Goal: Task Accomplishment & Management: Manage account settings

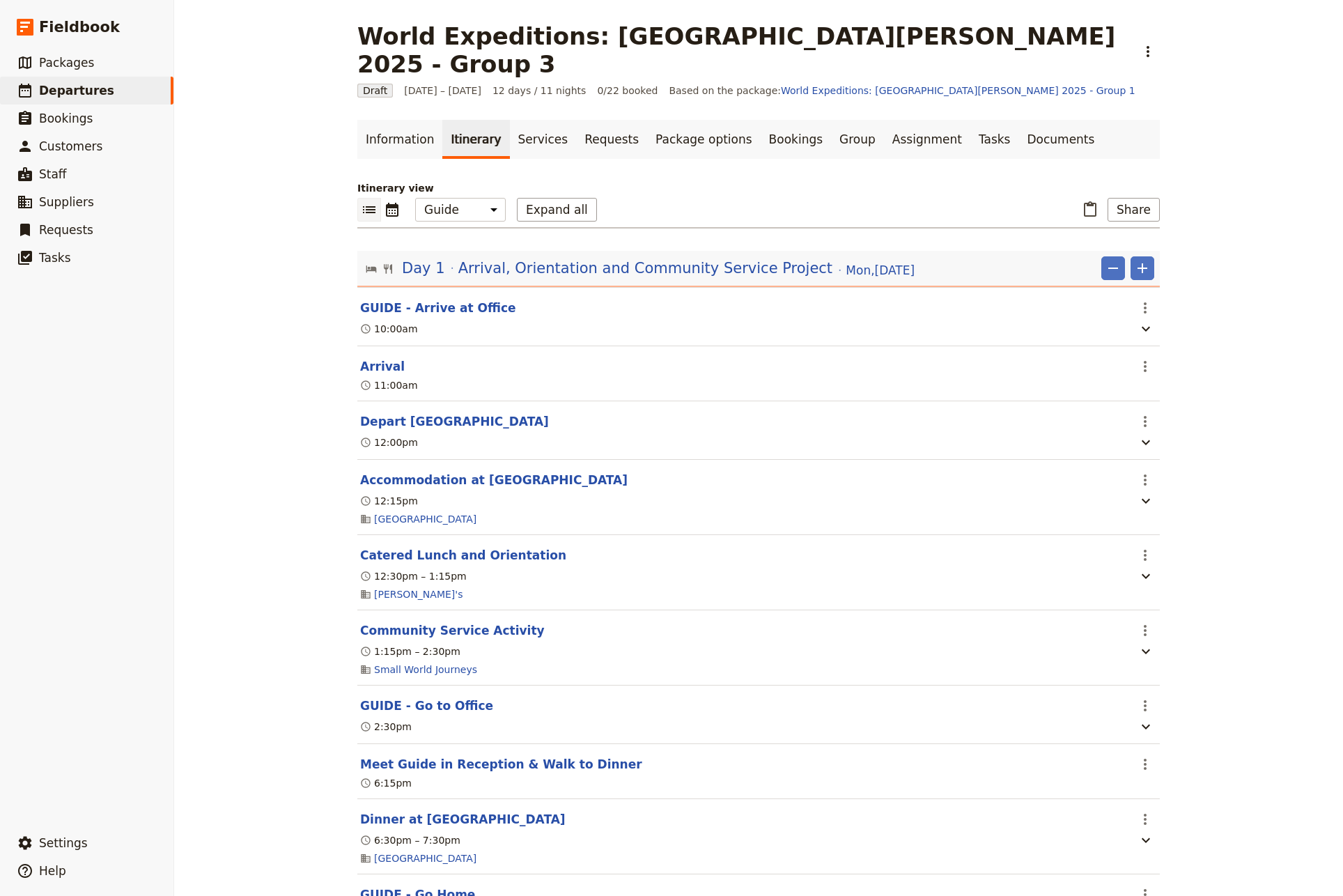
select select "STAFF"
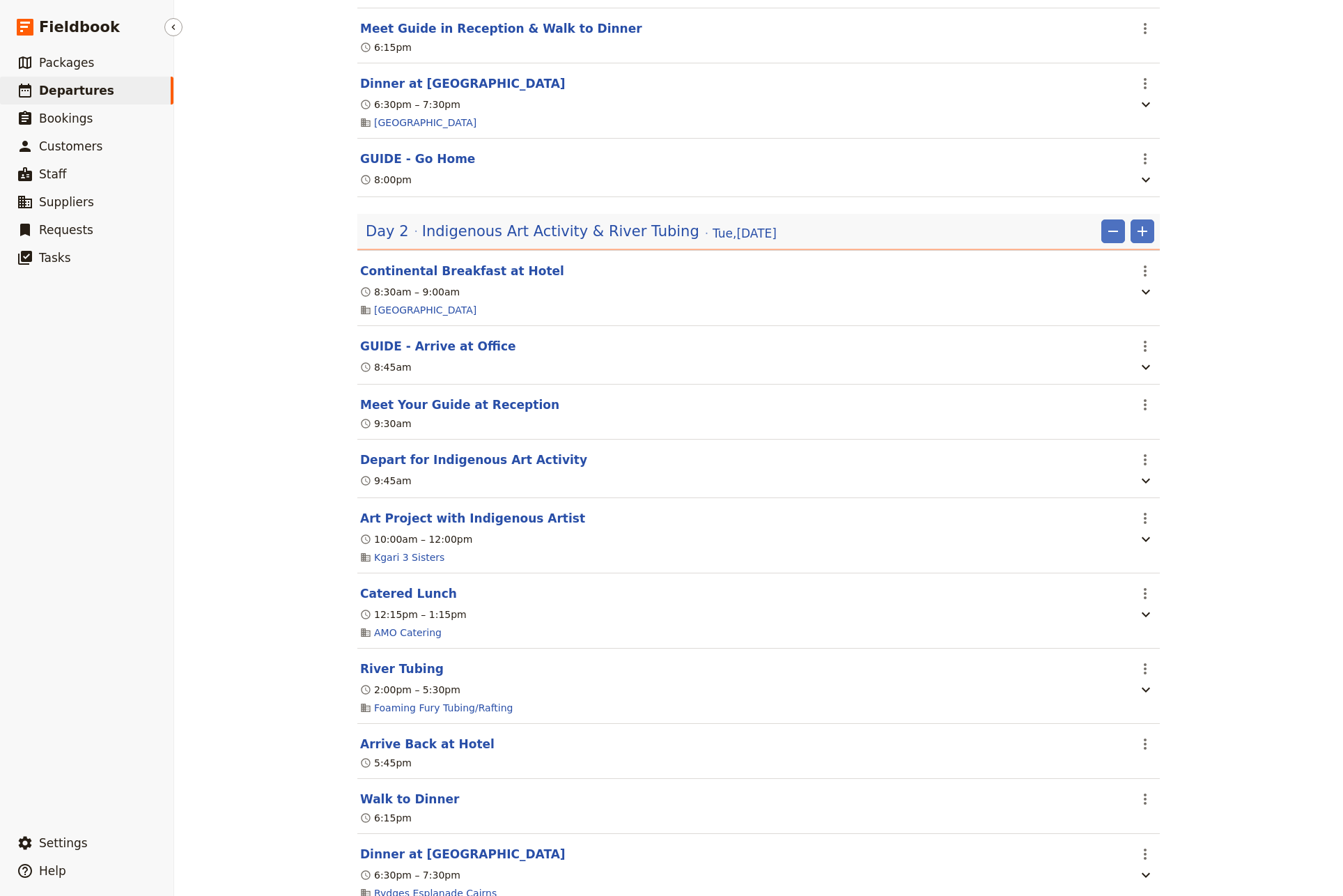
click at [85, 91] on span "Departures" at bounding box center [77, 90] width 75 height 14
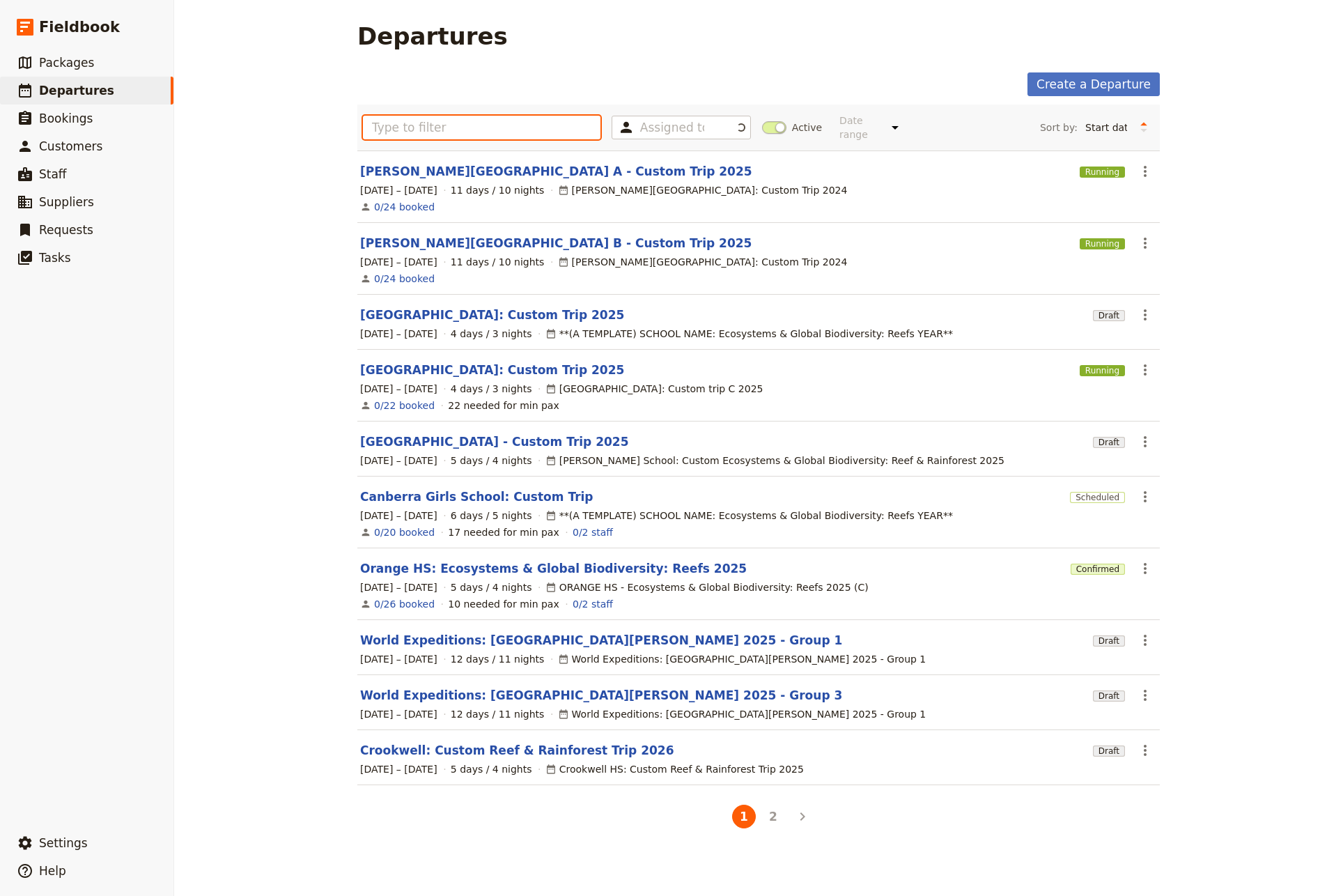
click at [381, 123] on input "text" at bounding box center [481, 128] width 237 height 24
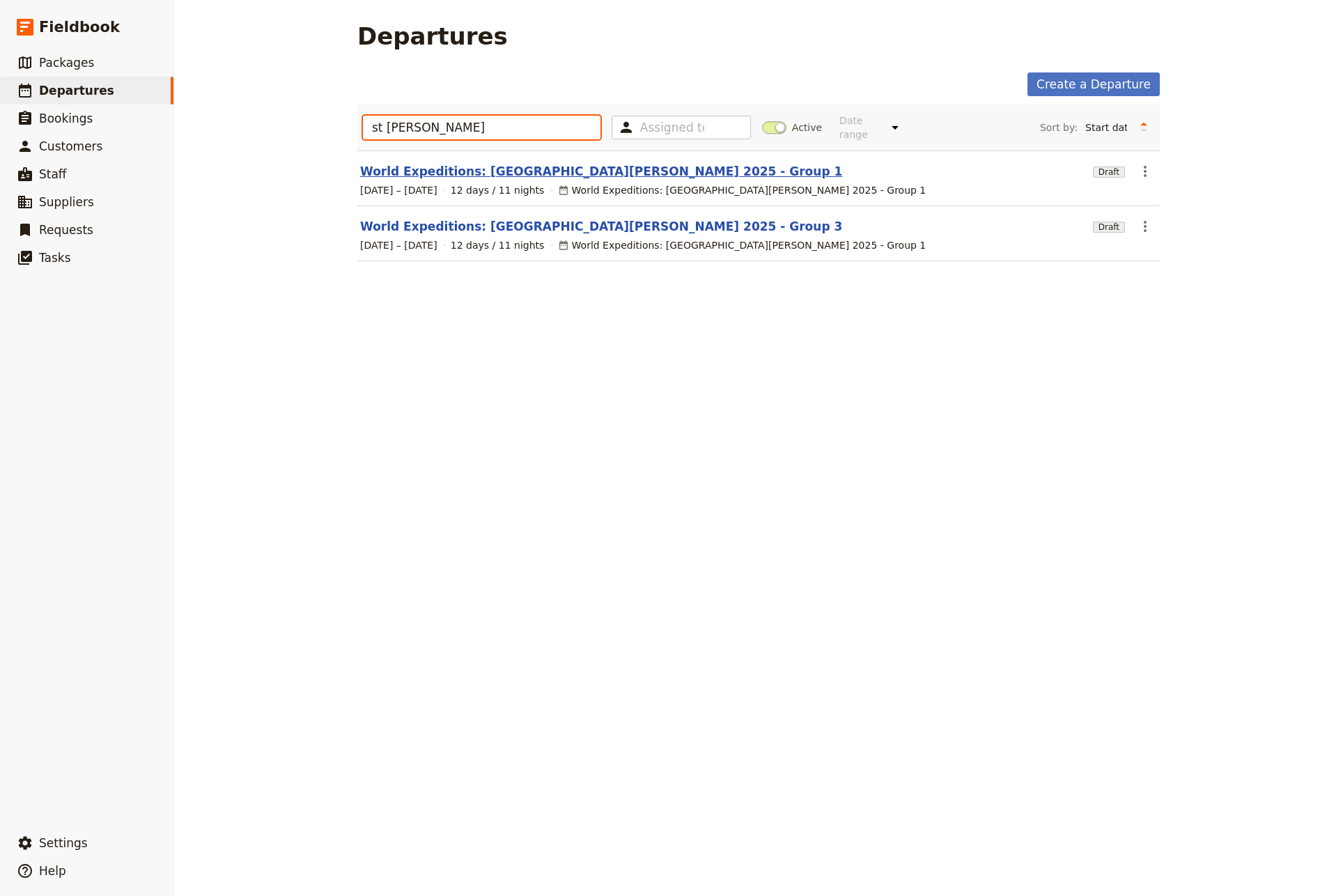
type input "st [PERSON_NAME]"
click at [493, 163] on link "World Expeditions: [GEOGRAPHIC_DATA][PERSON_NAME] 2025 - Group 1" at bounding box center [601, 172] width 482 height 17
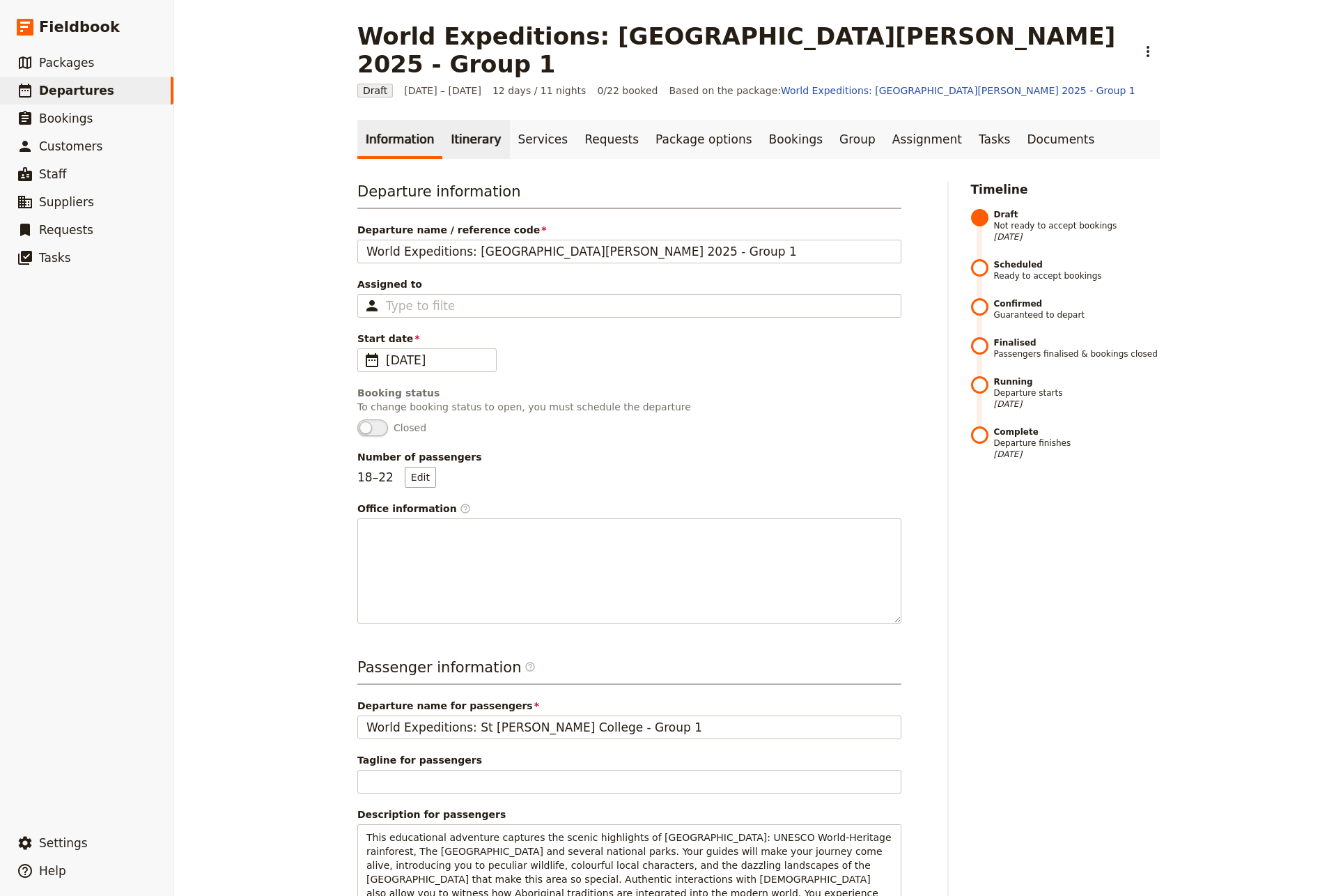
click at [458, 119] on link "Itinerary" at bounding box center [476, 139] width 67 height 39
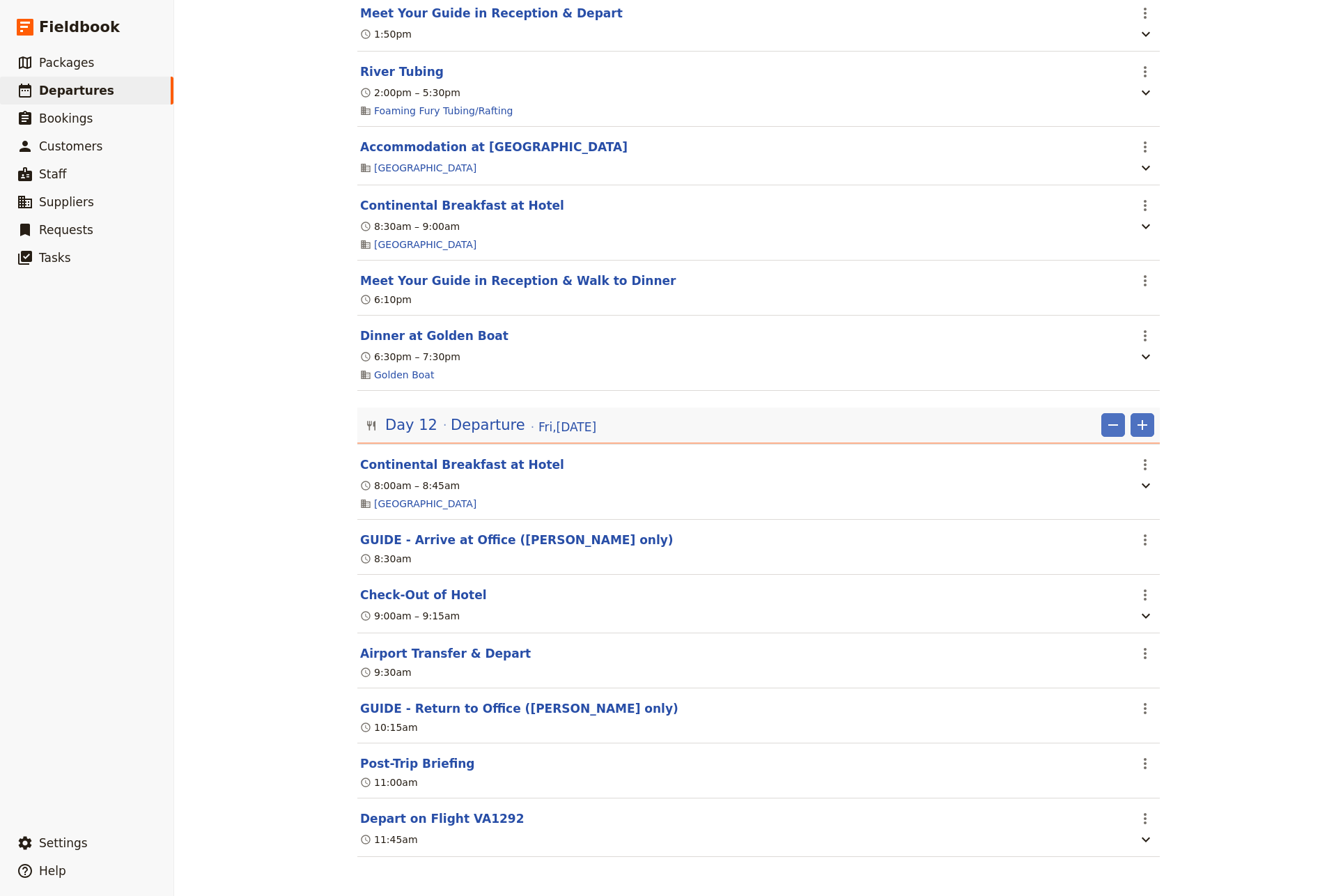
scroll to position [9155, 0]
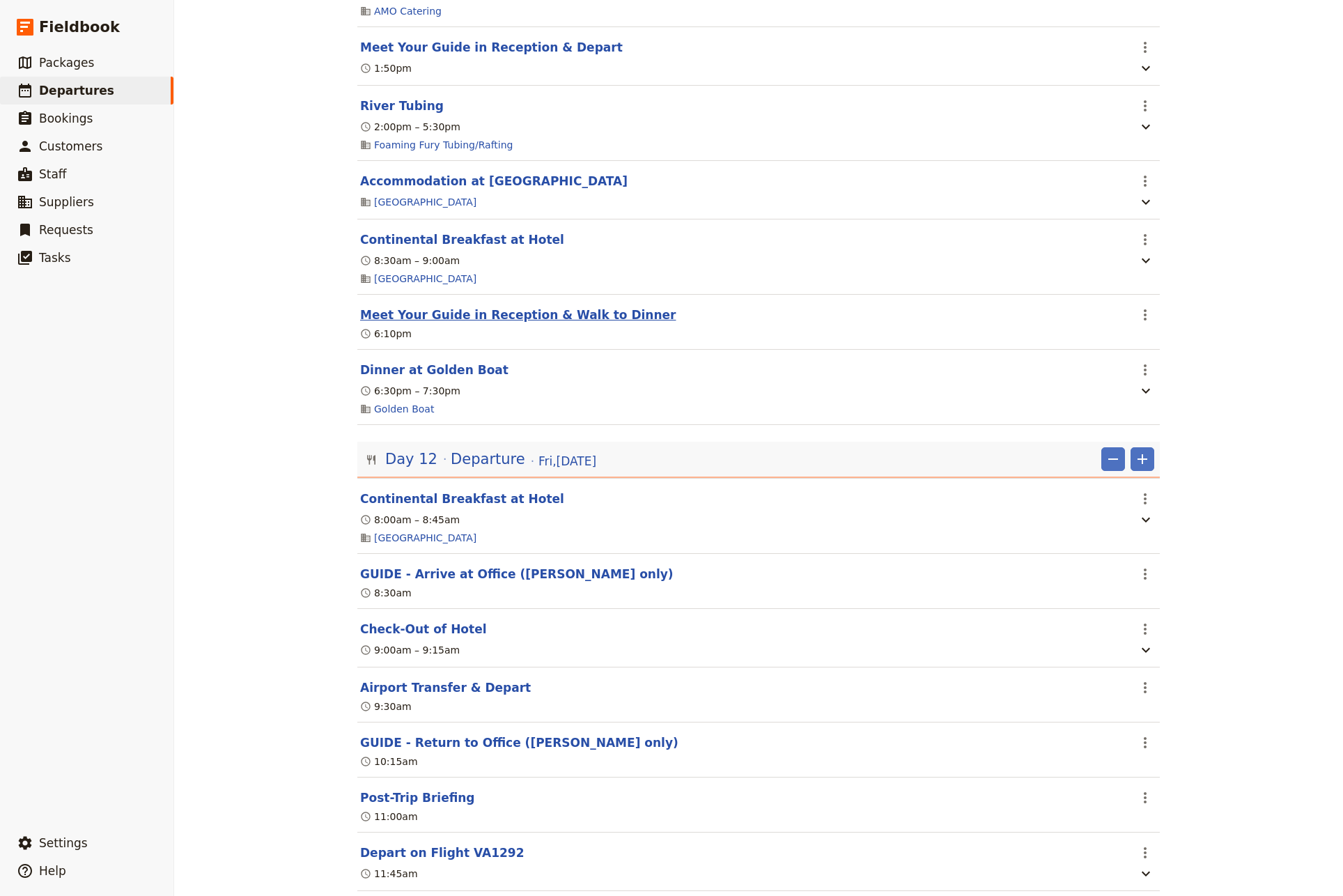
click at [423, 323] on button "Meet Your Guide in Reception & Walk to Dinner" at bounding box center [518, 315] width 316 height 17
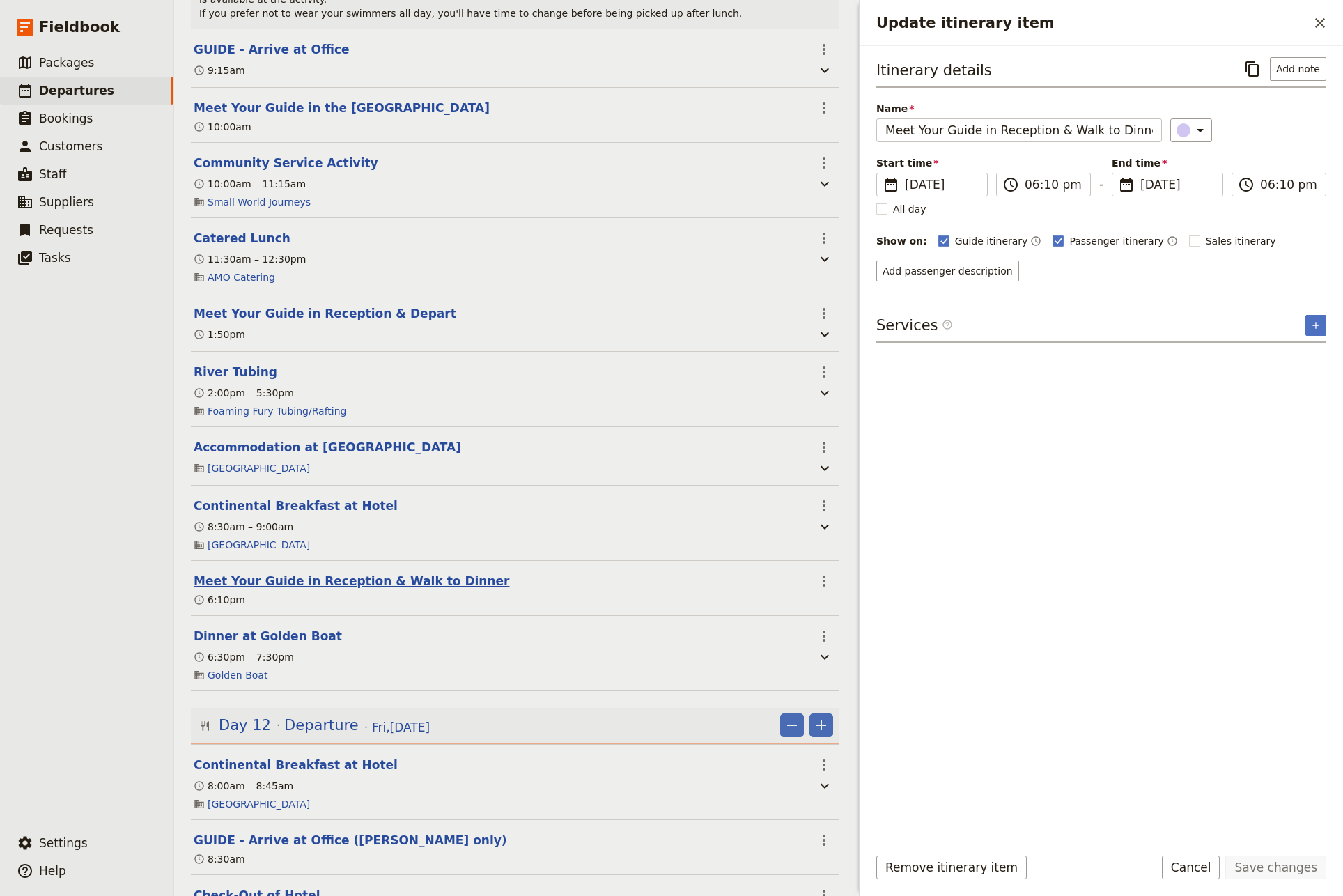
scroll to position [9251, 0]
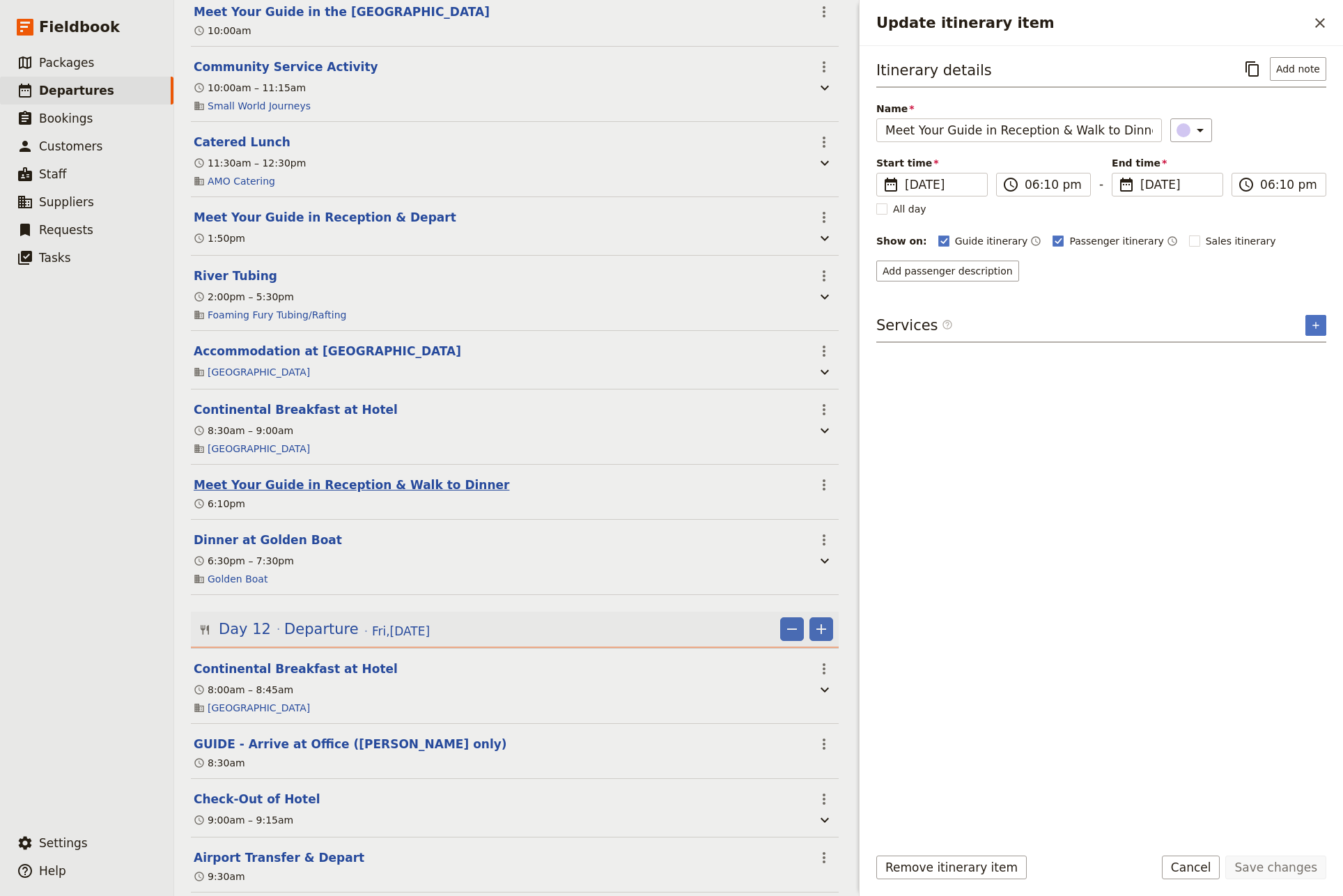
click at [423, 477] on button "Meet Your Guide in Reception & Walk to Dinner" at bounding box center [352, 486] width 316 height 17
click at [378, 477] on button "Meet Your Guide in Reception & Walk to Dinner" at bounding box center [352, 486] width 316 height 17
click at [268, 532] on button "Dinner at Golden Boat" at bounding box center [268, 540] width 148 height 17
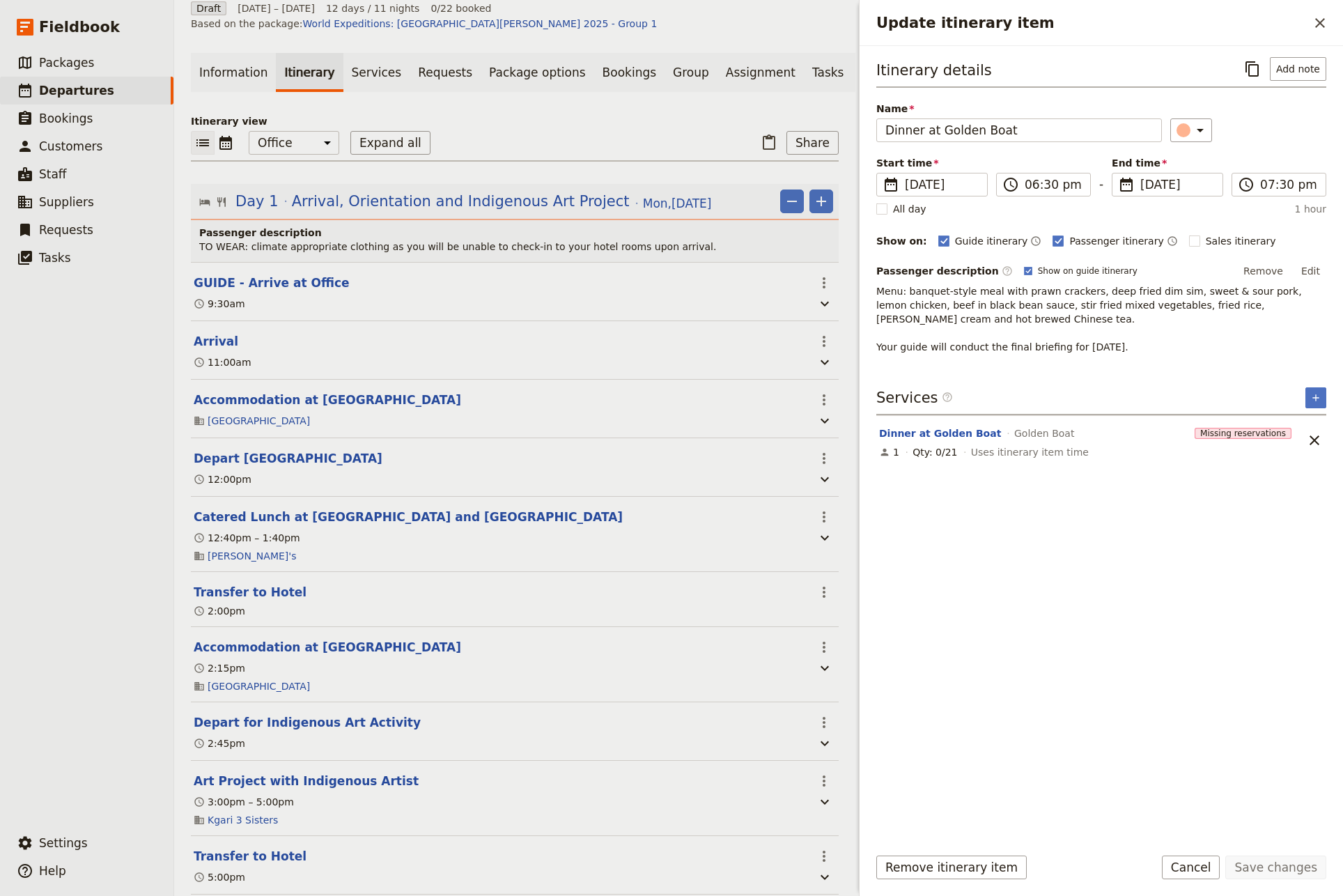
scroll to position [0, 0]
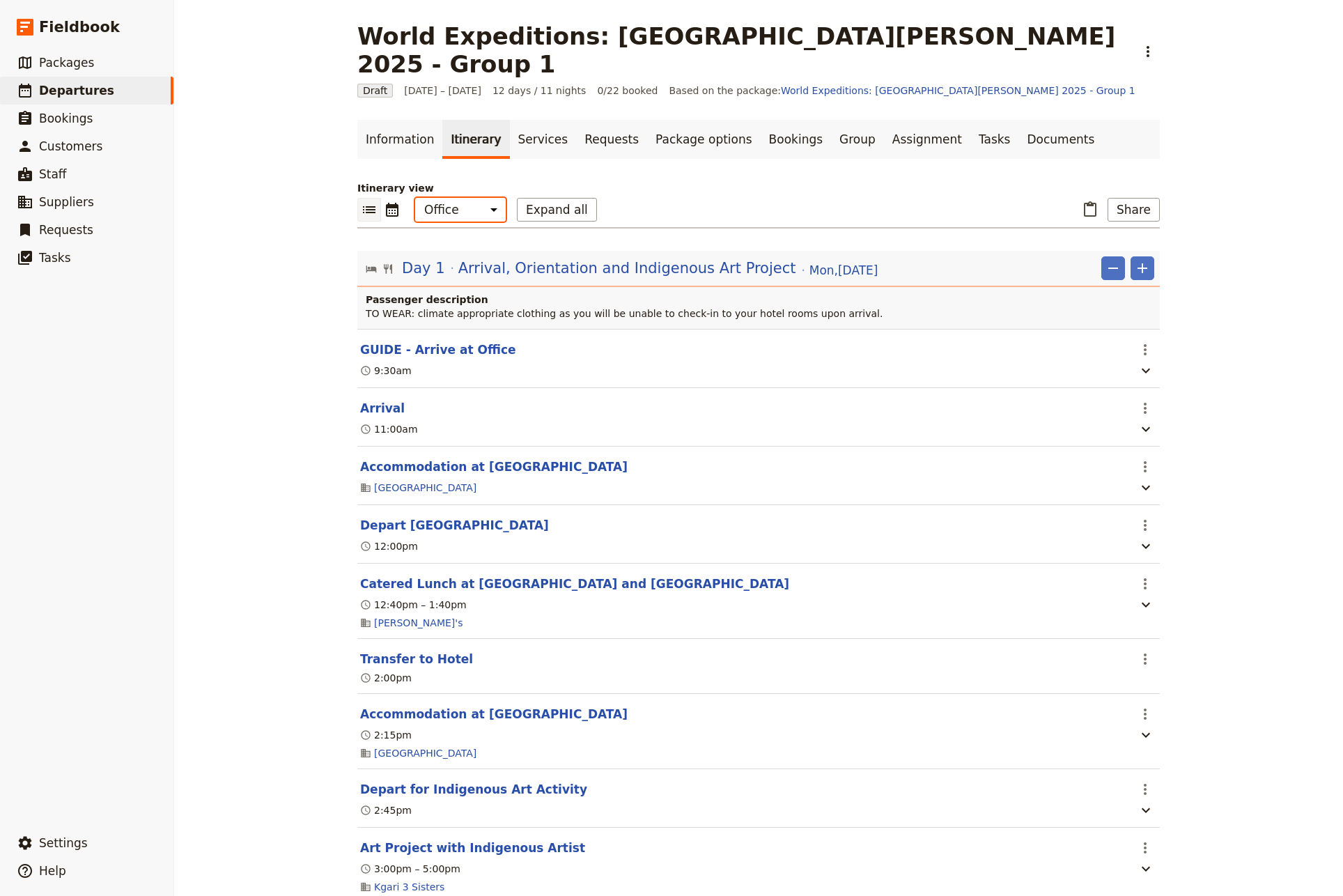
click at [416, 198] on select "Office Guide Passenger Sales" at bounding box center [461, 210] width 90 height 24
select select "STAFF"
click option "Guide" at bounding box center [0, 0] width 0 height 0
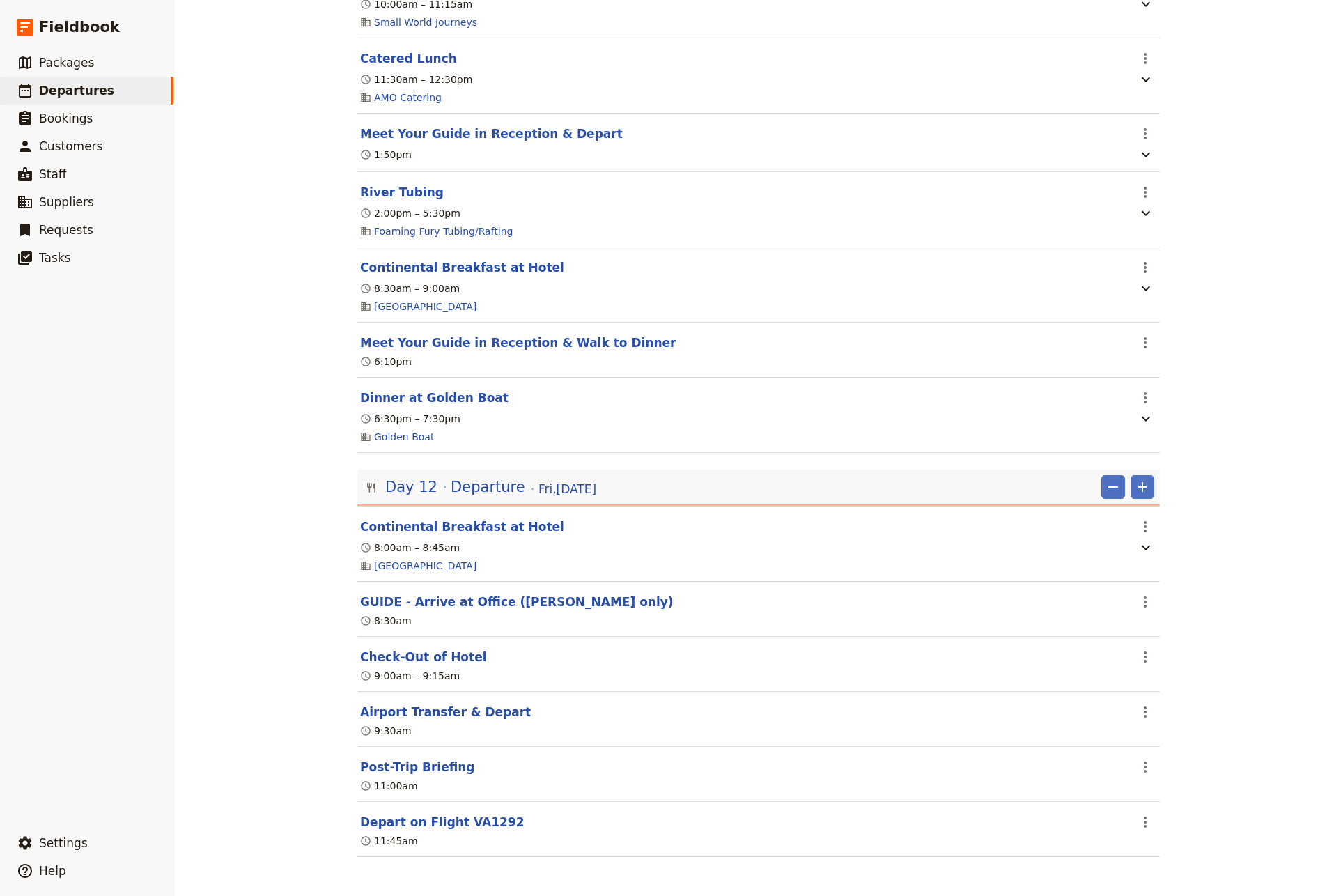
scroll to position [7645, 0]
click at [420, 398] on button "Dinner at Golden Boat" at bounding box center [434, 398] width 148 height 17
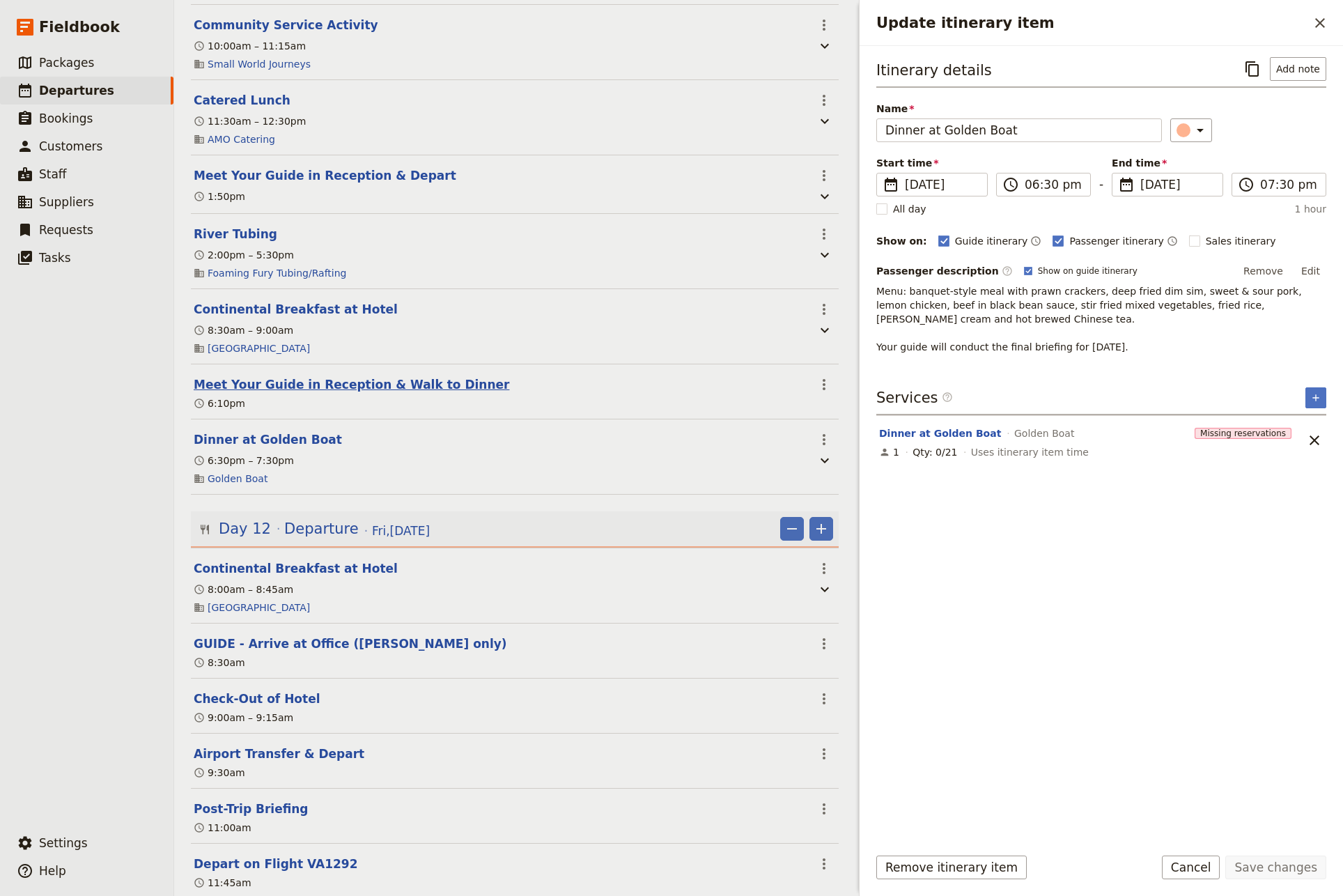
click at [298, 376] on button "Meet Your Guide in Reception & Walk to Dinner" at bounding box center [352, 385] width 316 height 17
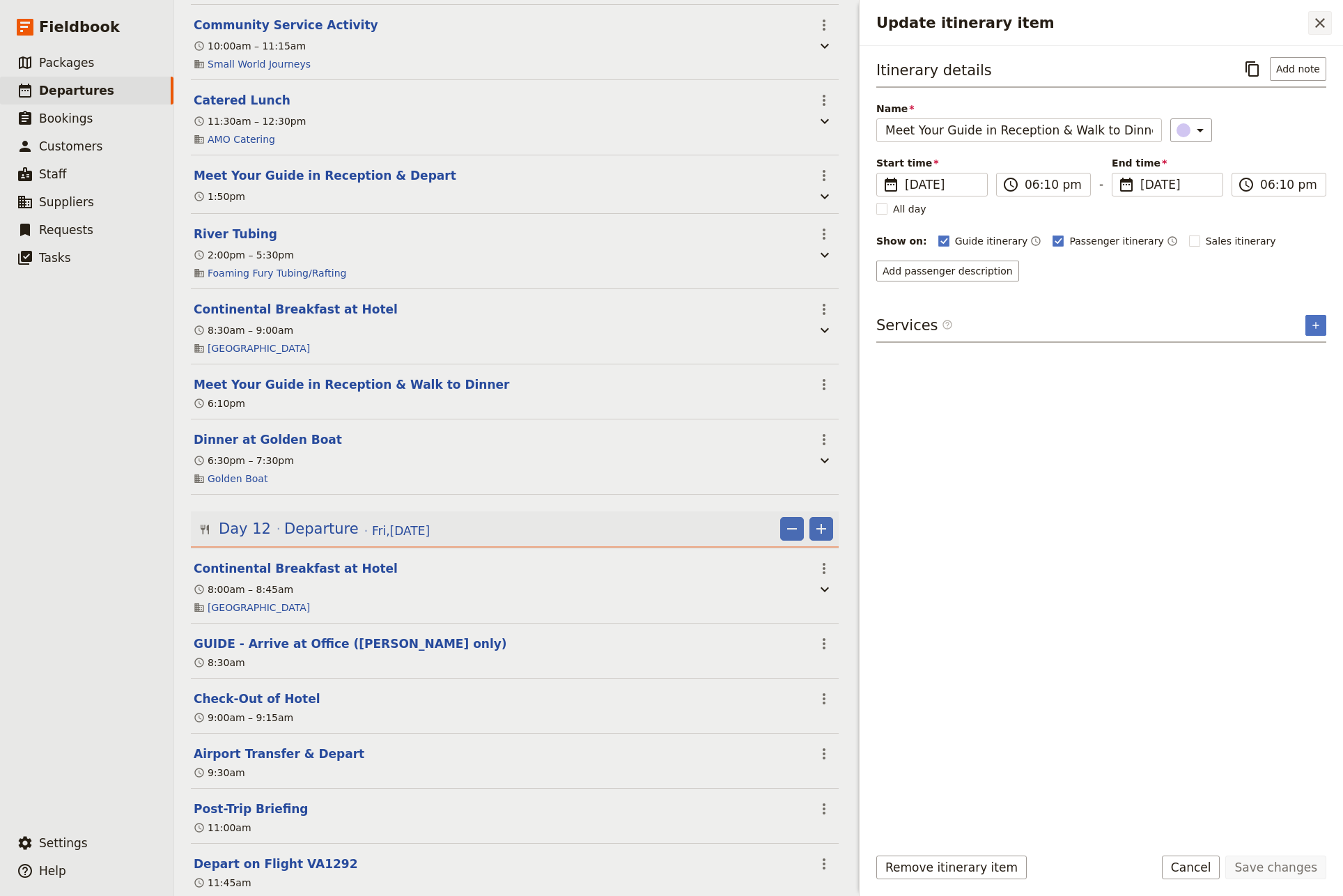
click at [1316, 21] on icon "Close drawer" at bounding box center [1321, 23] width 17 height 17
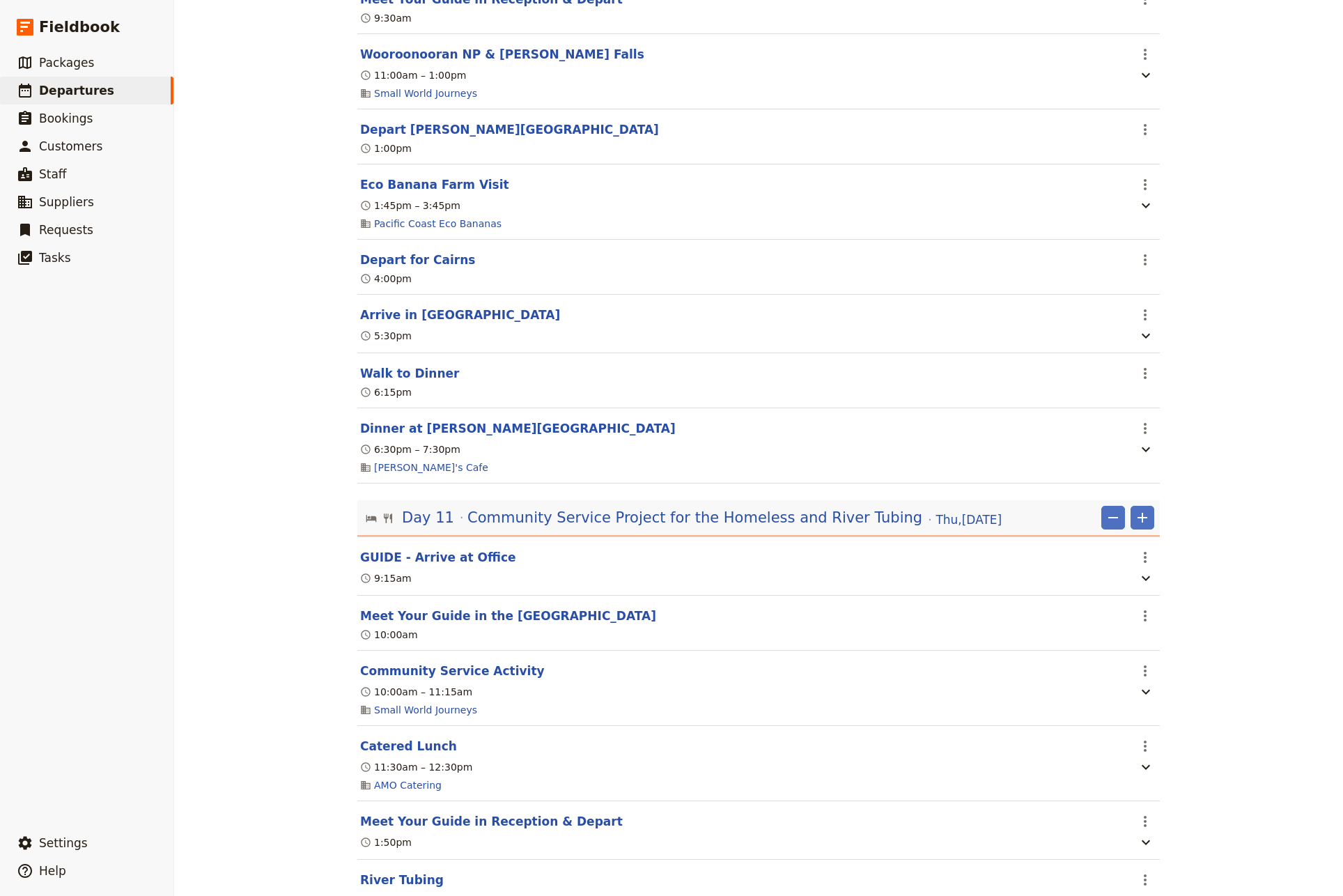
scroll to position [7266, 0]
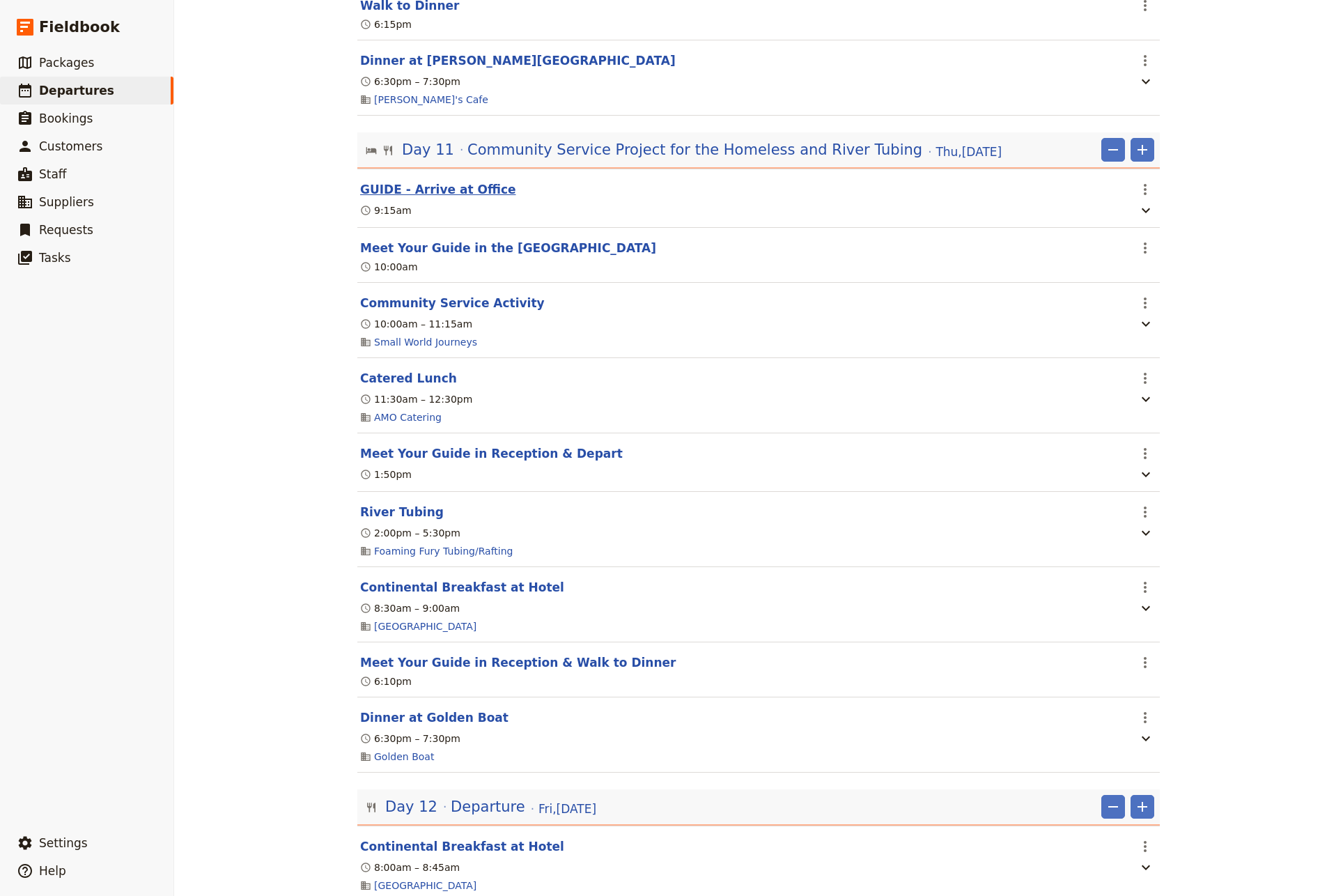
click at [439, 198] on button "GUIDE - Arrive at Office" at bounding box center [438, 189] width 156 height 17
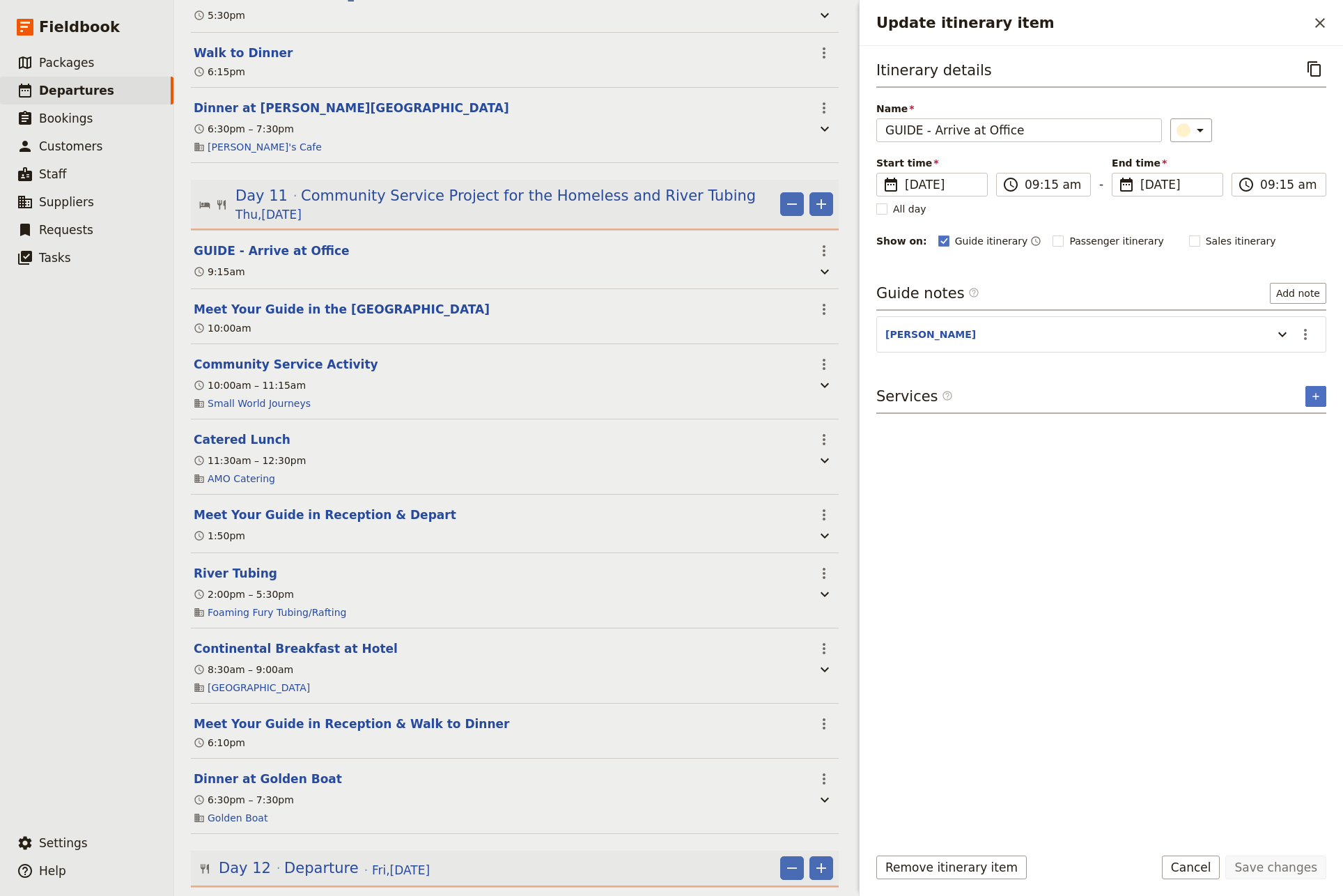
scroll to position [7427, 0]
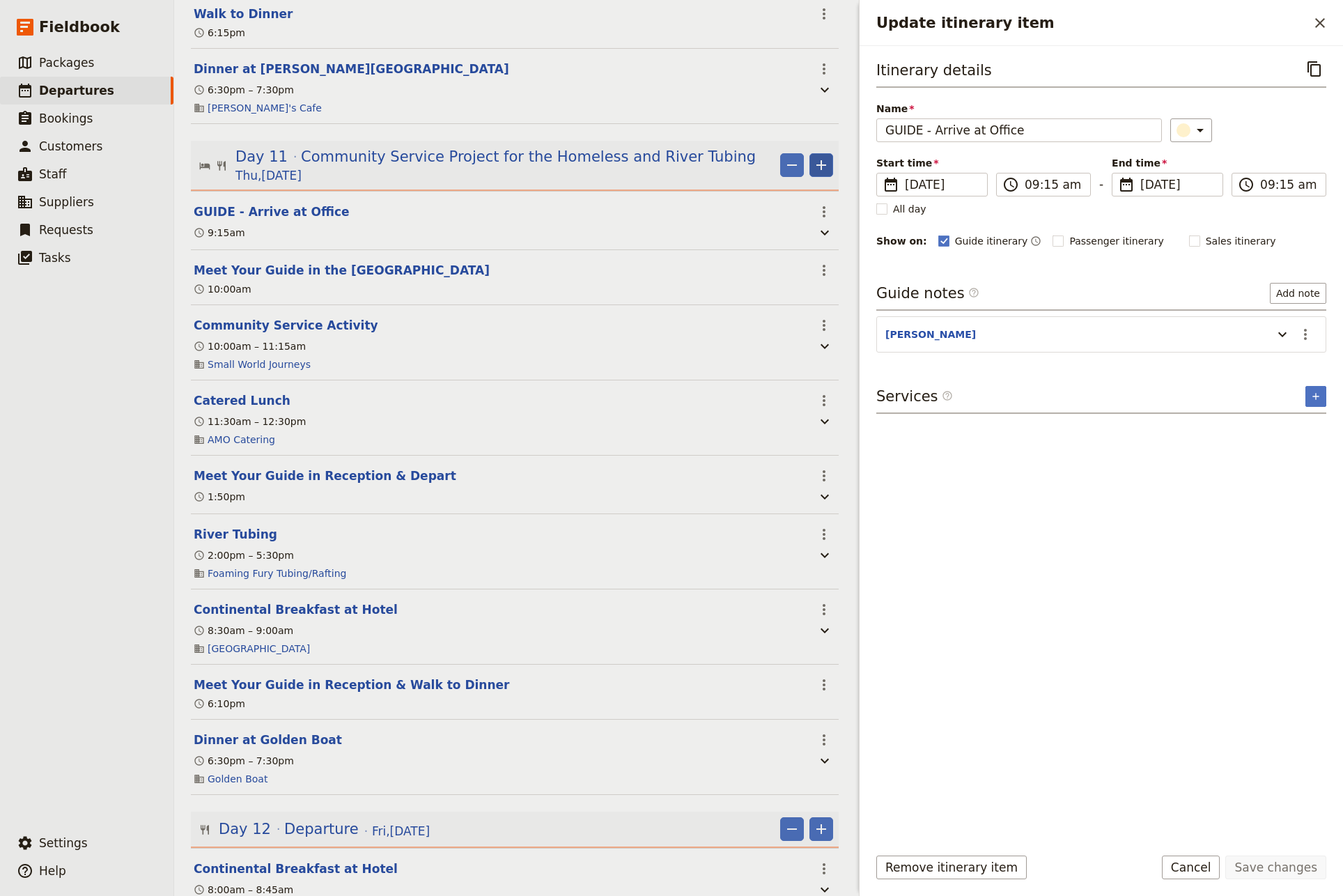
click at [817, 160] on icon "Add" at bounding box center [821, 165] width 9 height 9
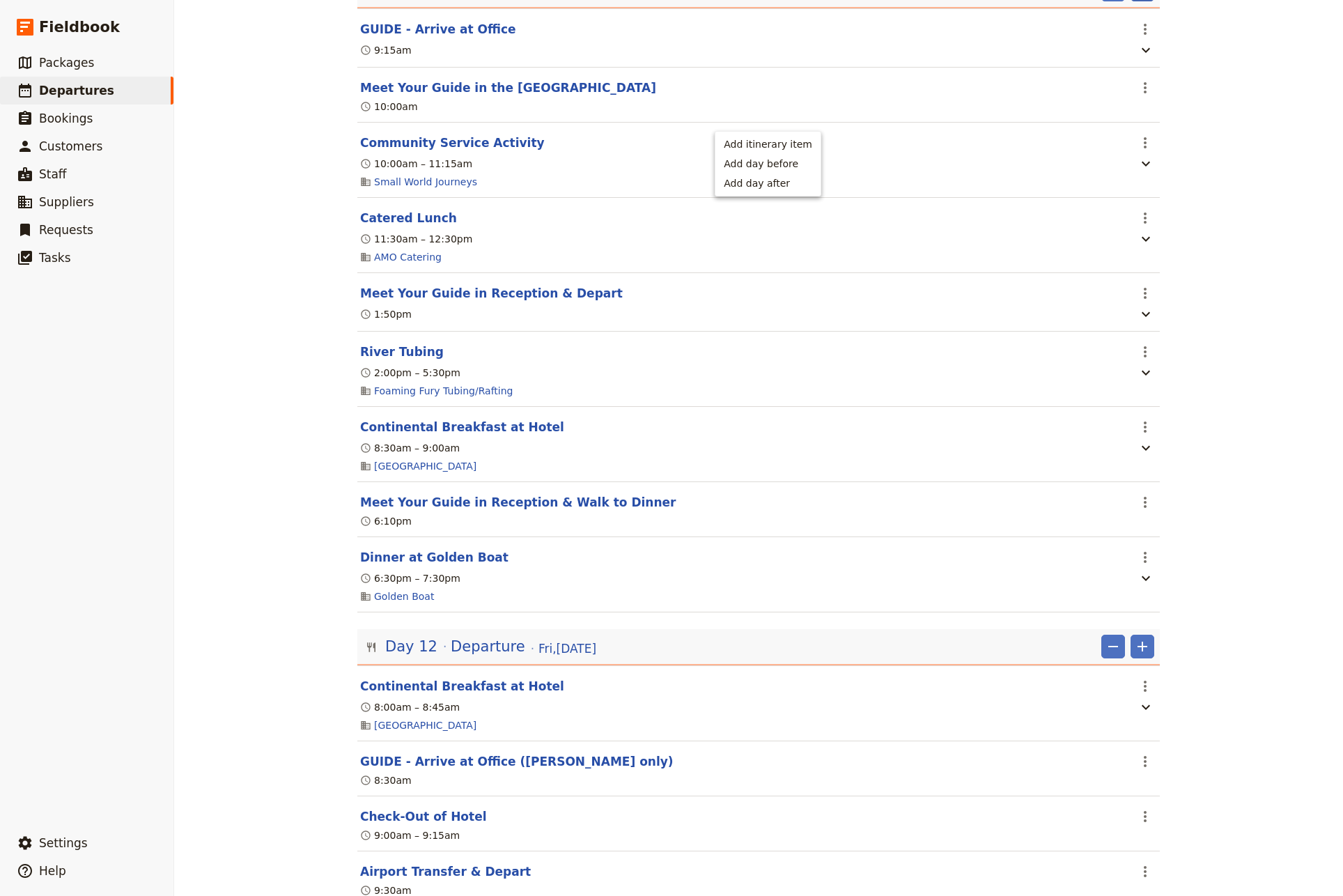
scroll to position [7358, 0]
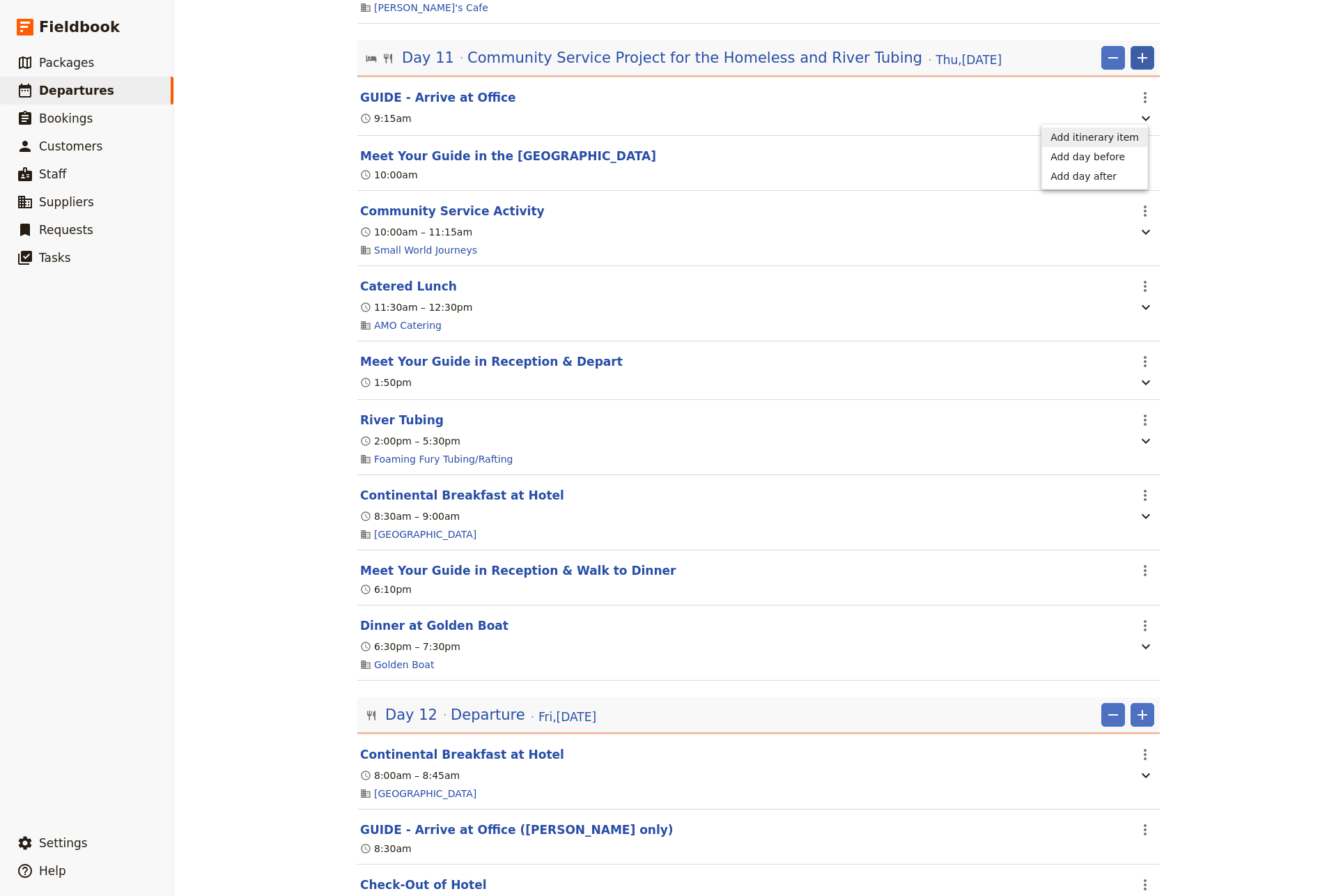
click at [1101, 137] on span "Add itinerary item" at bounding box center [1095, 137] width 89 height 14
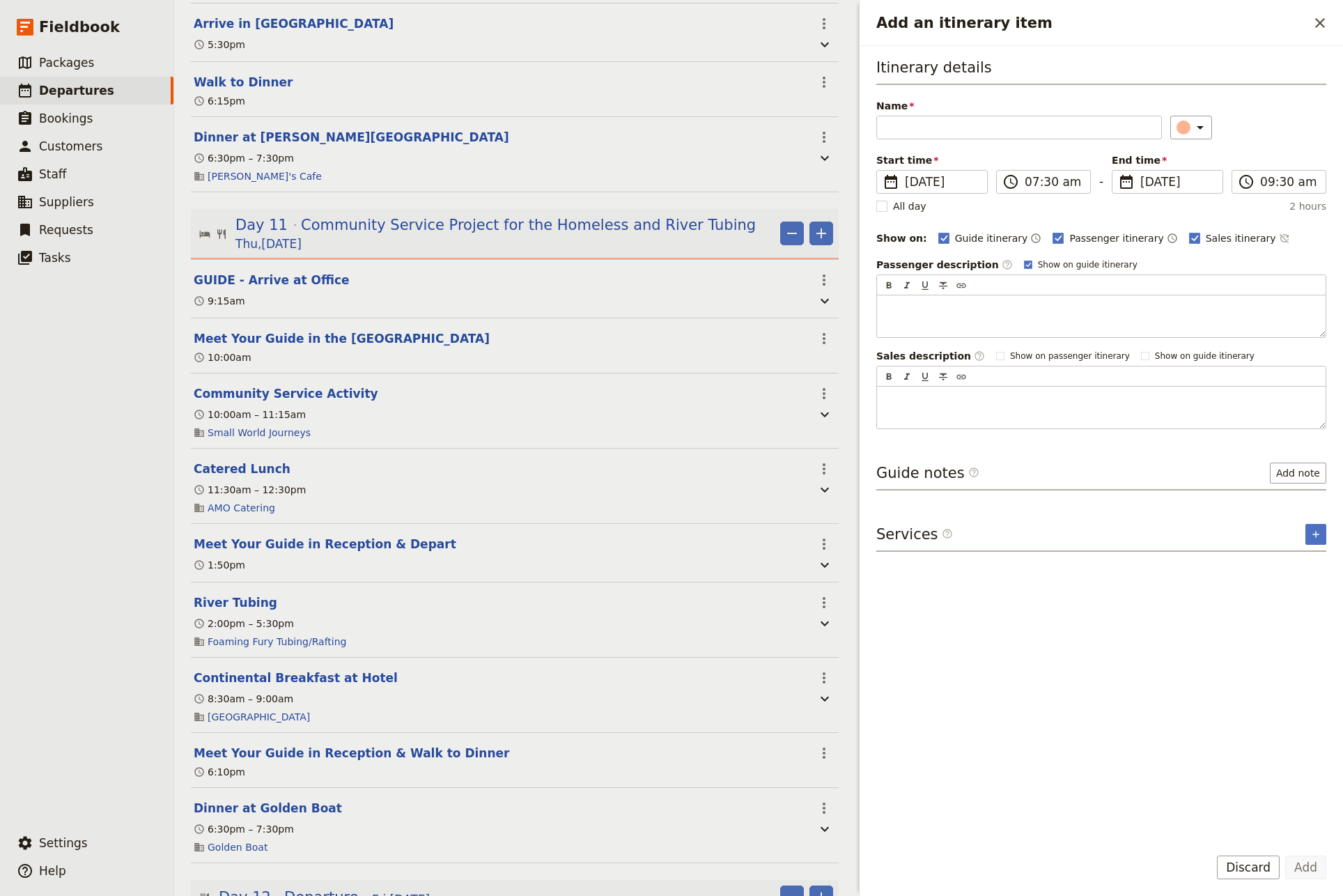
scroll to position [7427, 0]
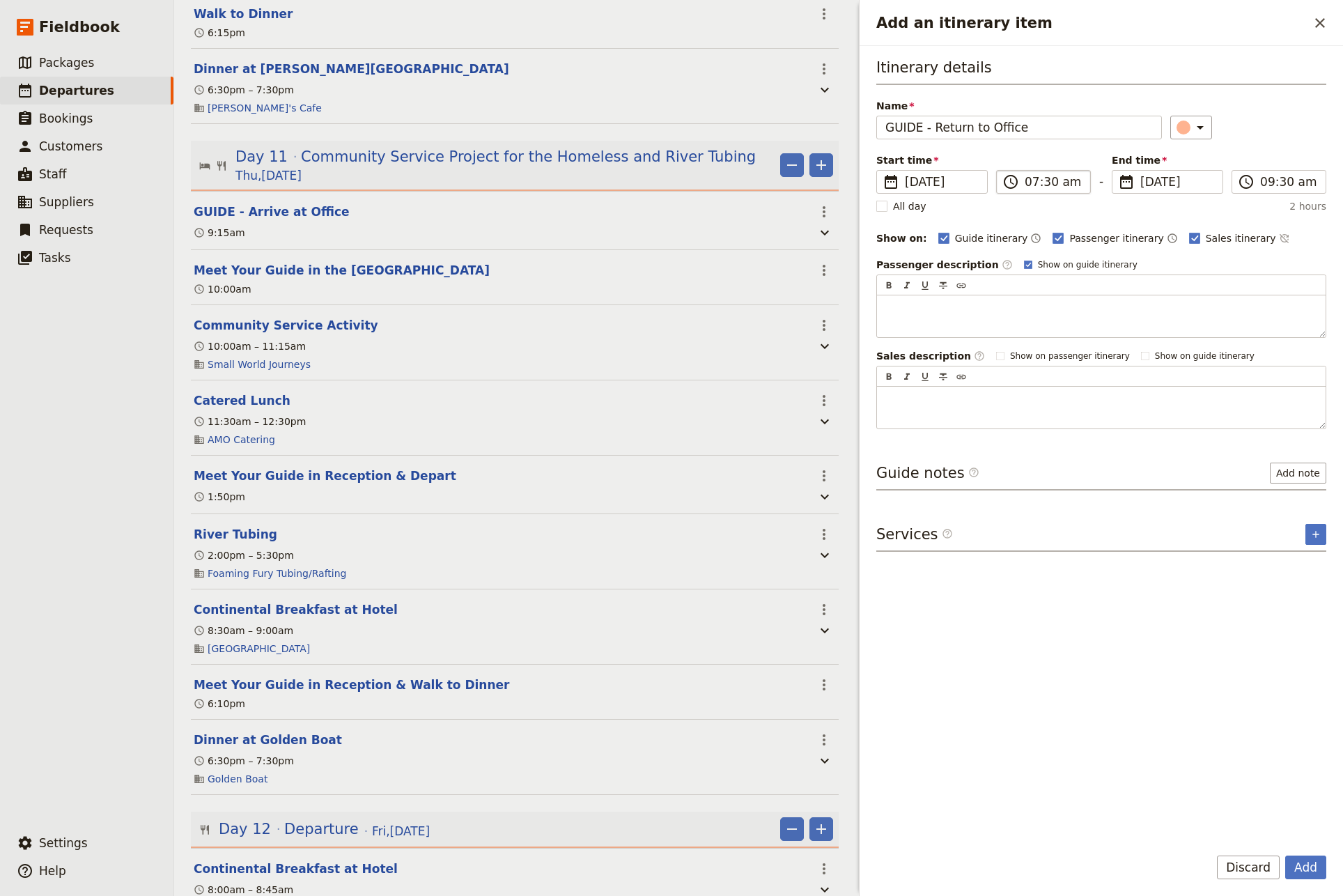
type input "GUIDE - Return to Office"
click at [1051, 183] on input "07:30 am" at bounding box center [1053, 182] width 57 height 17
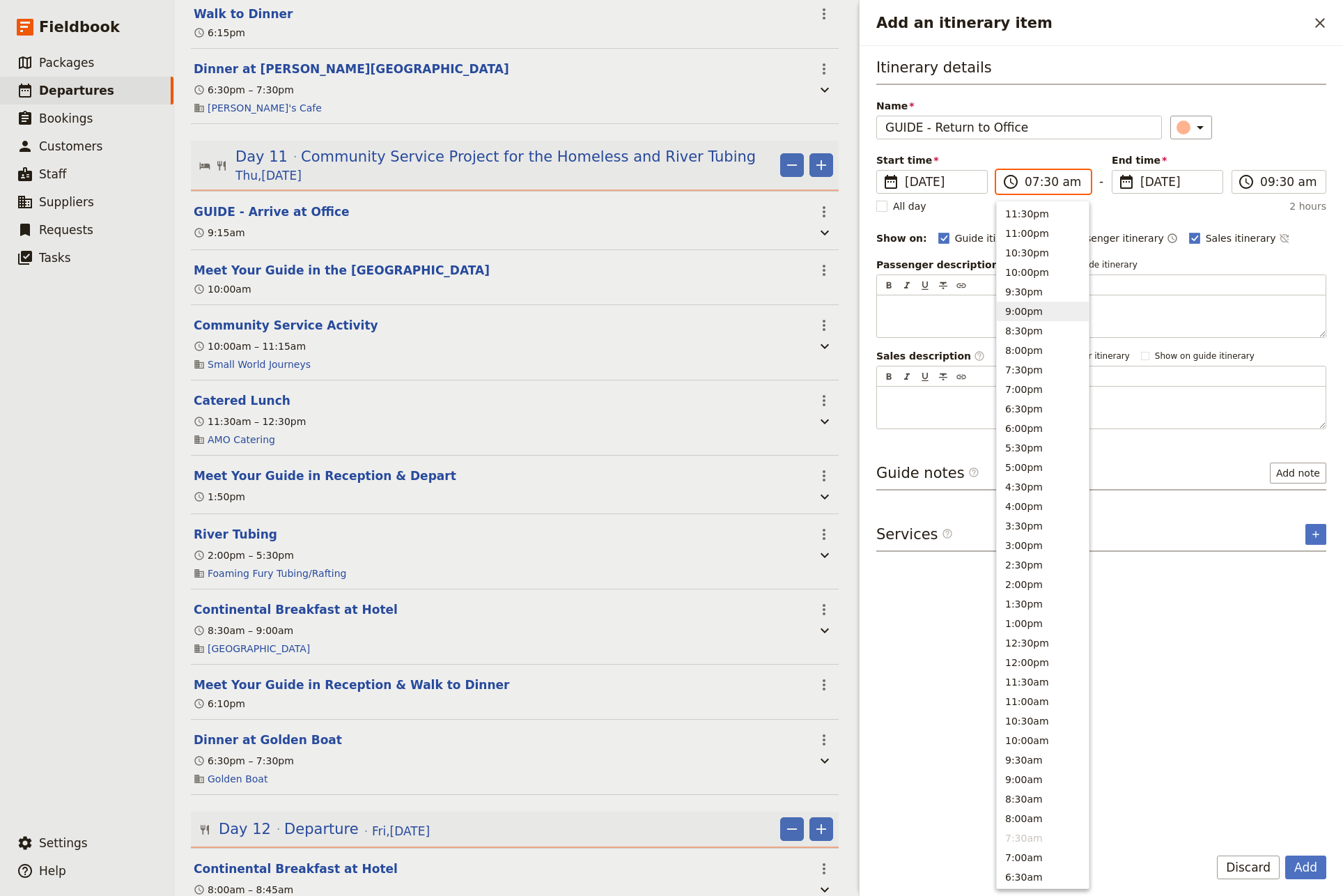
click at [1024, 317] on button "9:00pm" at bounding box center [1044, 311] width 92 height 20
type input "09:00 pm"
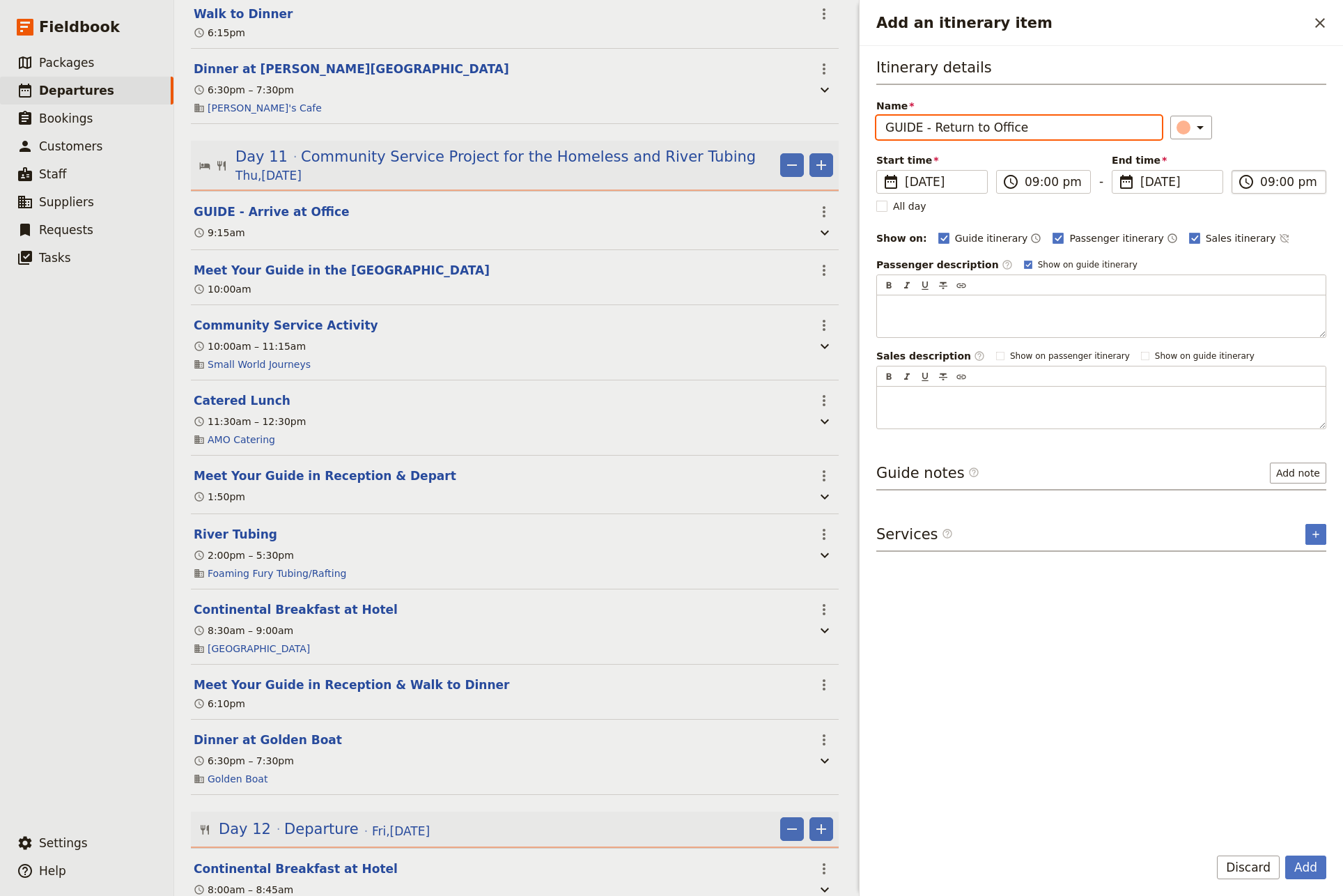
click at [1268, 184] on input "09:00 pm" at bounding box center [1288, 182] width 57 height 17
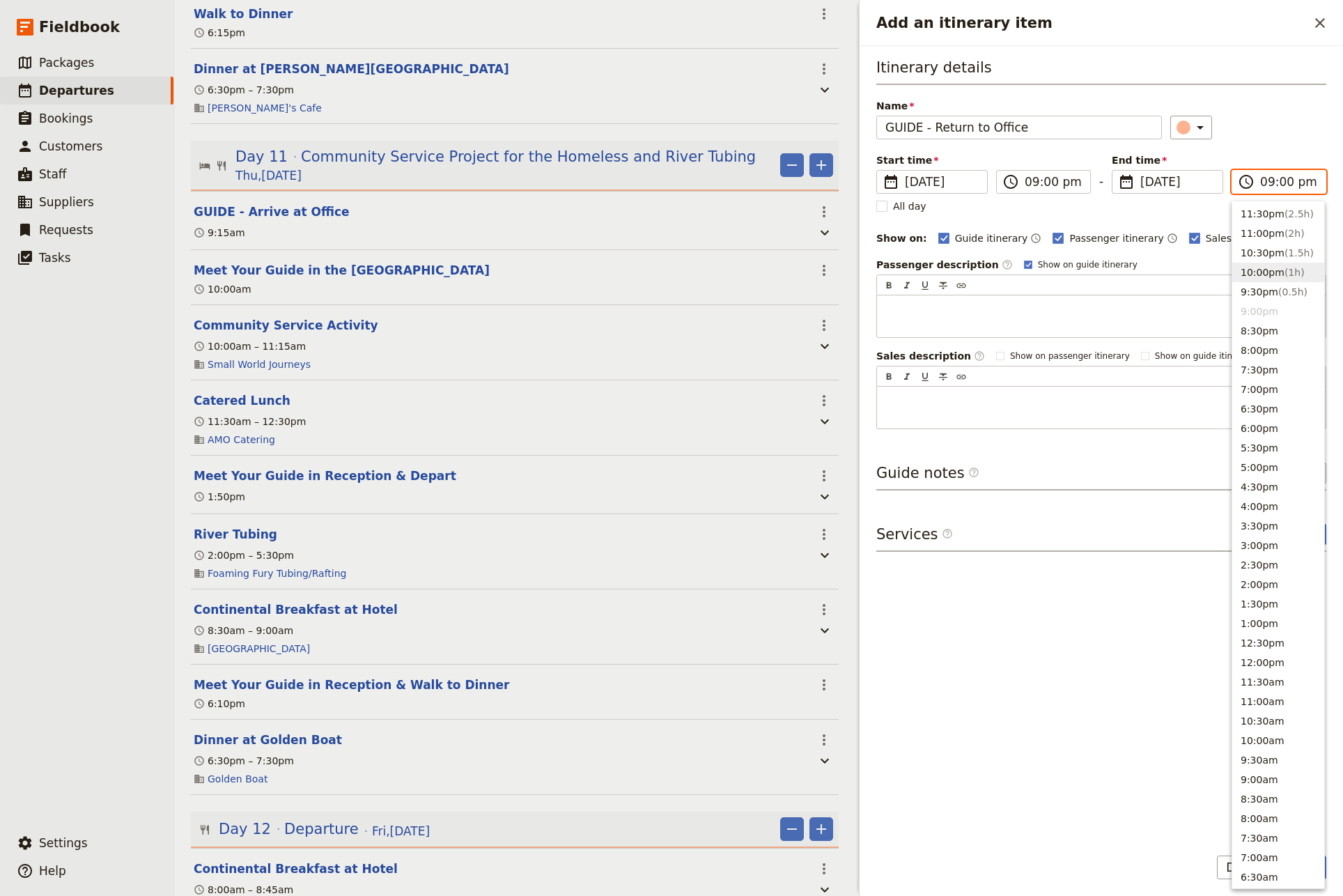
click at [1257, 269] on button "10:00pm ( 1h )" at bounding box center [1279, 272] width 92 height 20
type input "10:00 pm"
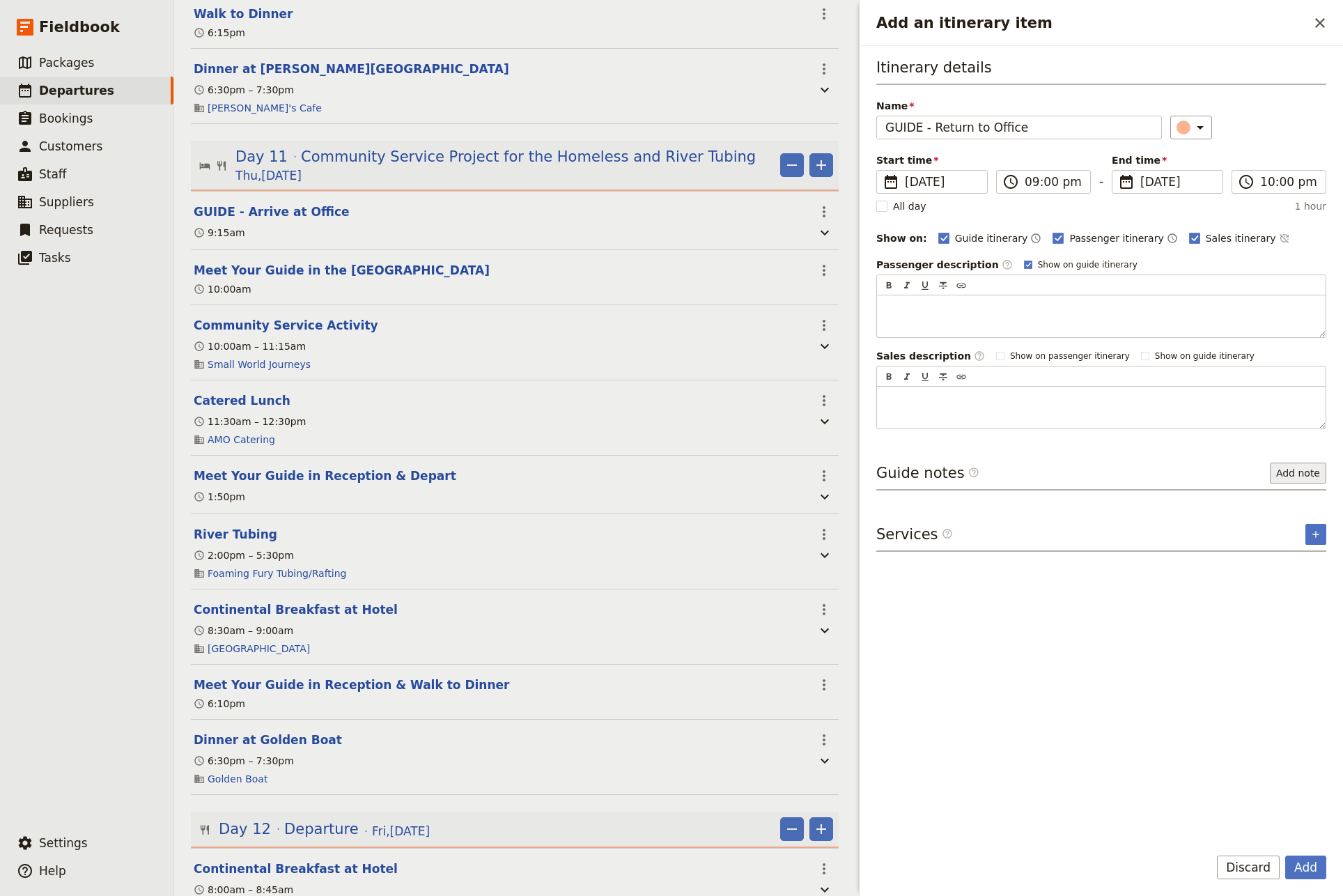
click at [1289, 474] on button "Add note" at bounding box center [1299, 473] width 56 height 20
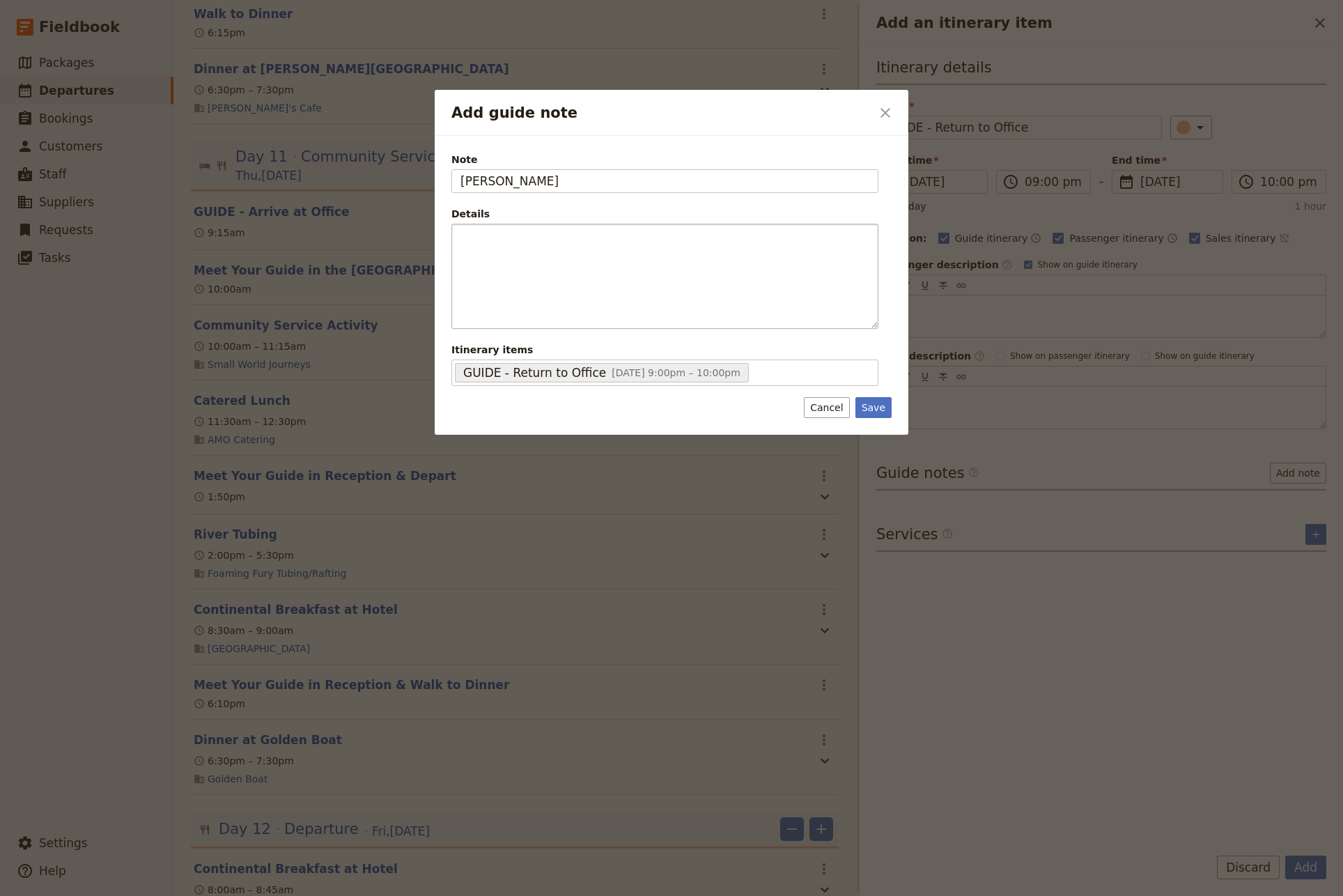
type input "[PERSON_NAME]"
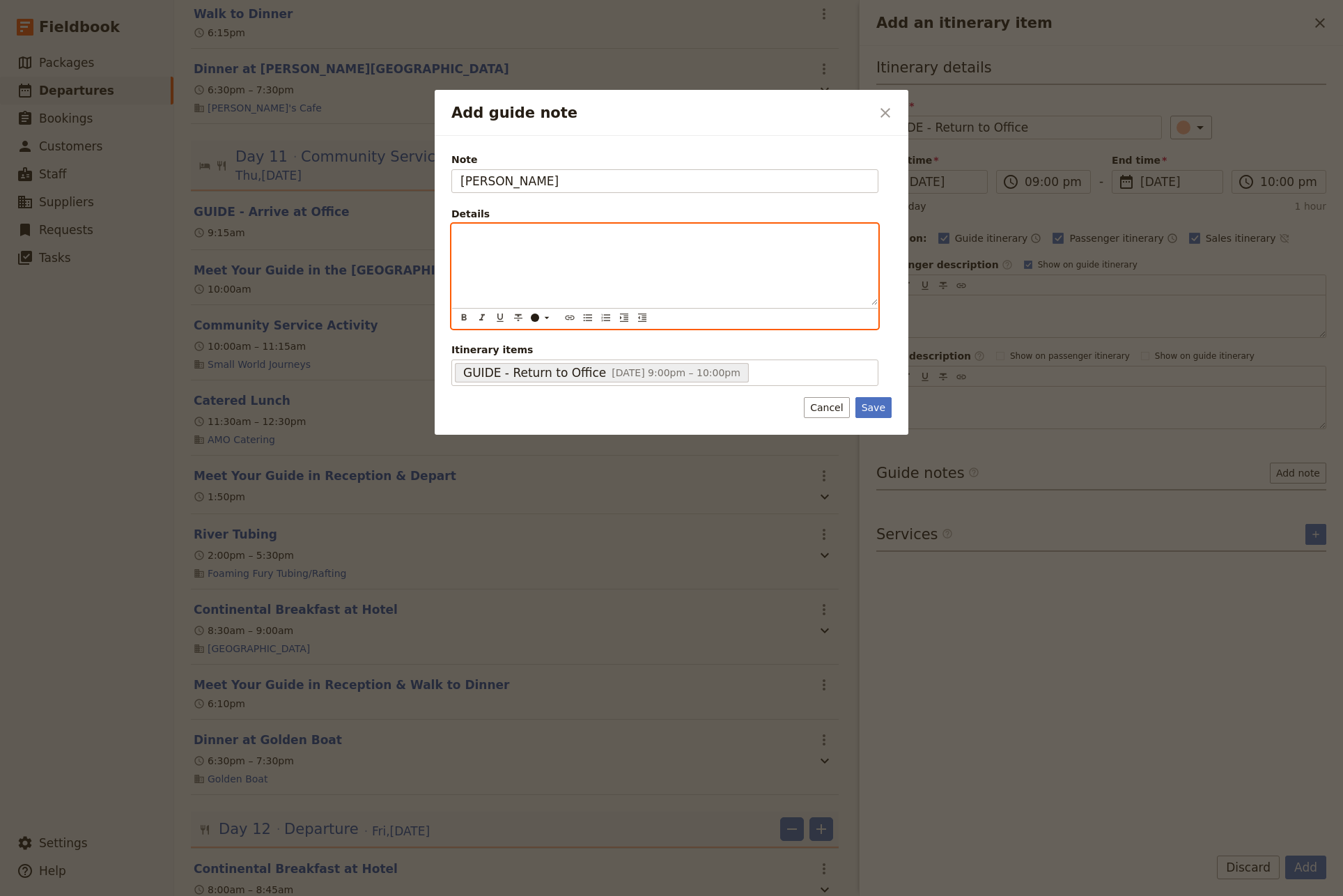
click at [475, 244] on div "Add guide note" at bounding box center [665, 265] width 426 height 81
click at [589, 317] on icon "Bulleted list" at bounding box center [588, 317] width 11 height 11
drag, startPoint x: 538, startPoint y: 253, endPoint x: 511, endPoint y: 253, distance: 27.0
click at [511, 253] on span "Return Barty to Bus Fleet's depot and either an SWJ staff person will pick you …" at bounding box center [672, 257] width 380 height 25
click at [725, 271] on li "Return Barty to Bus Fleet's depot and either an SWJ staff person will pick you …" at bounding box center [676, 257] width 387 height 28
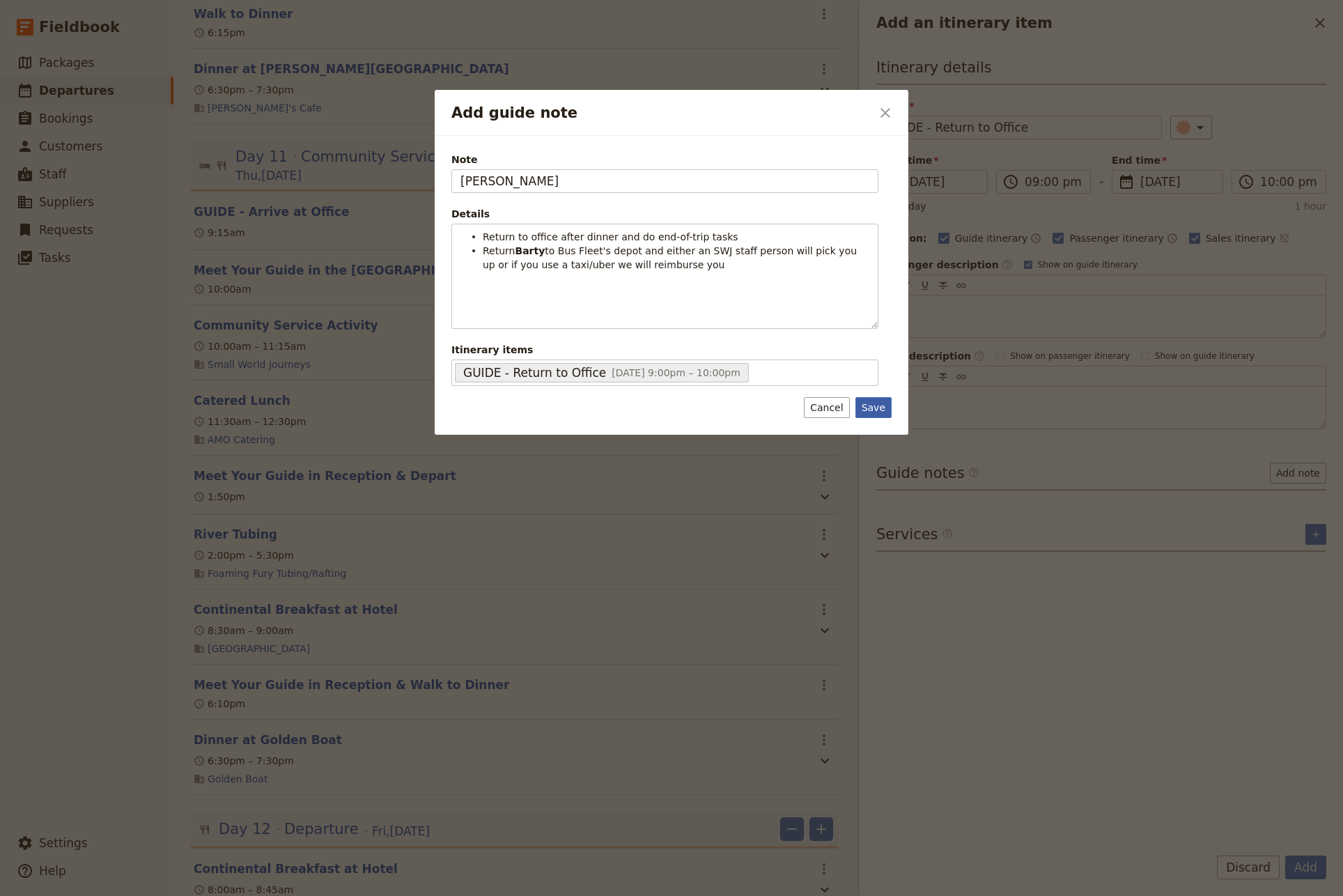
click at [873, 406] on button "Save" at bounding box center [874, 407] width 36 height 20
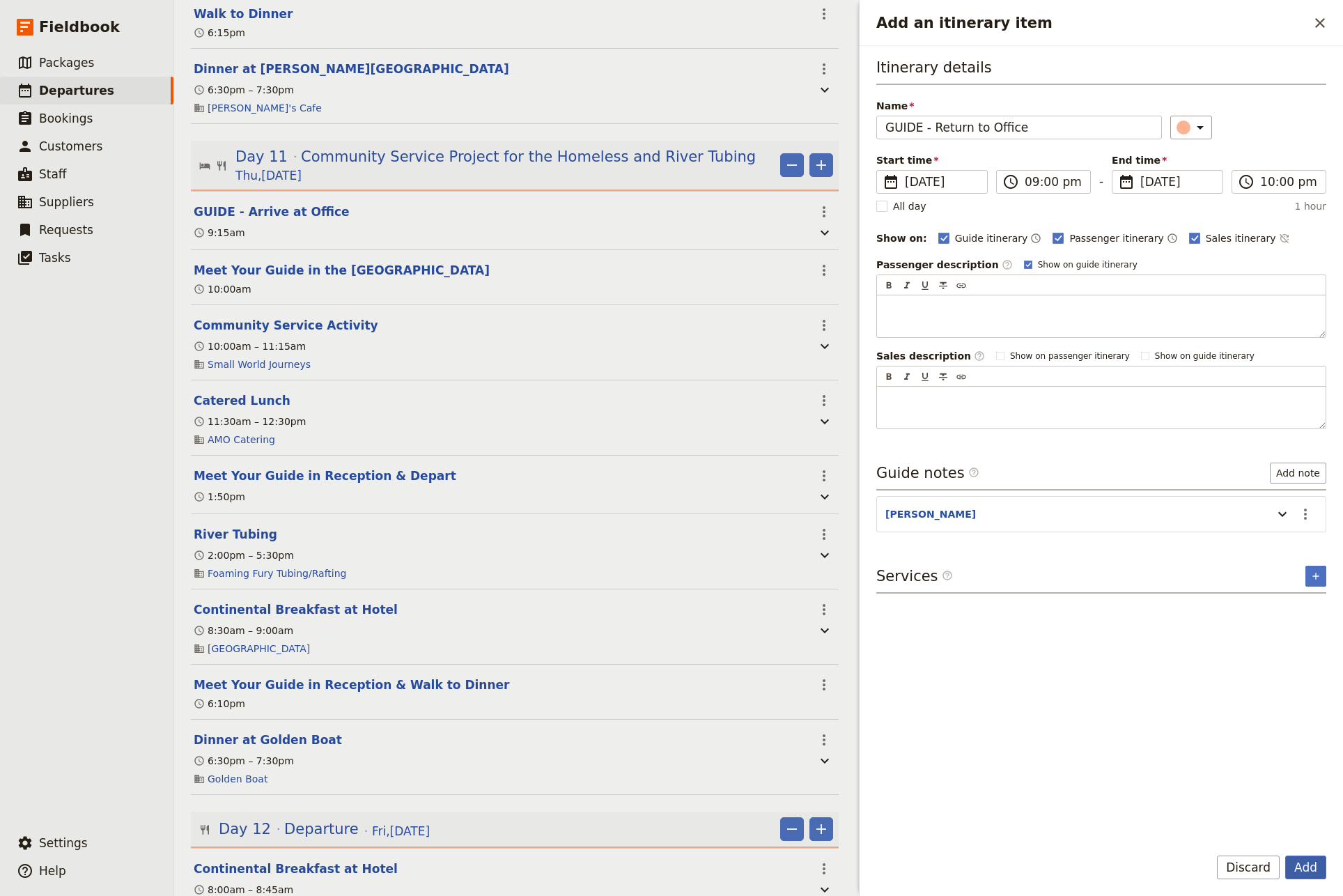
click at [1309, 867] on button "Add" at bounding box center [1306, 868] width 41 height 24
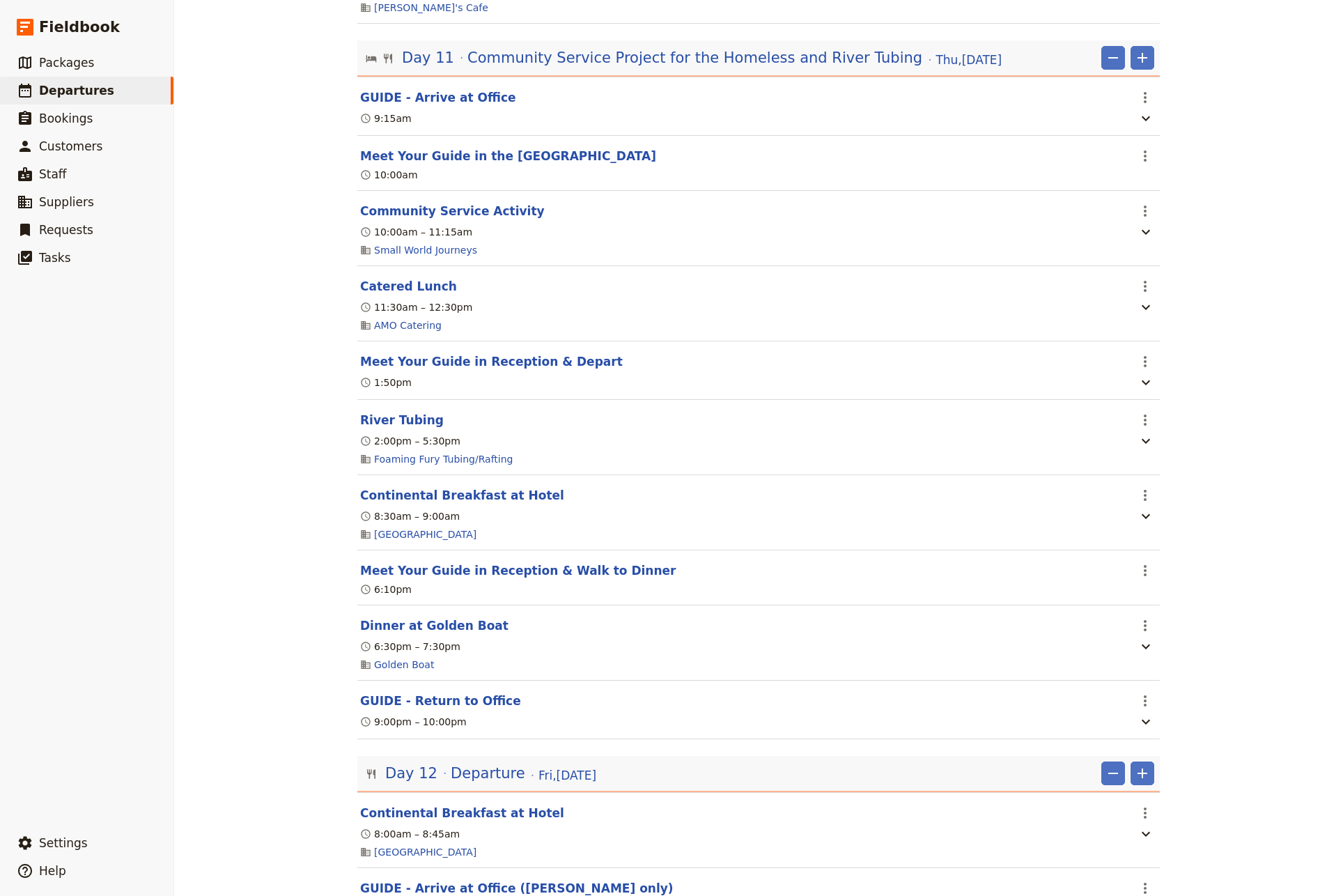
scroll to position [7543, 0]
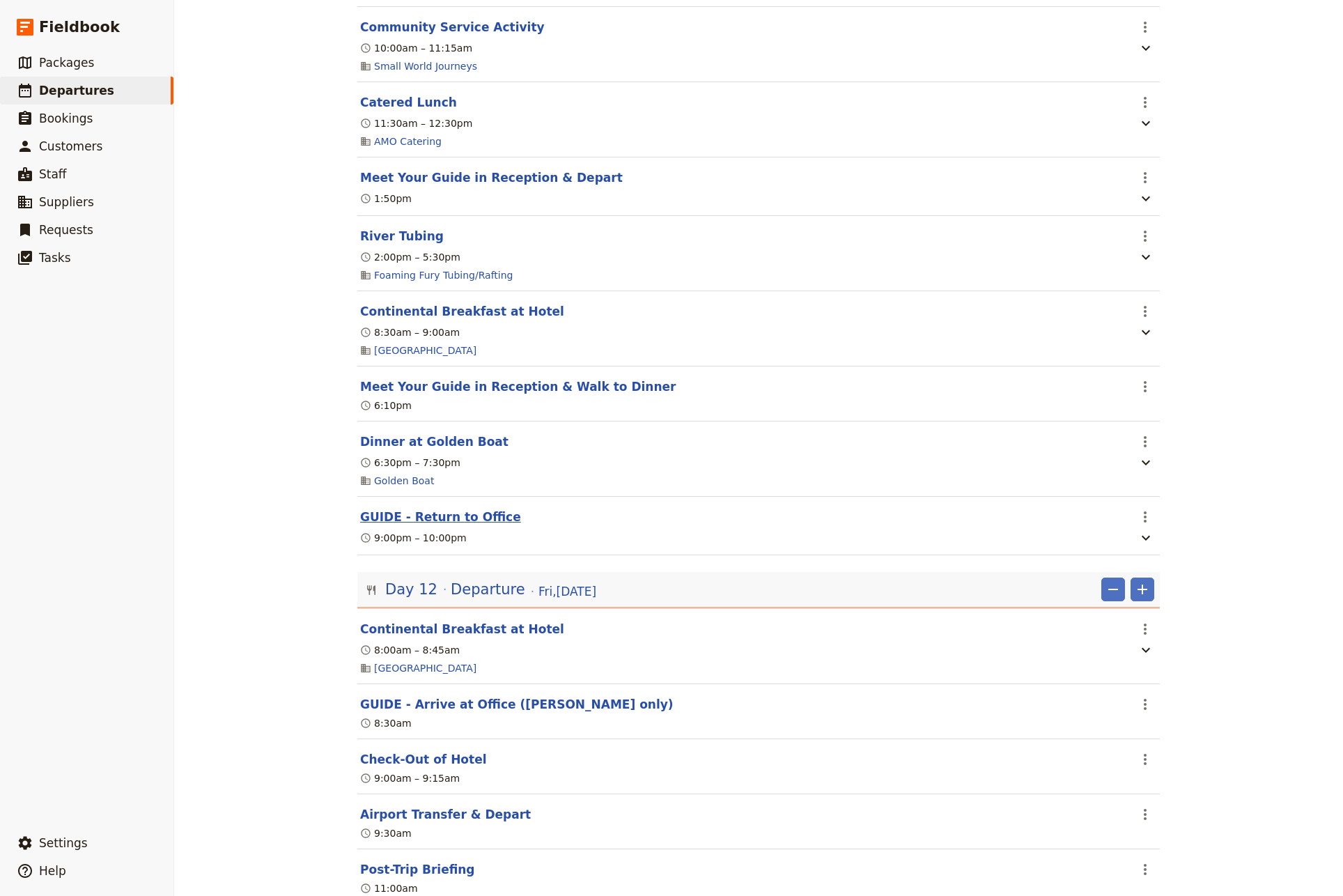
click at [432, 526] on button "GUIDE - Return to Office" at bounding box center [440, 517] width 161 height 17
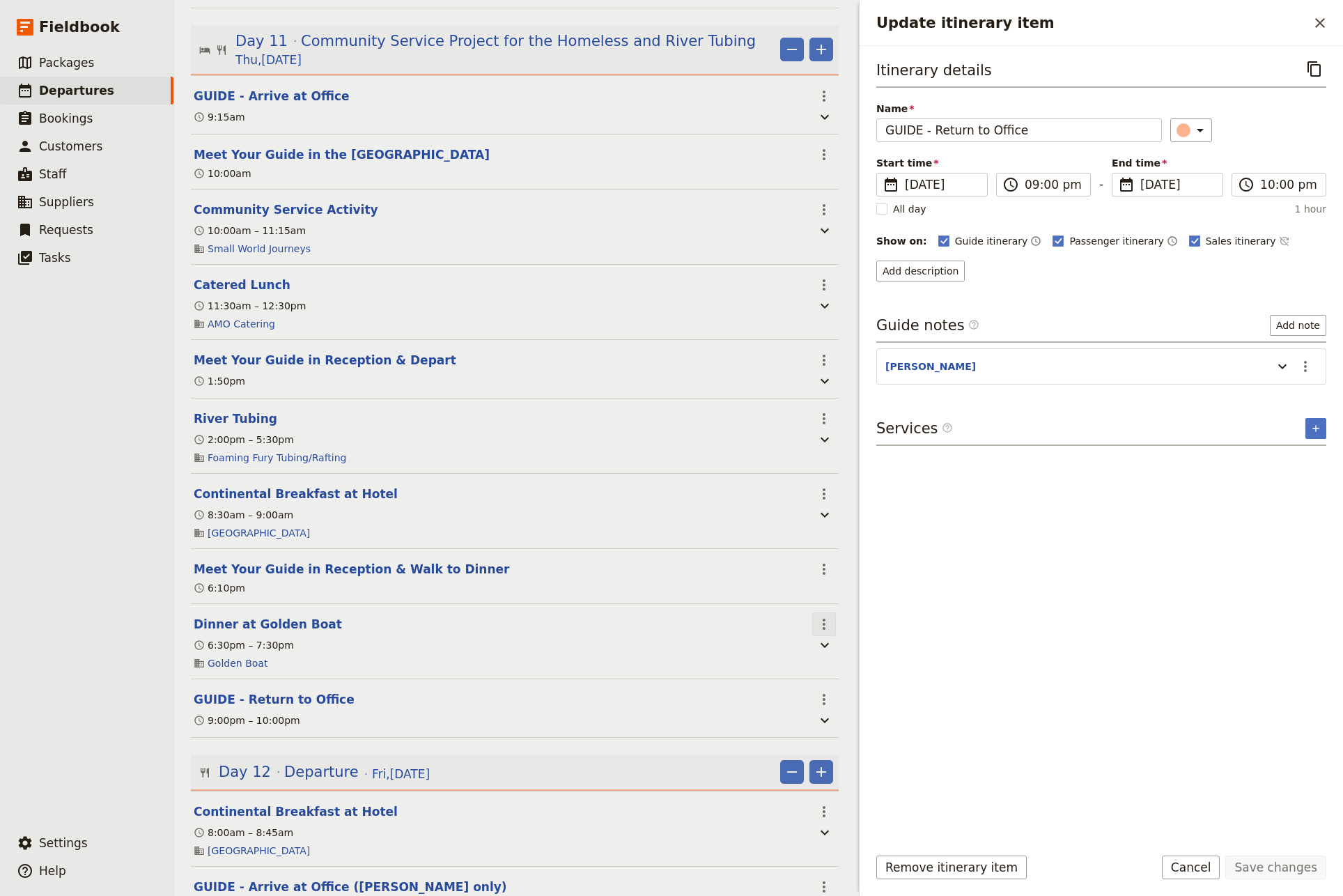
scroll to position [7625, 0]
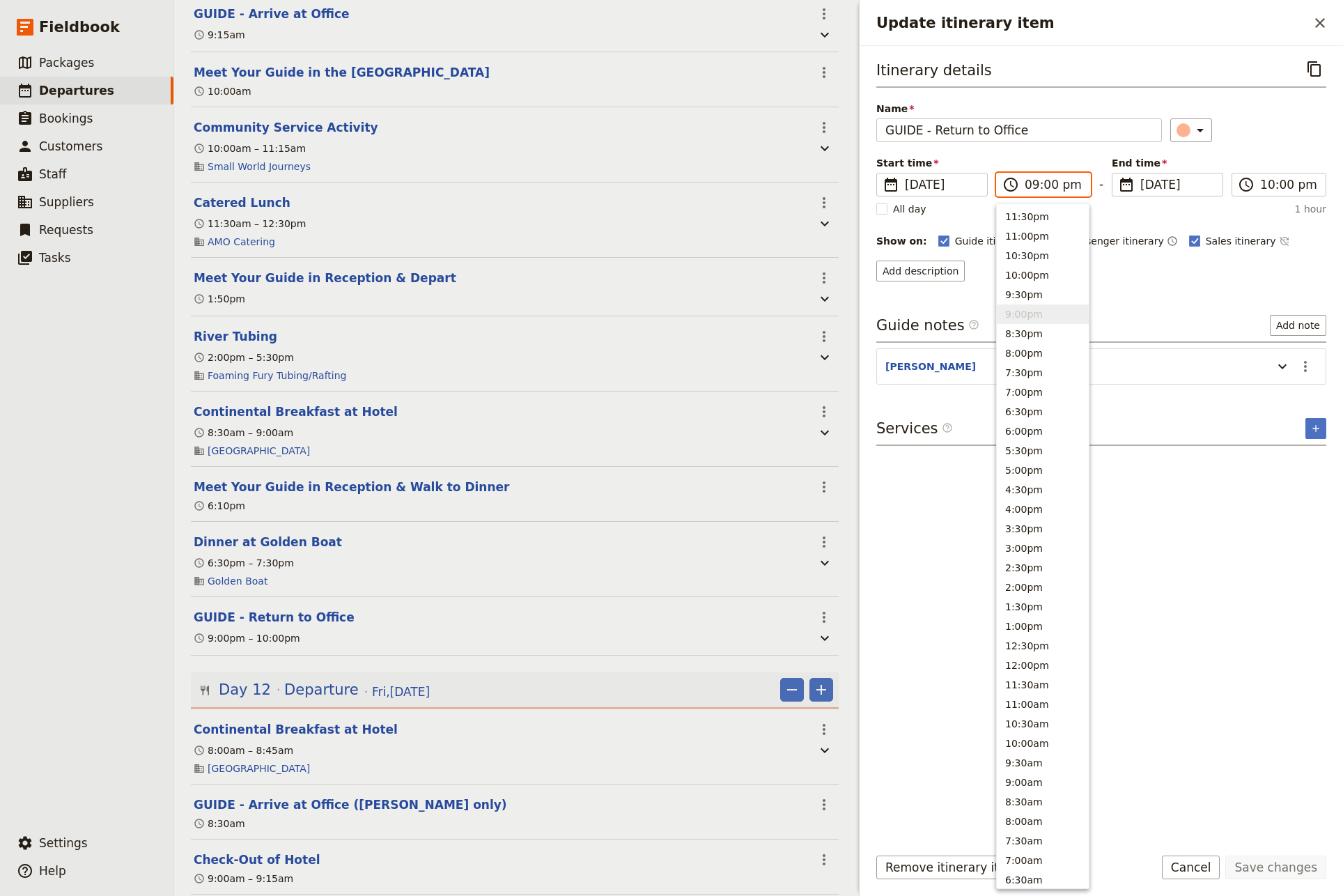
click at [1029, 184] on input "09:00 pm" at bounding box center [1053, 185] width 57 height 17
click at [1026, 186] on input "12:00 pm" at bounding box center [1053, 185] width 57 height 17
type input "08:00 pm"
click at [1269, 187] on input "10:00 pm" at bounding box center [1288, 185] width 57 height 17
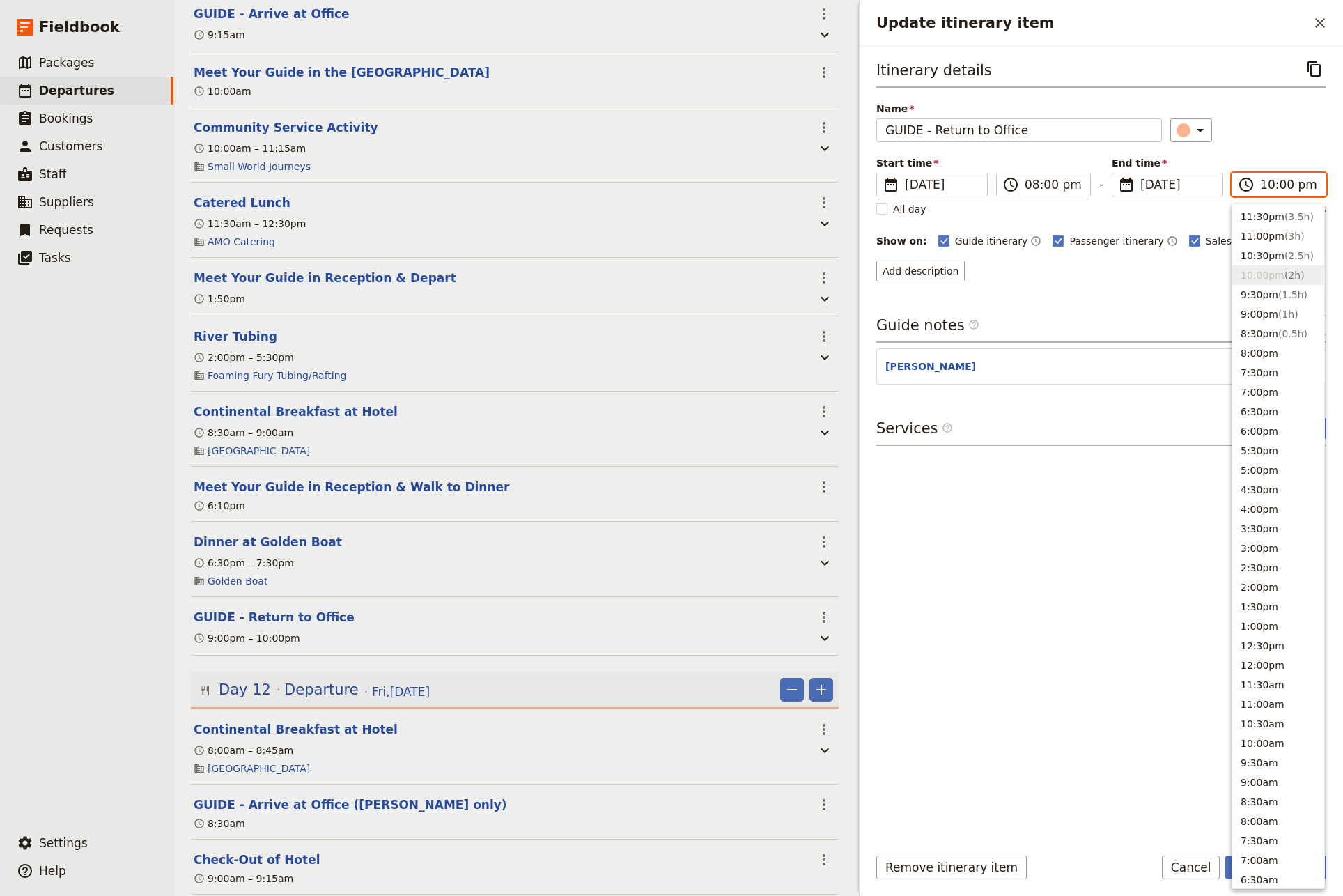
type input "09:00 pm"
drag, startPoint x: 1034, startPoint y: 703, endPoint x: 1093, endPoint y: 728, distance: 64.1
click at [1034, 702] on div "Itinerary details ​ Name GUIDE - Return to Office ​ Start time ​ [DATE] [DATE] …" at bounding box center [1102, 445] width 451 height 777
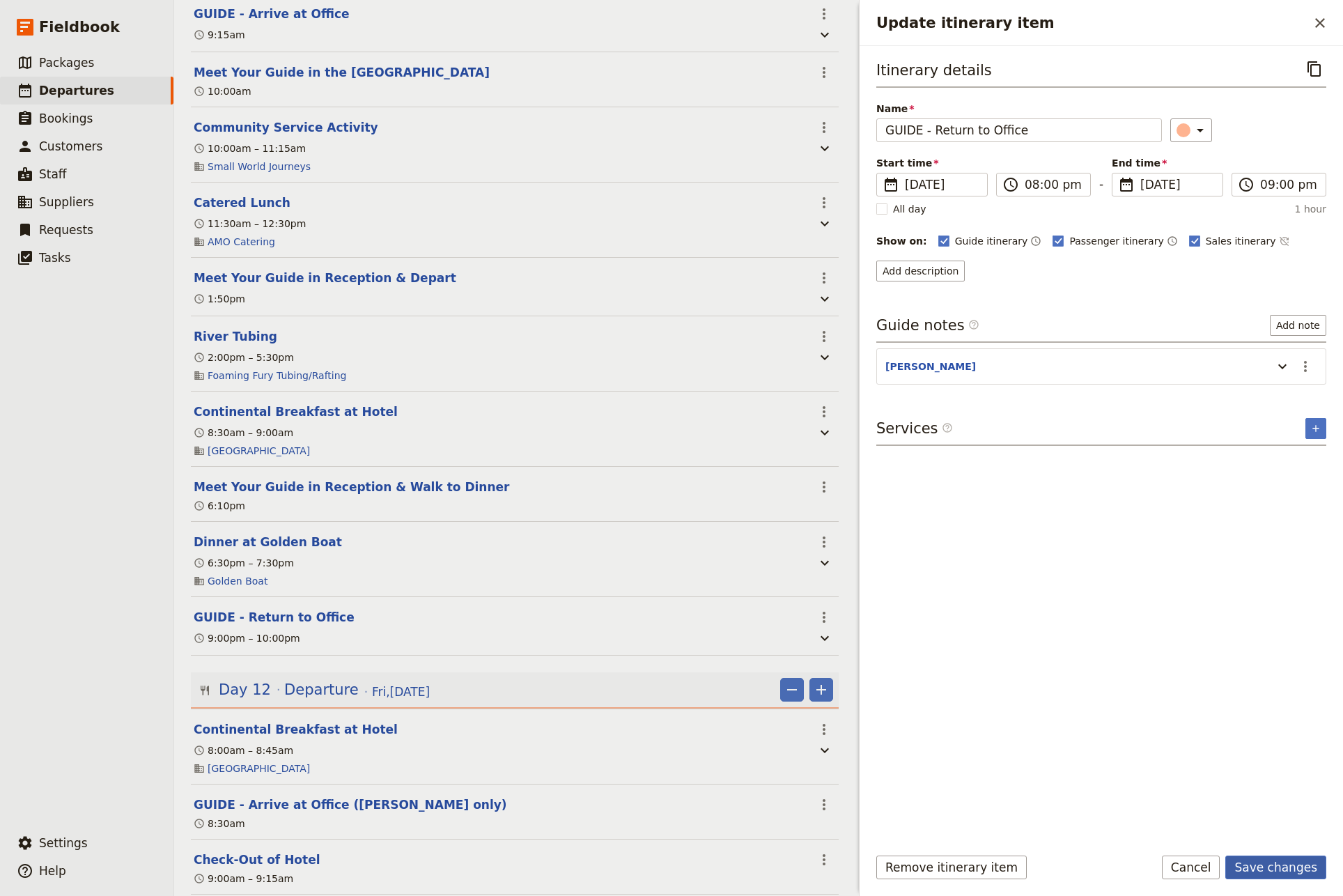
click at [1271, 864] on button "Save changes" at bounding box center [1276, 868] width 101 height 24
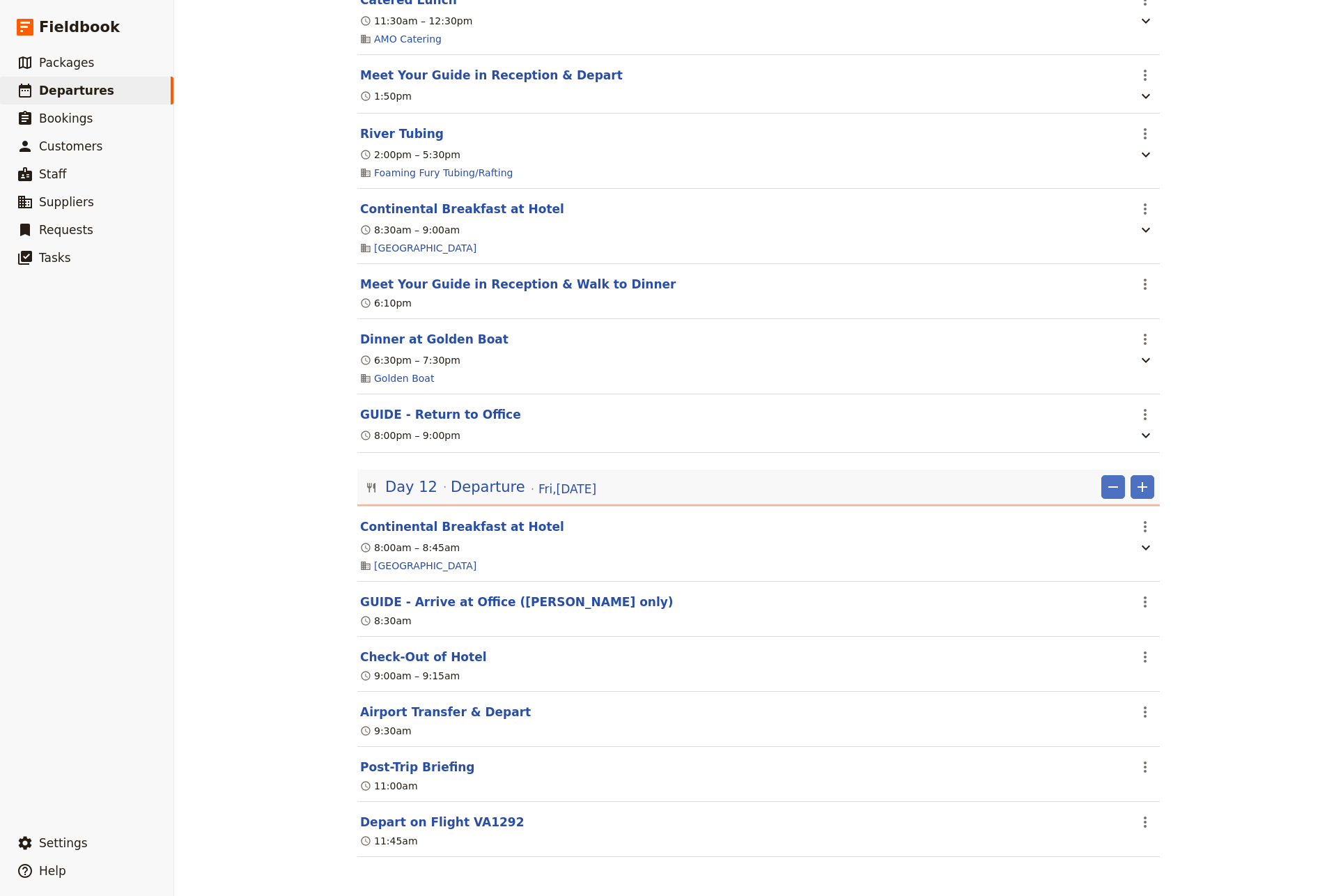
scroll to position [7705, 0]
click at [1137, 600] on icon "Actions" at bounding box center [1146, 602] width 17 height 17
click at [1166, 655] on span "Delete this itinerary item" at bounding box center [1199, 652] width 123 height 14
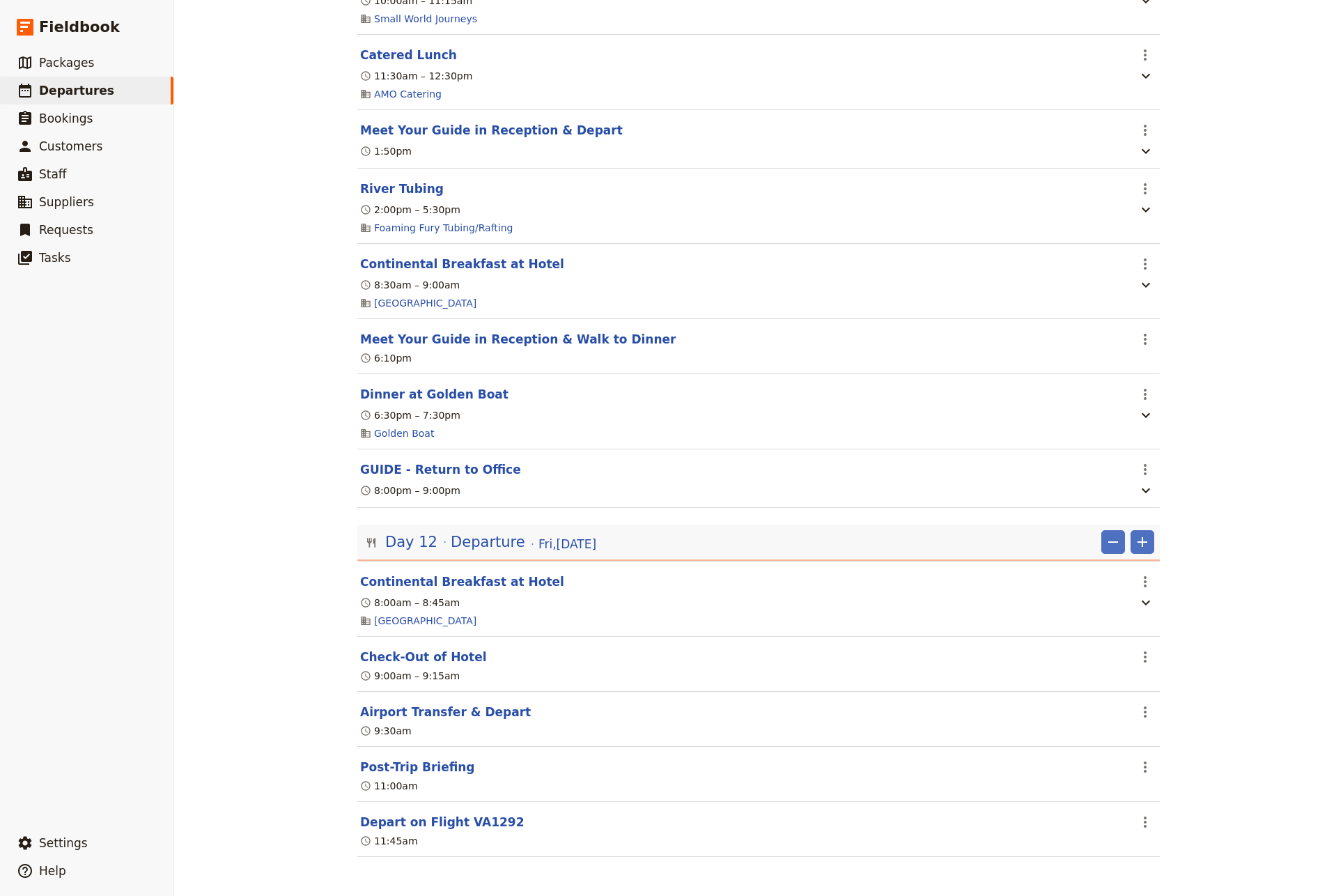
scroll to position [7649, 0]
click at [1138, 765] on icon "Actions" at bounding box center [1146, 767] width 17 height 17
click at [1161, 815] on span "Delete this itinerary item" at bounding box center [1199, 817] width 123 height 14
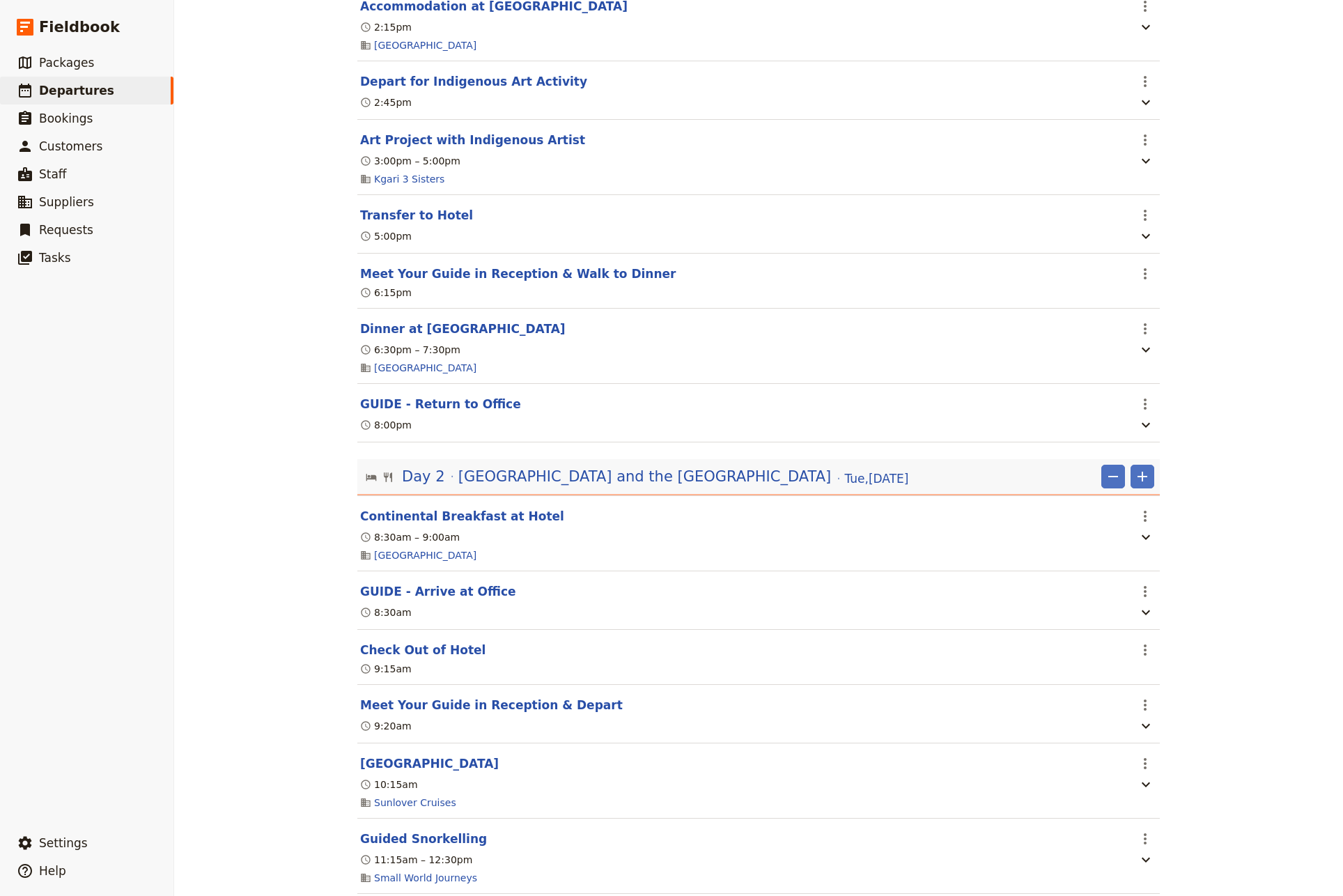
scroll to position [0, 0]
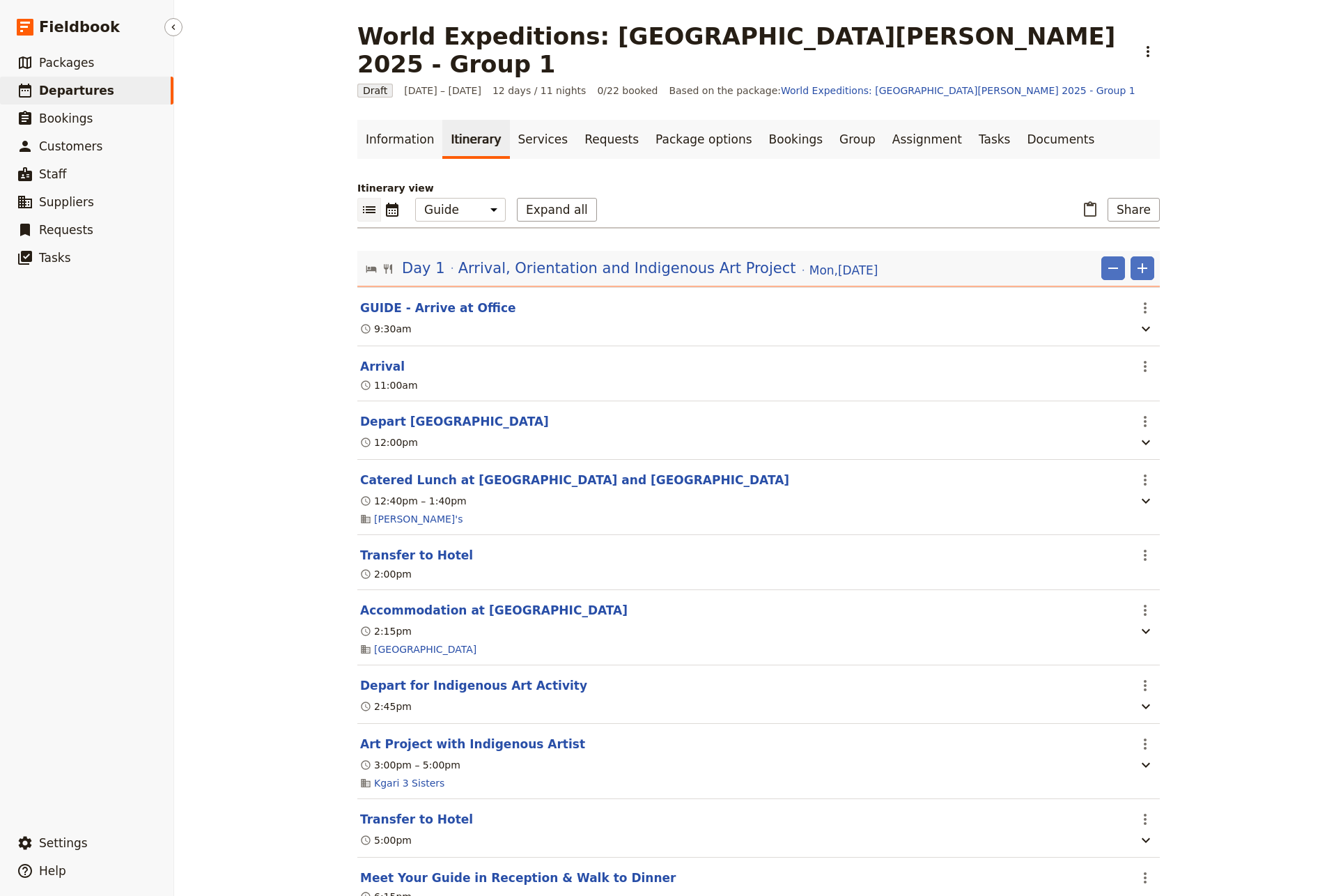
click at [62, 92] on span "Departures" at bounding box center [77, 90] width 75 height 14
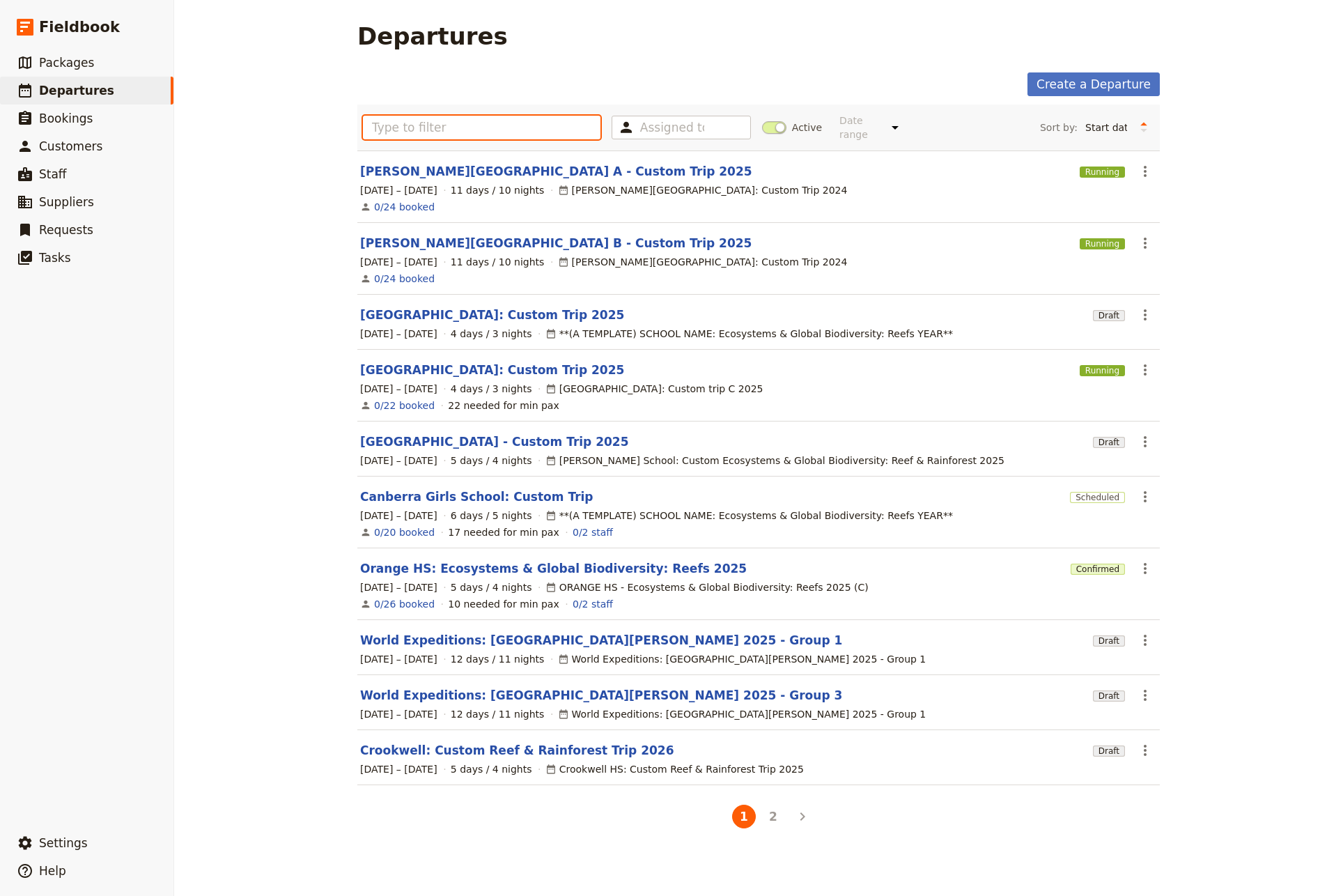
click at [437, 127] on input "text" at bounding box center [481, 128] width 237 height 24
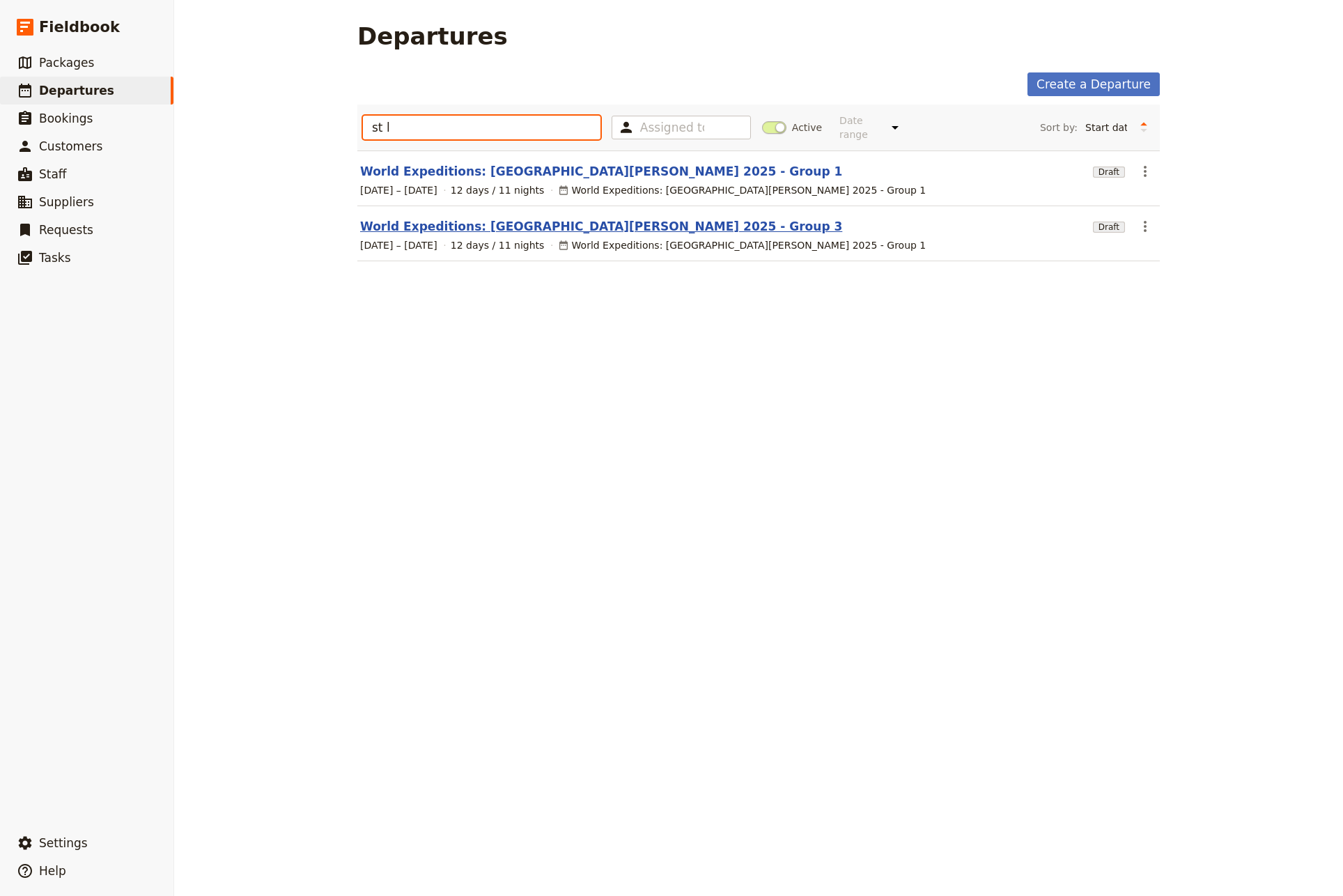
type input "st l"
click at [477, 218] on link "World Expeditions: [GEOGRAPHIC_DATA][PERSON_NAME] 2025 - Group 3" at bounding box center [601, 227] width 482 height 17
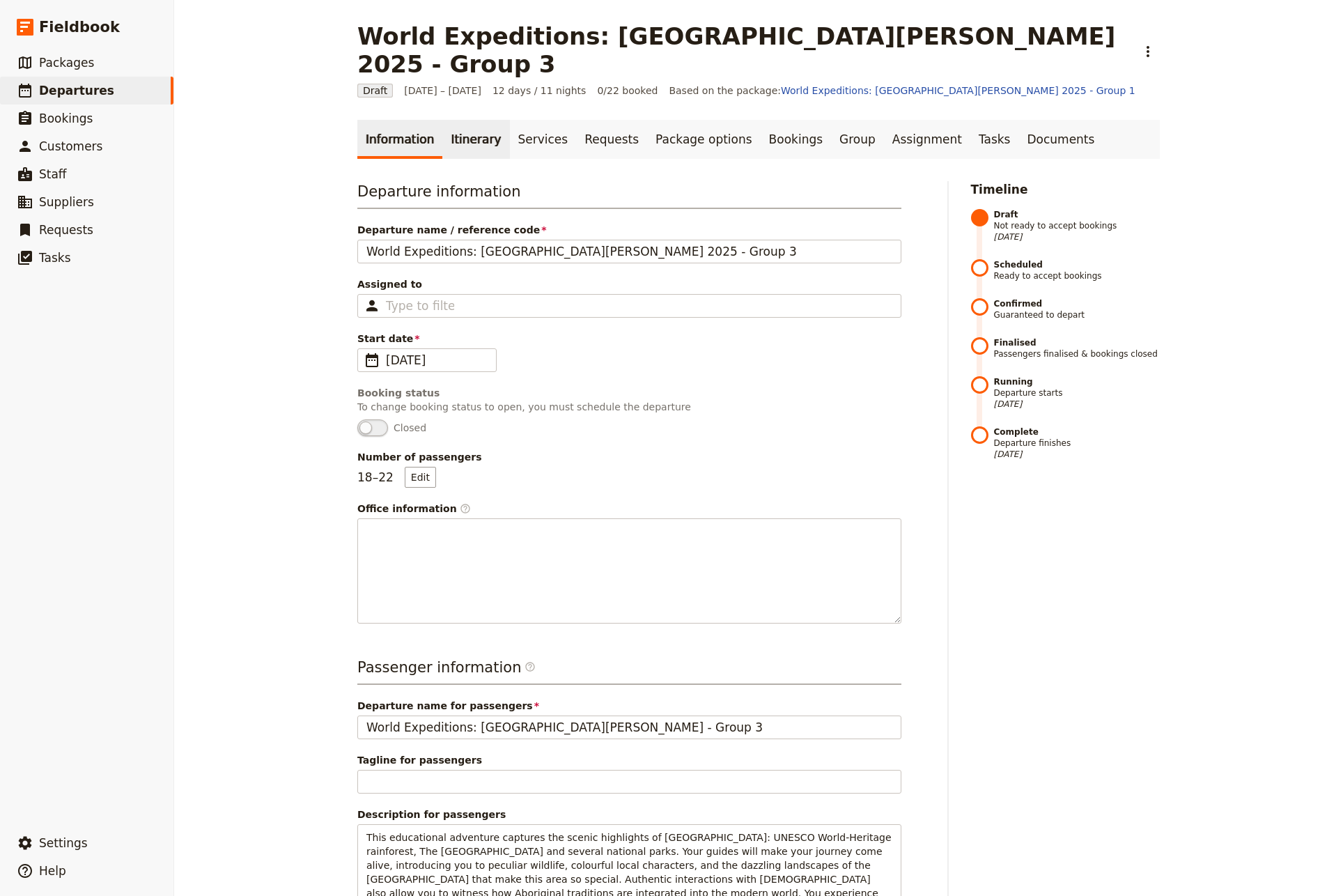
click at [462, 119] on link "Itinerary" at bounding box center [476, 139] width 67 height 39
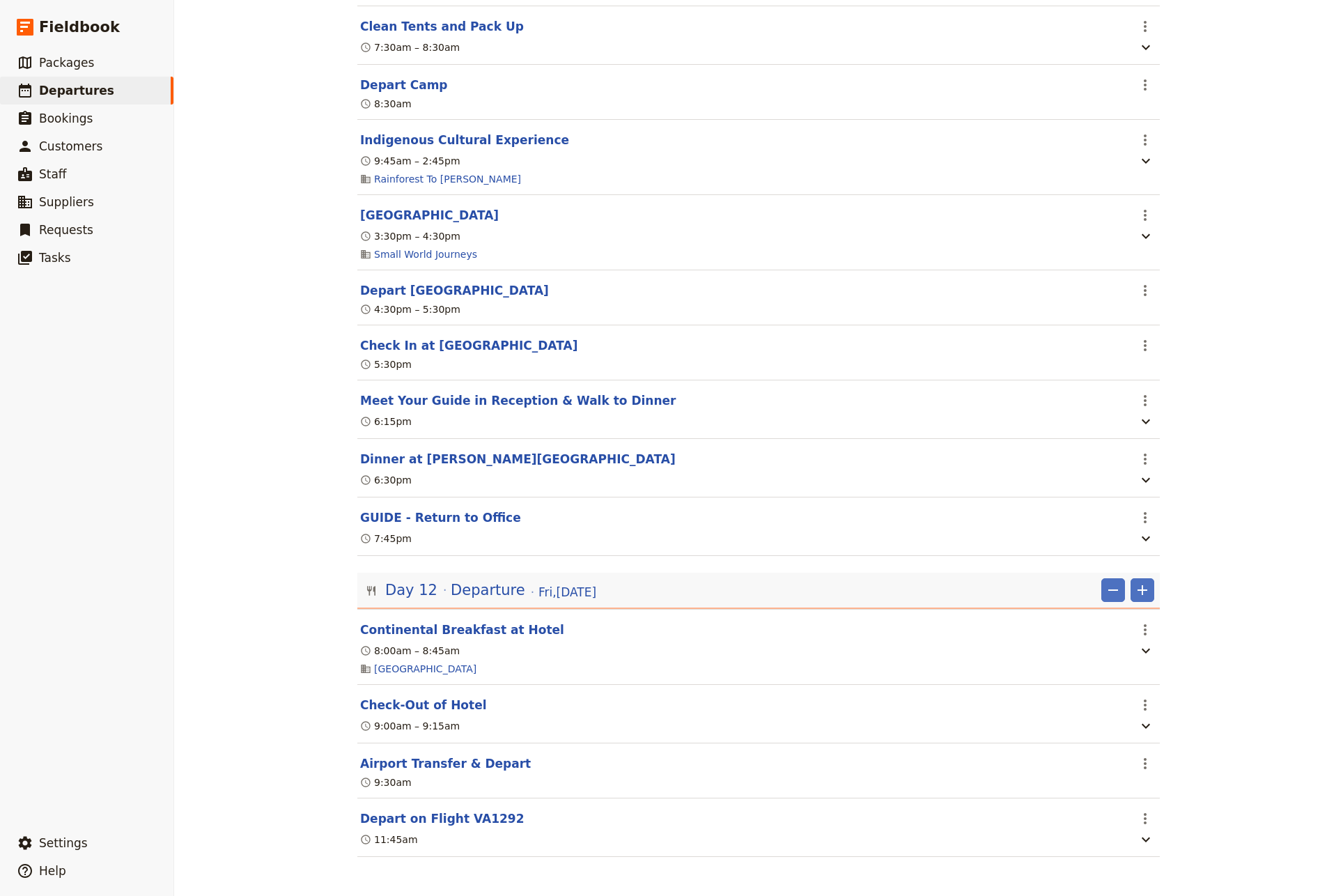
scroll to position [8812, 0]
click at [426, 511] on button "GUIDE - Return to Office" at bounding box center [440, 518] width 161 height 17
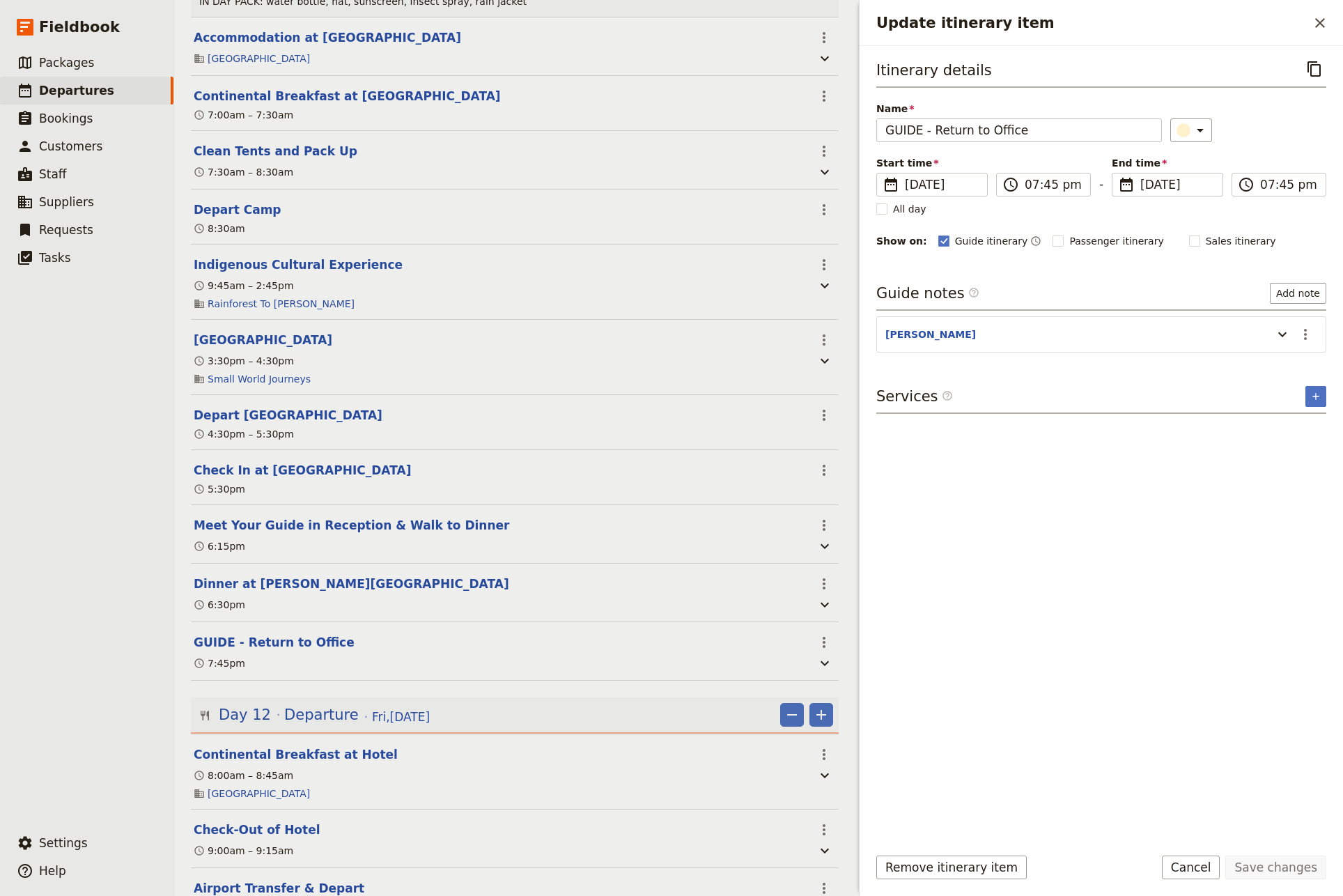
scroll to position [8894, 0]
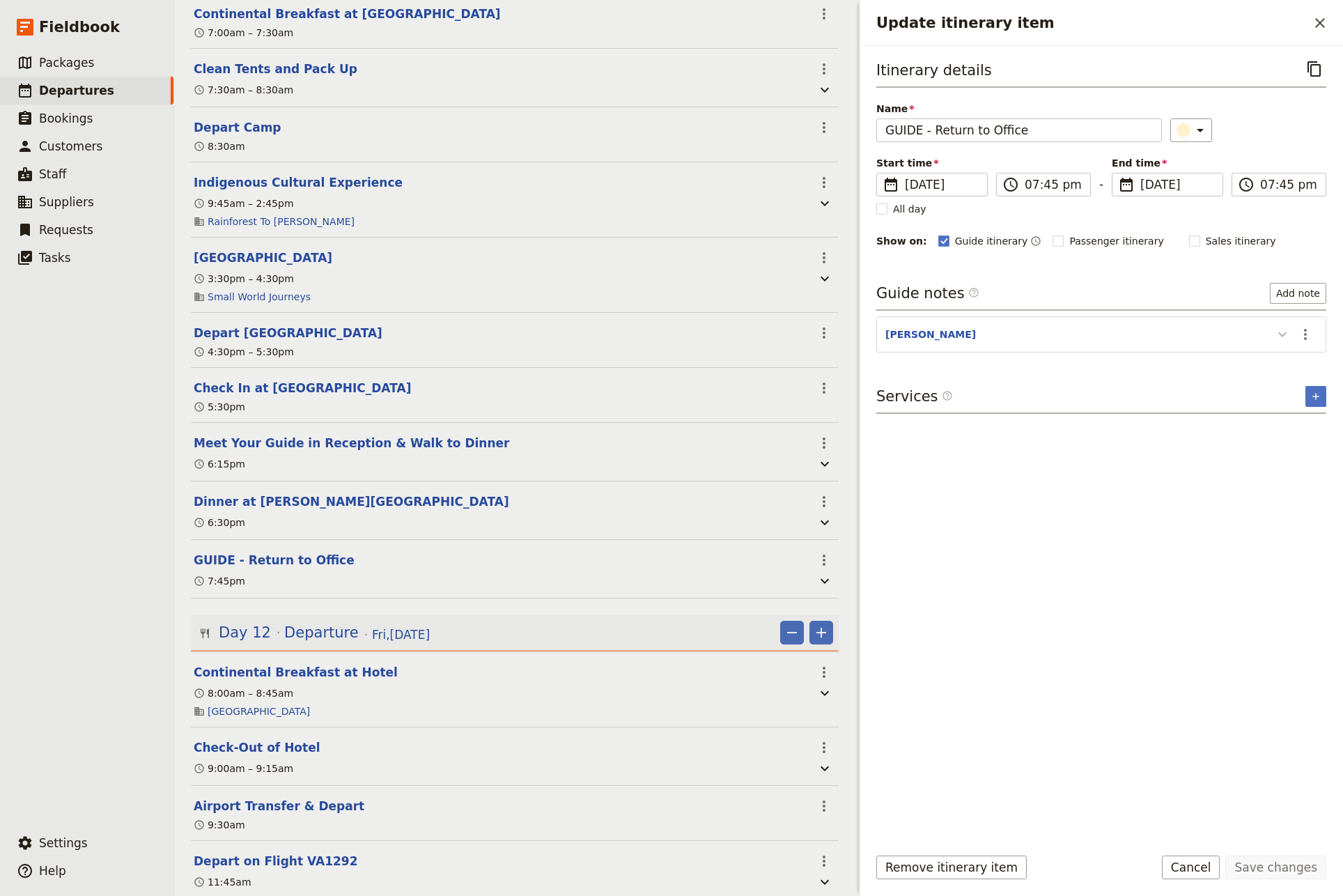
click at [1281, 337] on icon "Update itinerary item" at bounding box center [1283, 335] width 17 height 17
click at [1305, 335] on icon "Actions" at bounding box center [1305, 335] width 17 height 17
click at [1264, 368] on span "Edit note" at bounding box center [1265, 364] width 44 height 14
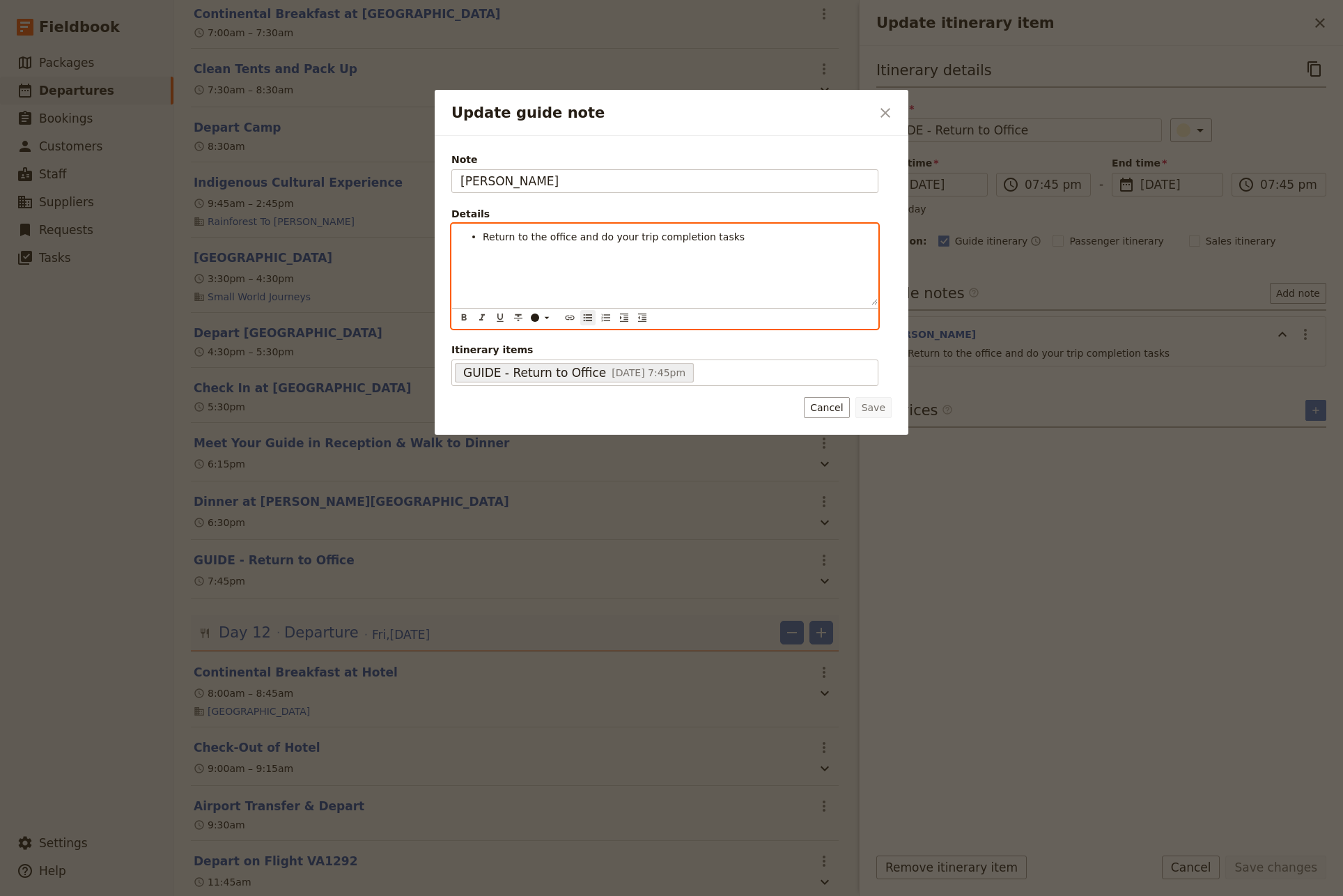
click at [718, 237] on li "Return to the office and do your trip completion tasks" at bounding box center [676, 236] width 387 height 14
drag, startPoint x: 545, startPoint y: 255, endPoint x: 511, endPoint y: 255, distance: 34.0
click at [511, 255] on span "Clean SWJ bus and trailer" at bounding box center [544, 250] width 124 height 11
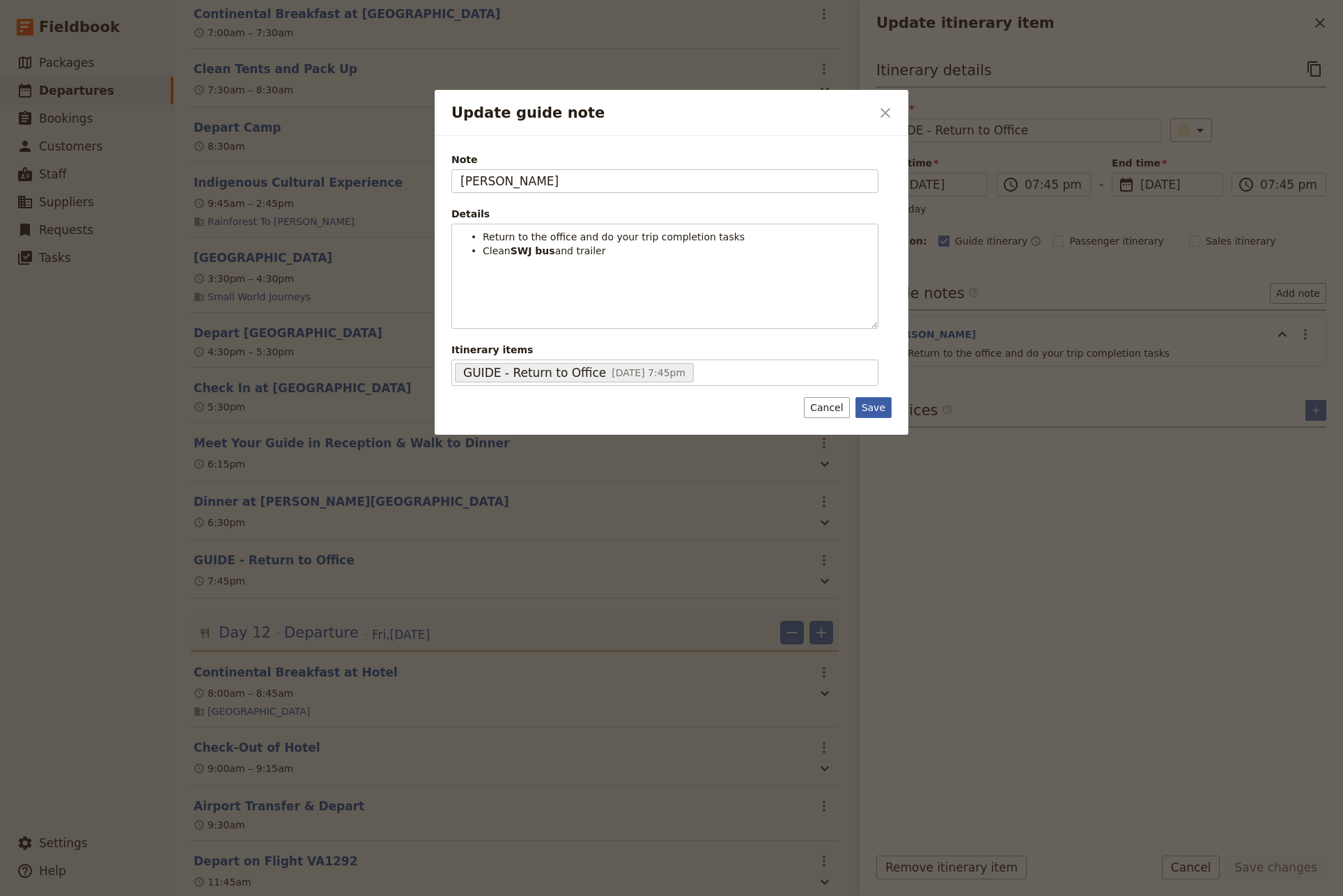
drag, startPoint x: 870, startPoint y: 408, endPoint x: 578, endPoint y: 576, distance: 336.9
click at [869, 408] on button "Save" at bounding box center [874, 407] width 36 height 20
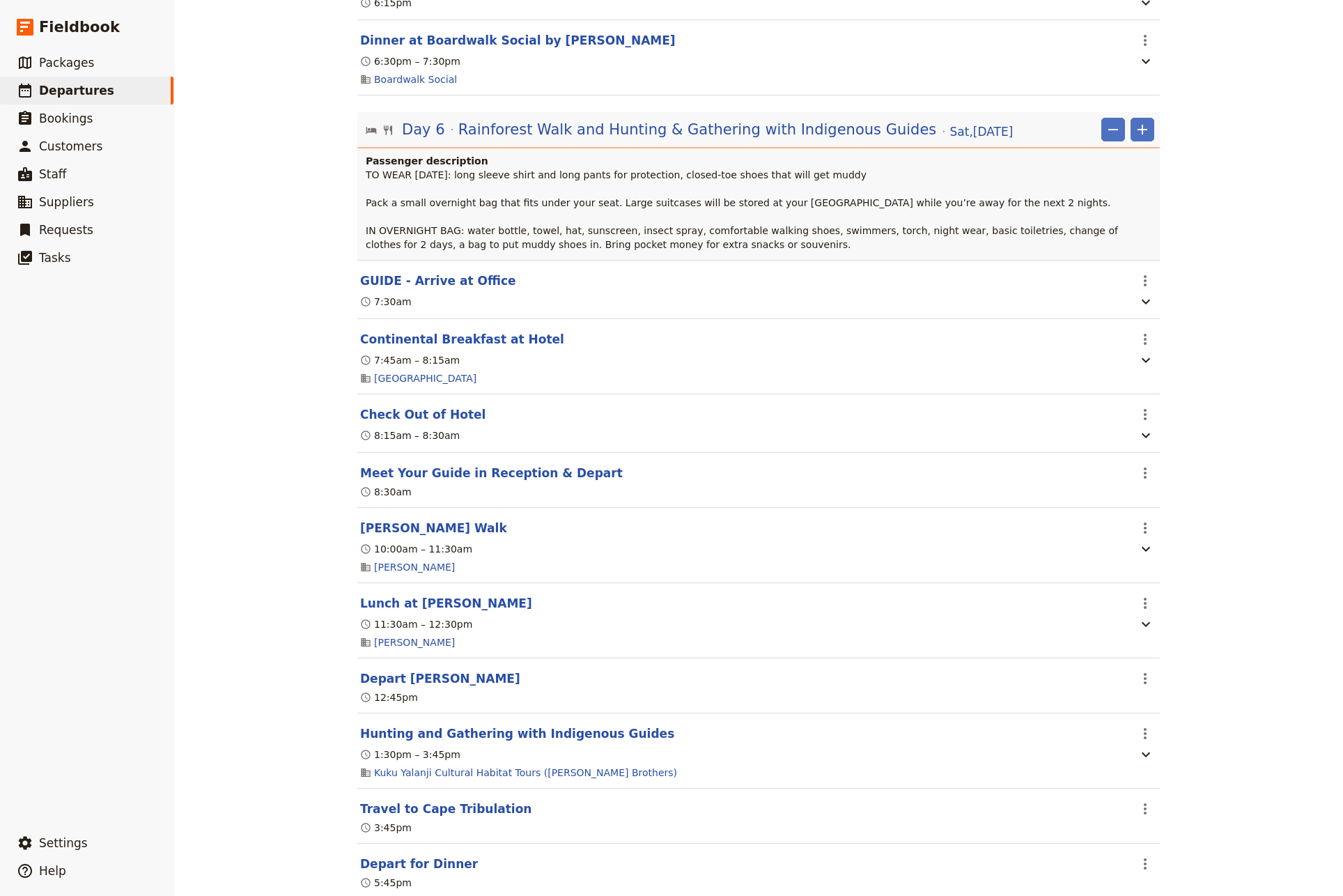
scroll to position [4622, 0]
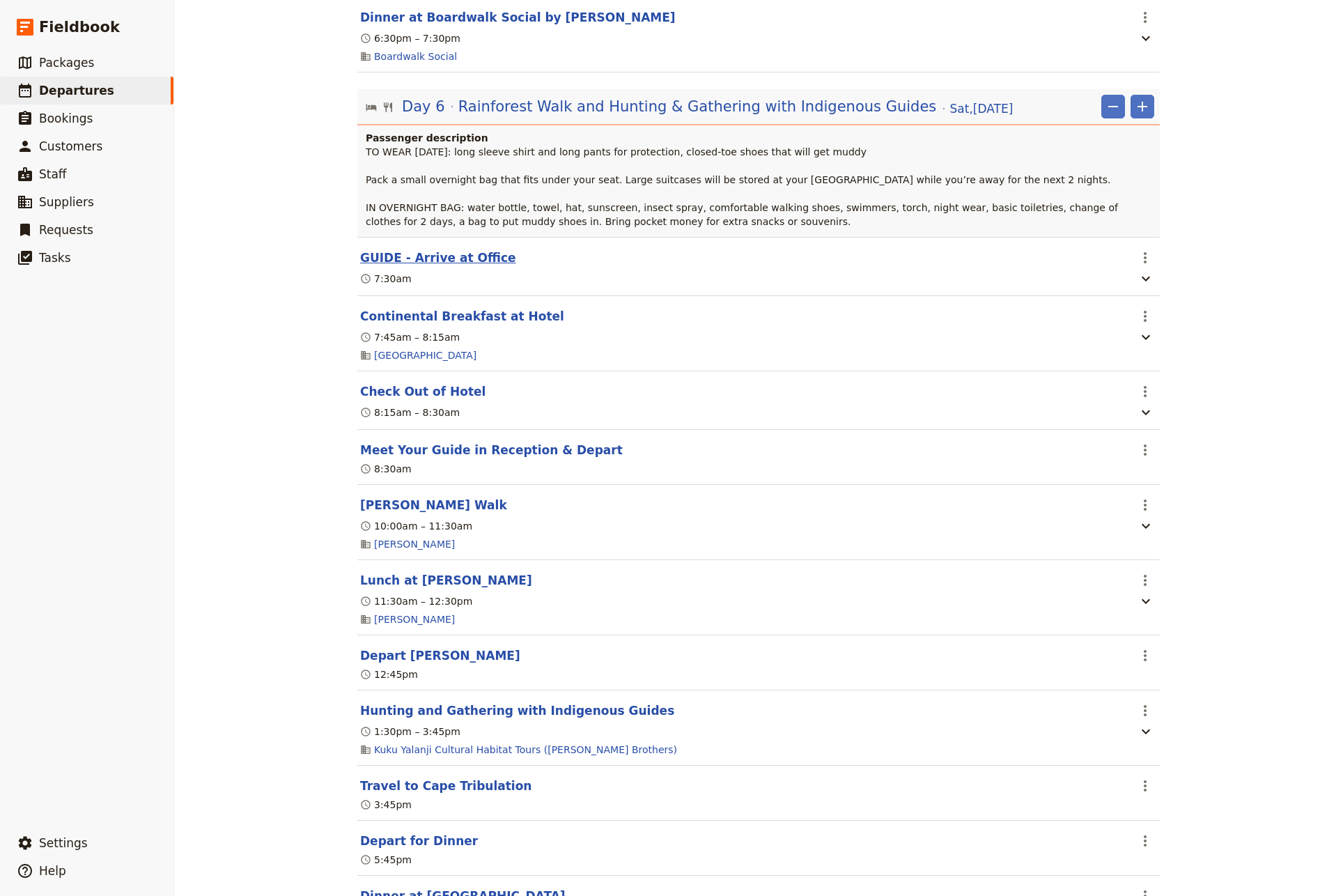
click at [440, 266] on button "GUIDE - Arrive at Office" at bounding box center [438, 258] width 156 height 17
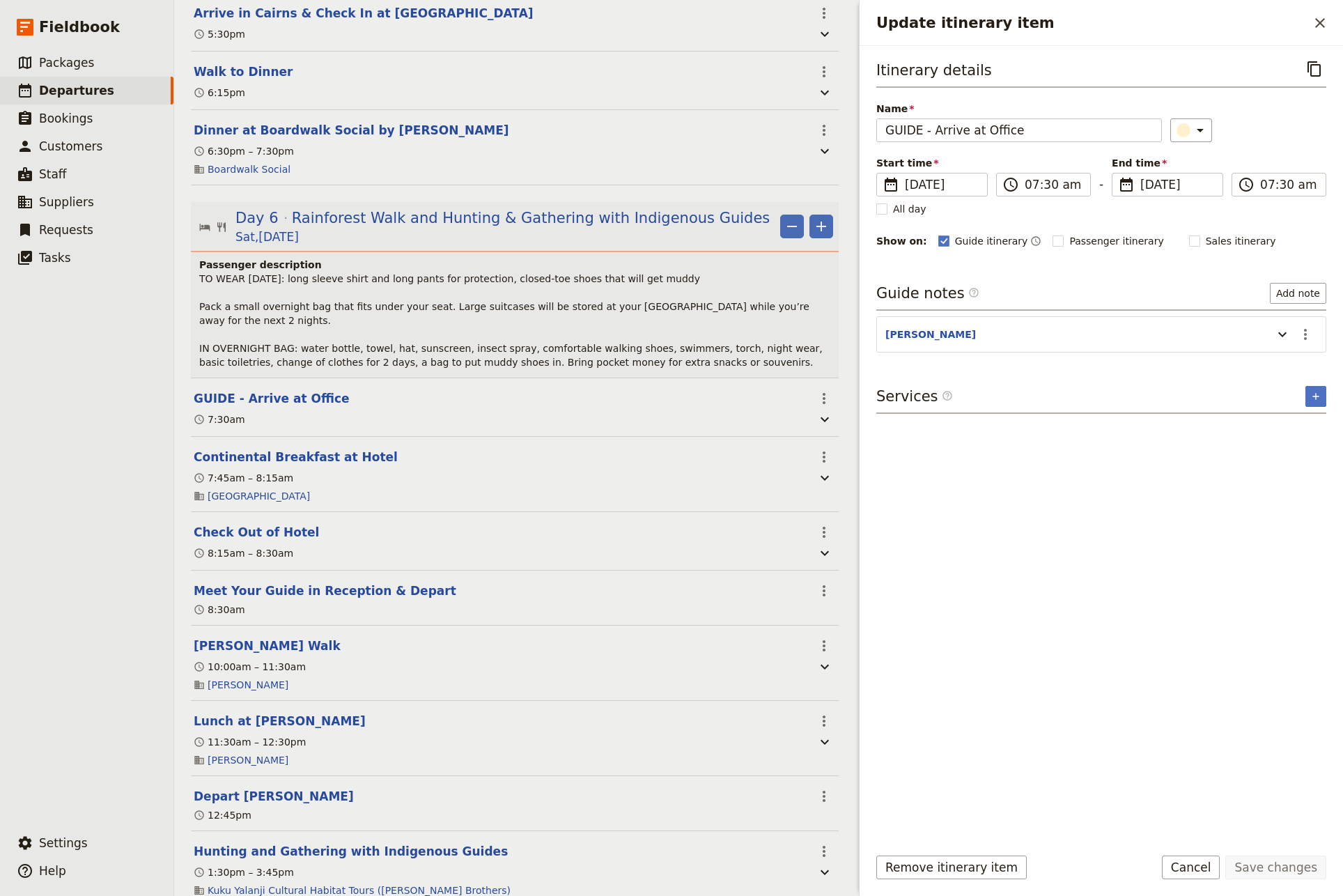
scroll to position [4676, 0]
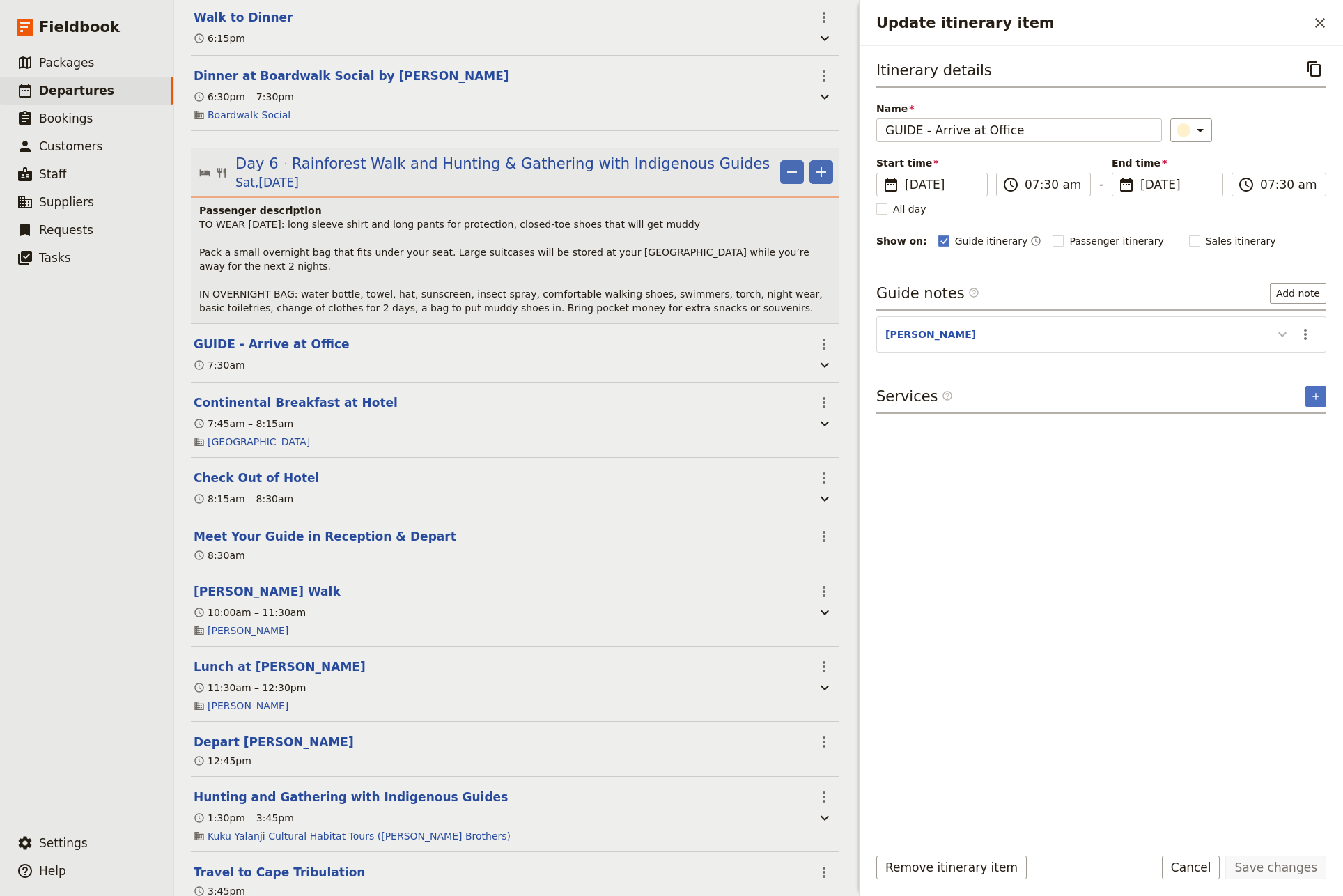
click at [1282, 336] on icon "Update itinerary item" at bounding box center [1282, 335] width 9 height 5
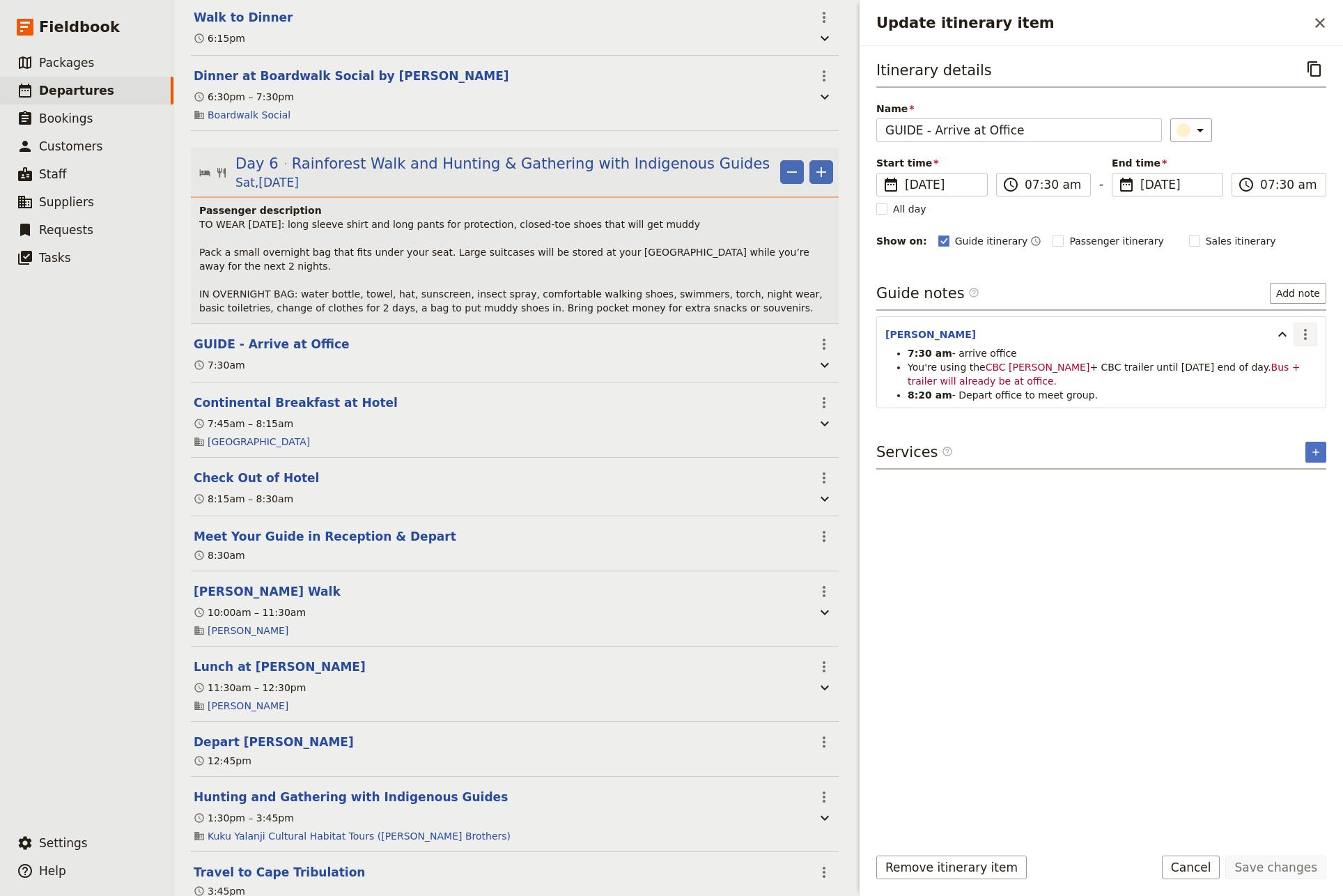
click at [1309, 331] on icon "Actions" at bounding box center [1305, 335] width 17 height 17
click at [1288, 359] on span "Edit note" at bounding box center [1265, 364] width 44 height 14
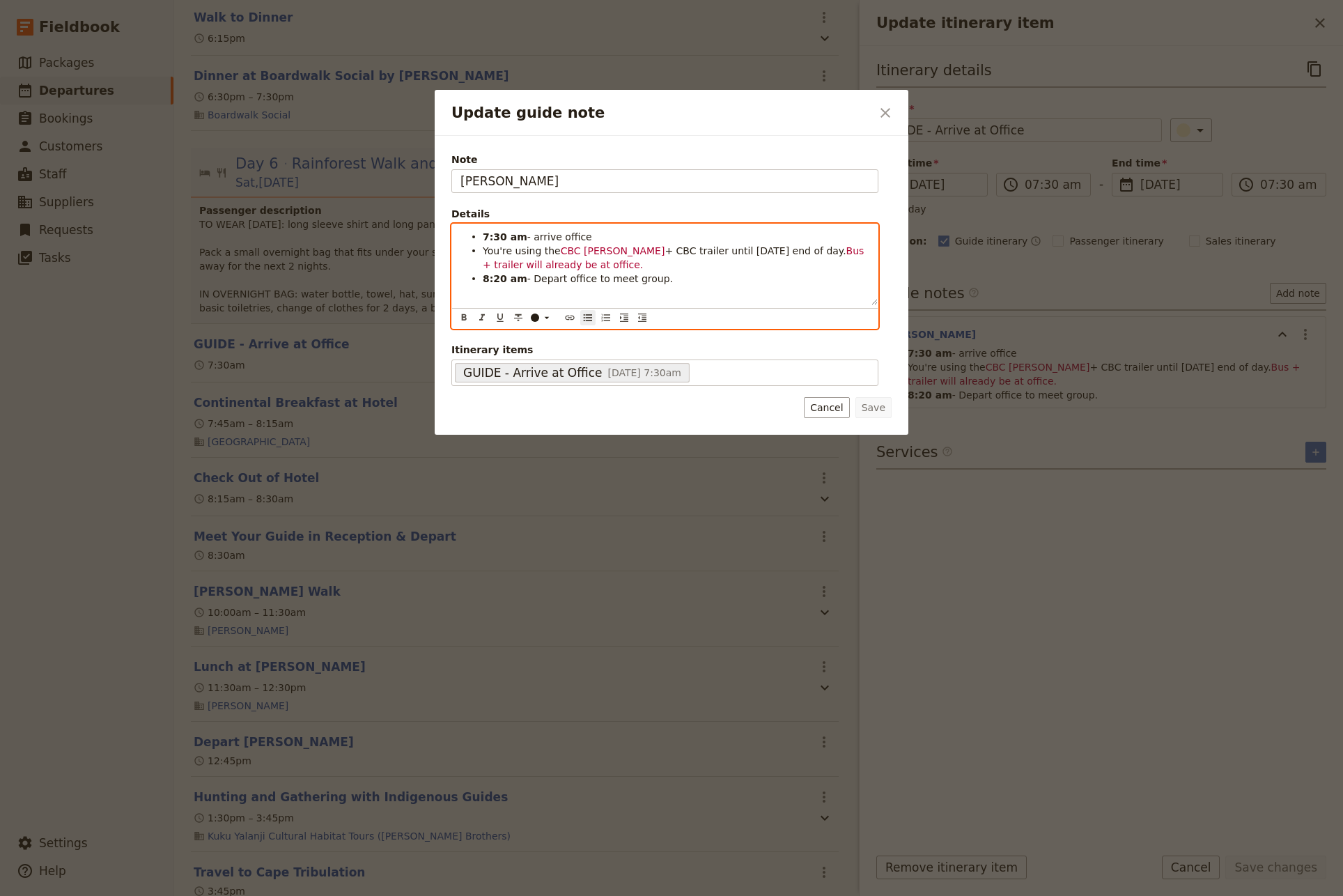
click at [666, 283] on li "8:20 am - Depart office to meet group." at bounding box center [676, 278] width 387 height 14
drag, startPoint x: 742, startPoint y: 296, endPoint x: 470, endPoint y: 302, distance: 272.1
click at [470, 302] on div "7:30 am - arrive office You're using the CBC [PERSON_NAME] + CBC trailer until …" at bounding box center [665, 265] width 426 height 81
copy span "TAKE SAT PHONE FOR DAINTREE & DINDEN SECTIONS"
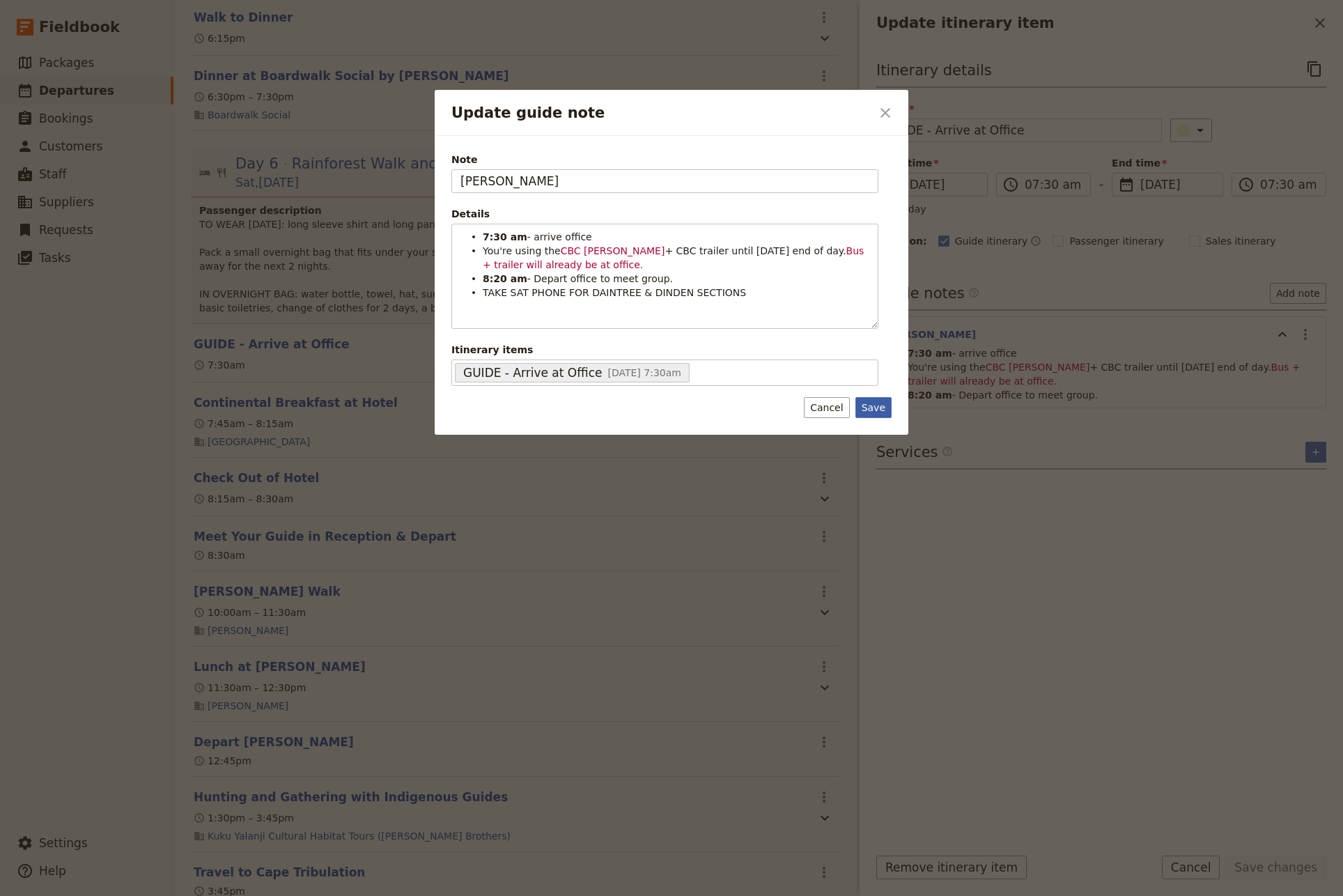
click at [879, 408] on button "Save" at bounding box center [874, 407] width 36 height 20
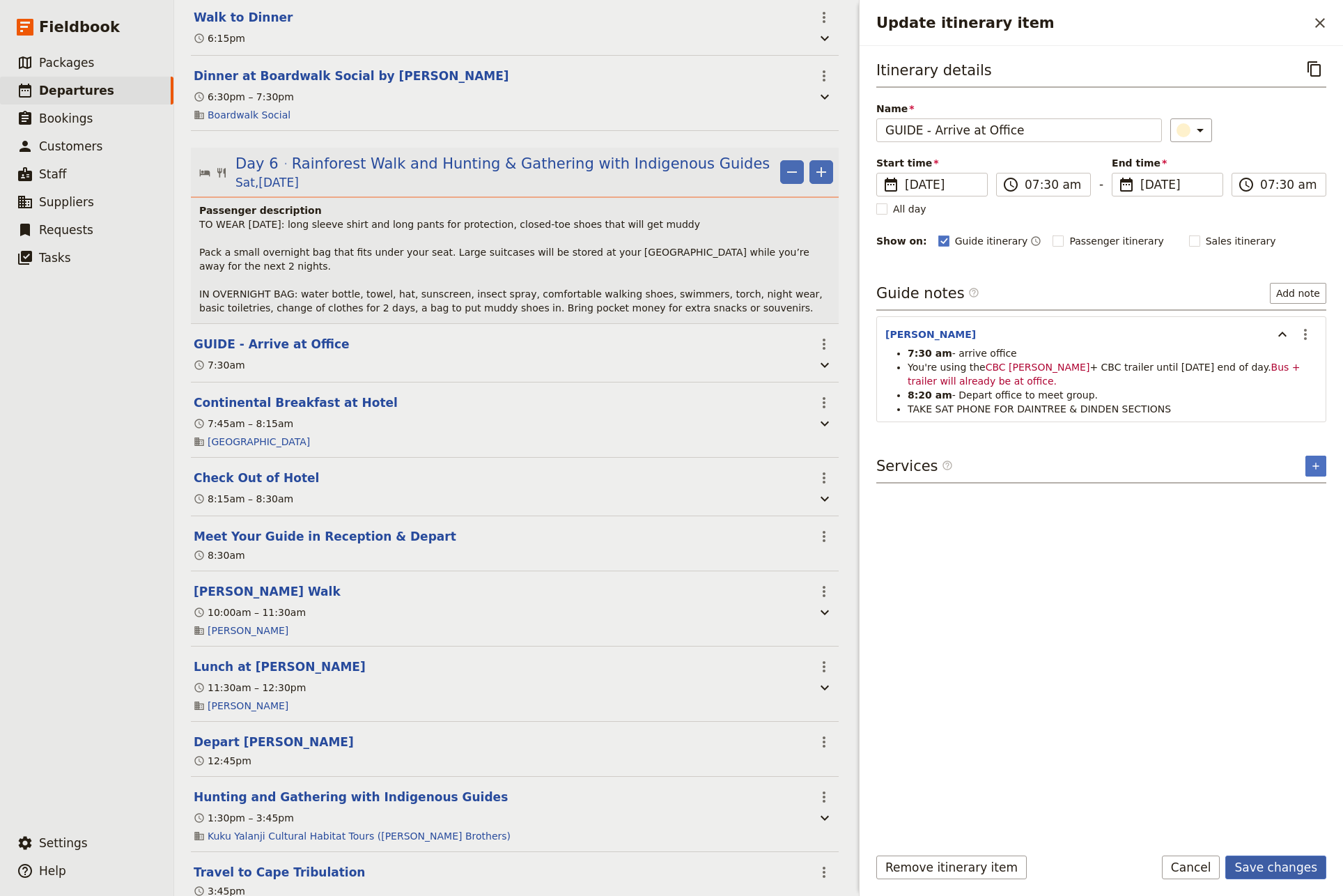
click at [1281, 864] on button "Save changes" at bounding box center [1276, 868] width 101 height 24
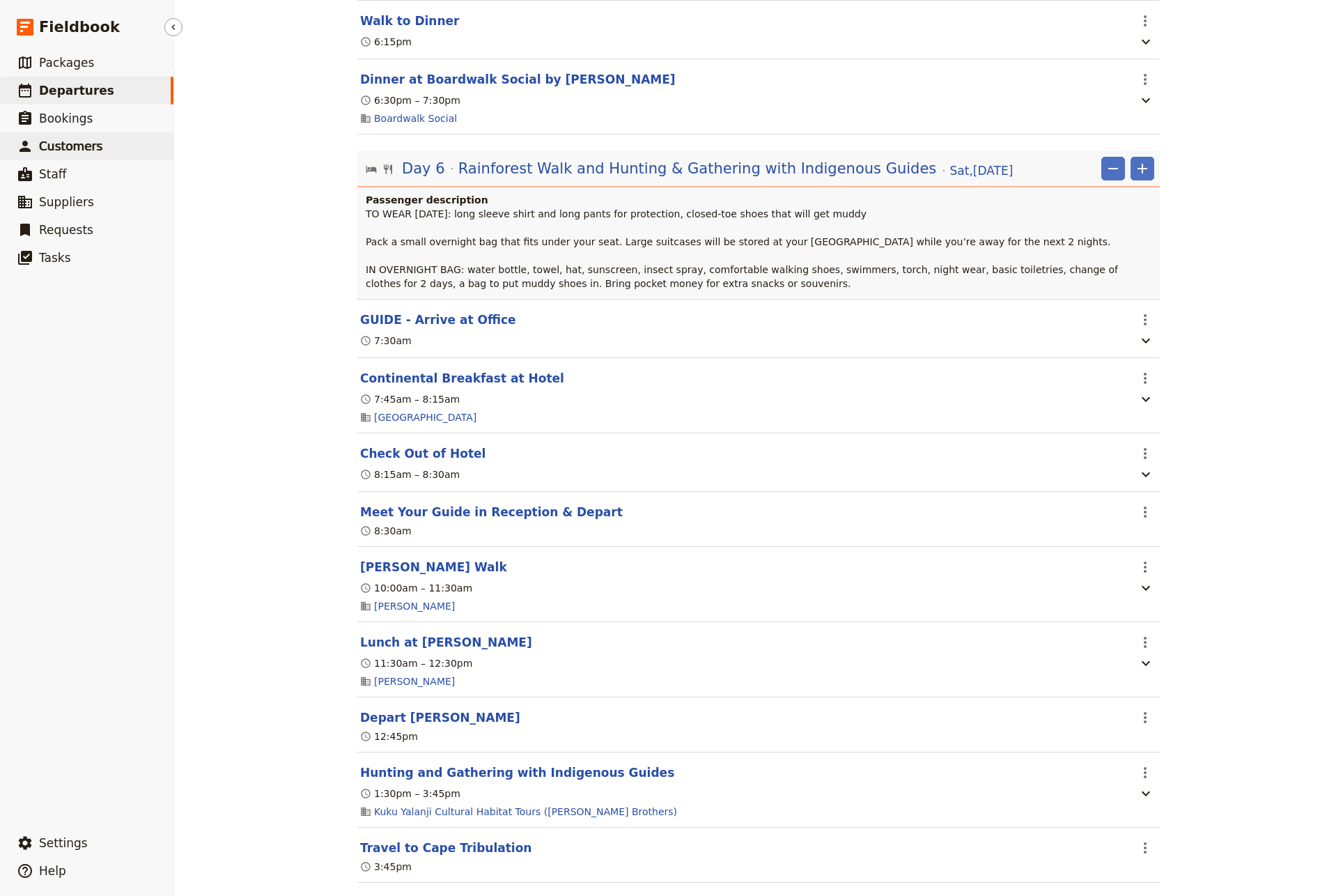
scroll to position [4438, 0]
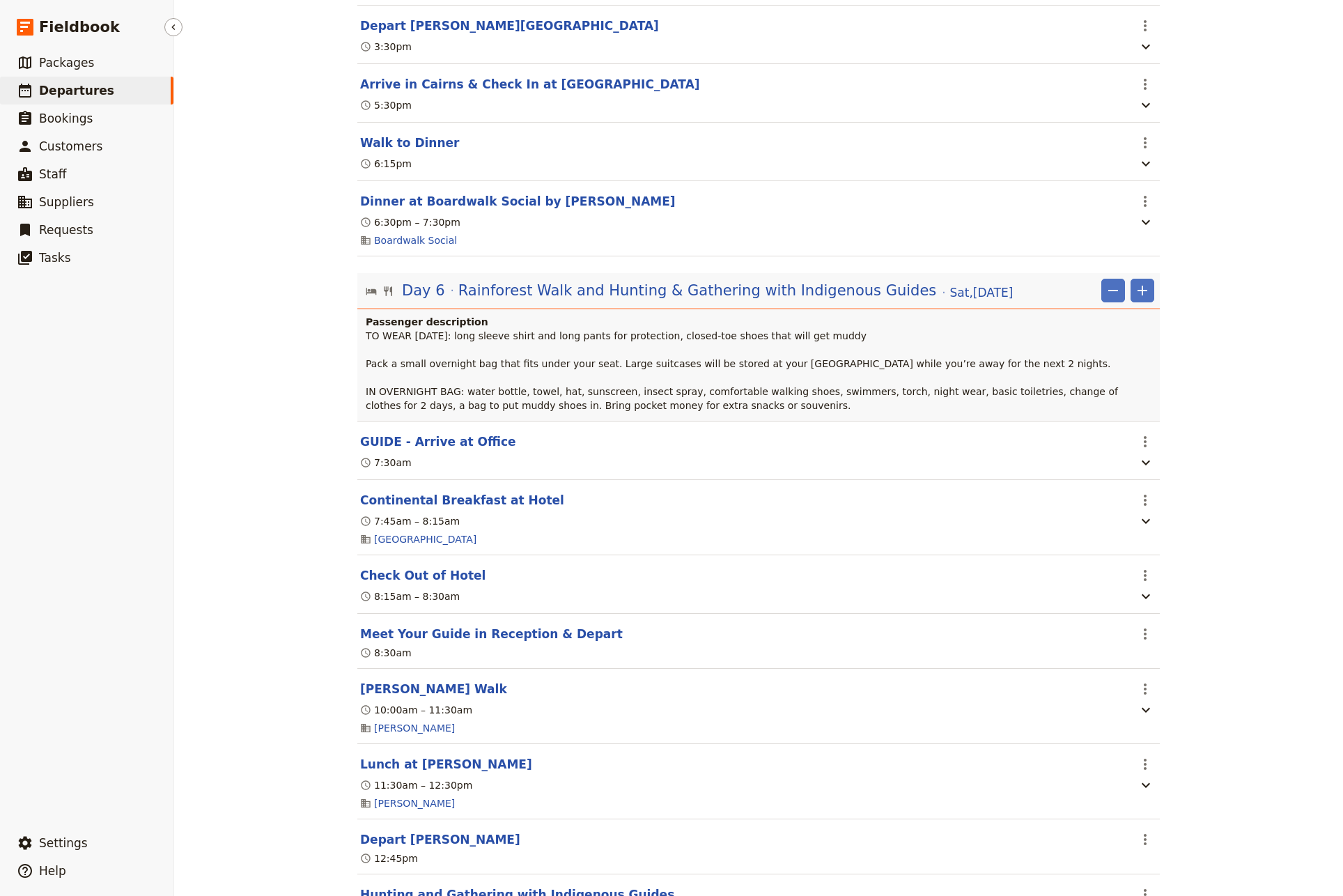
click at [62, 92] on span "Departures" at bounding box center [77, 90] width 75 height 14
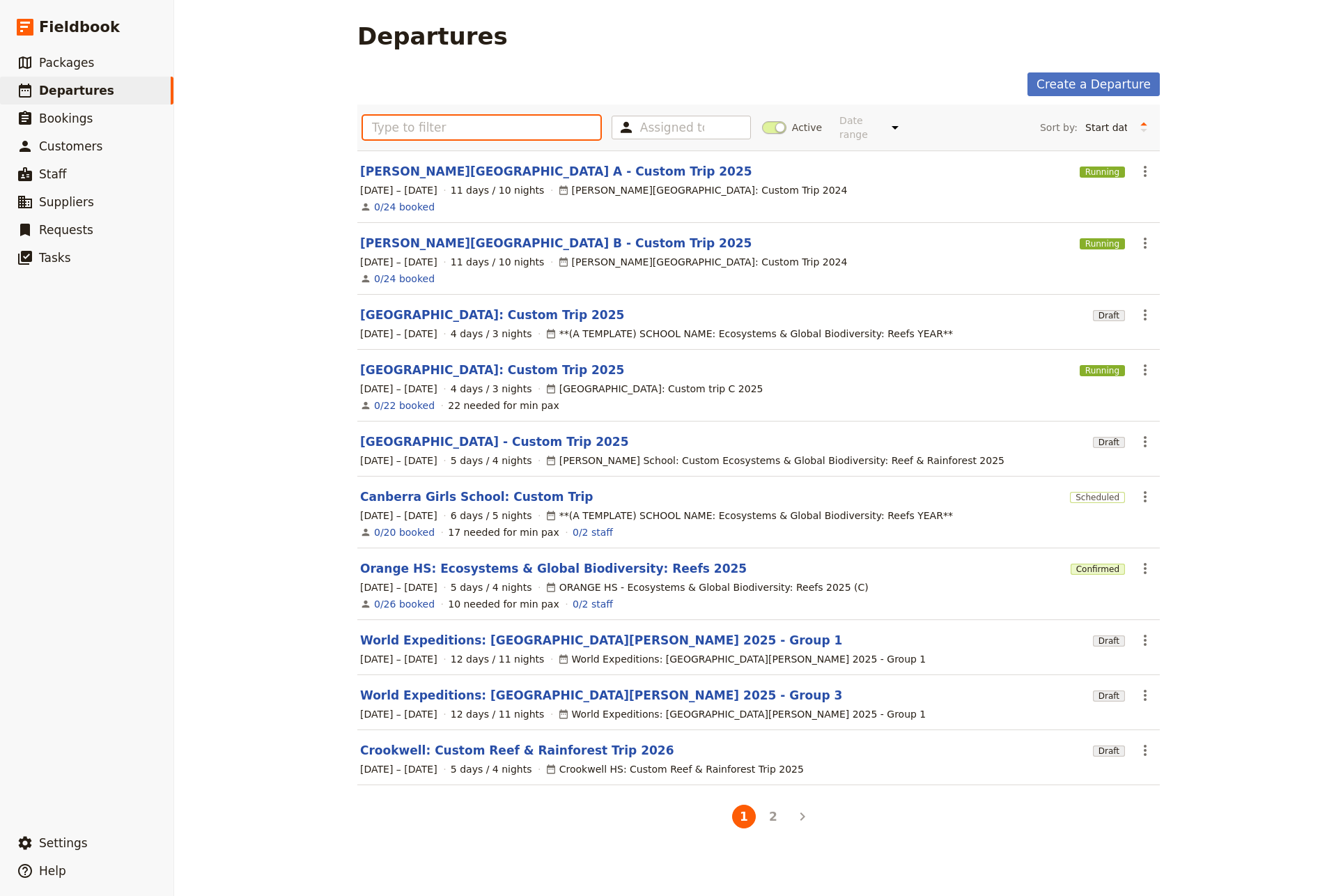
click at [426, 118] on input "text" at bounding box center [481, 128] width 237 height 24
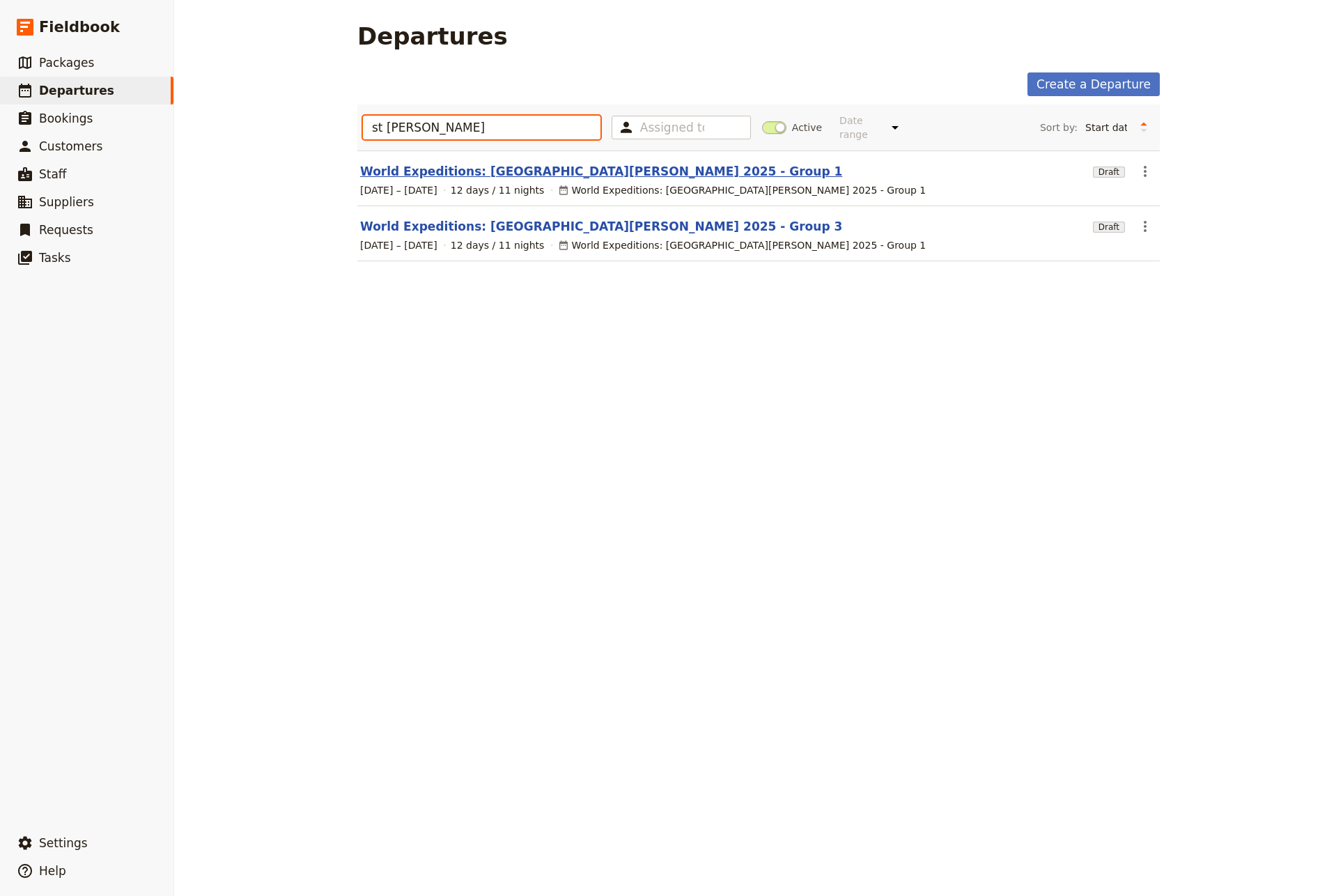
type input "st [PERSON_NAME]"
click at [474, 164] on link "World Expeditions: [GEOGRAPHIC_DATA][PERSON_NAME] 2025 - Group 1" at bounding box center [601, 172] width 482 height 17
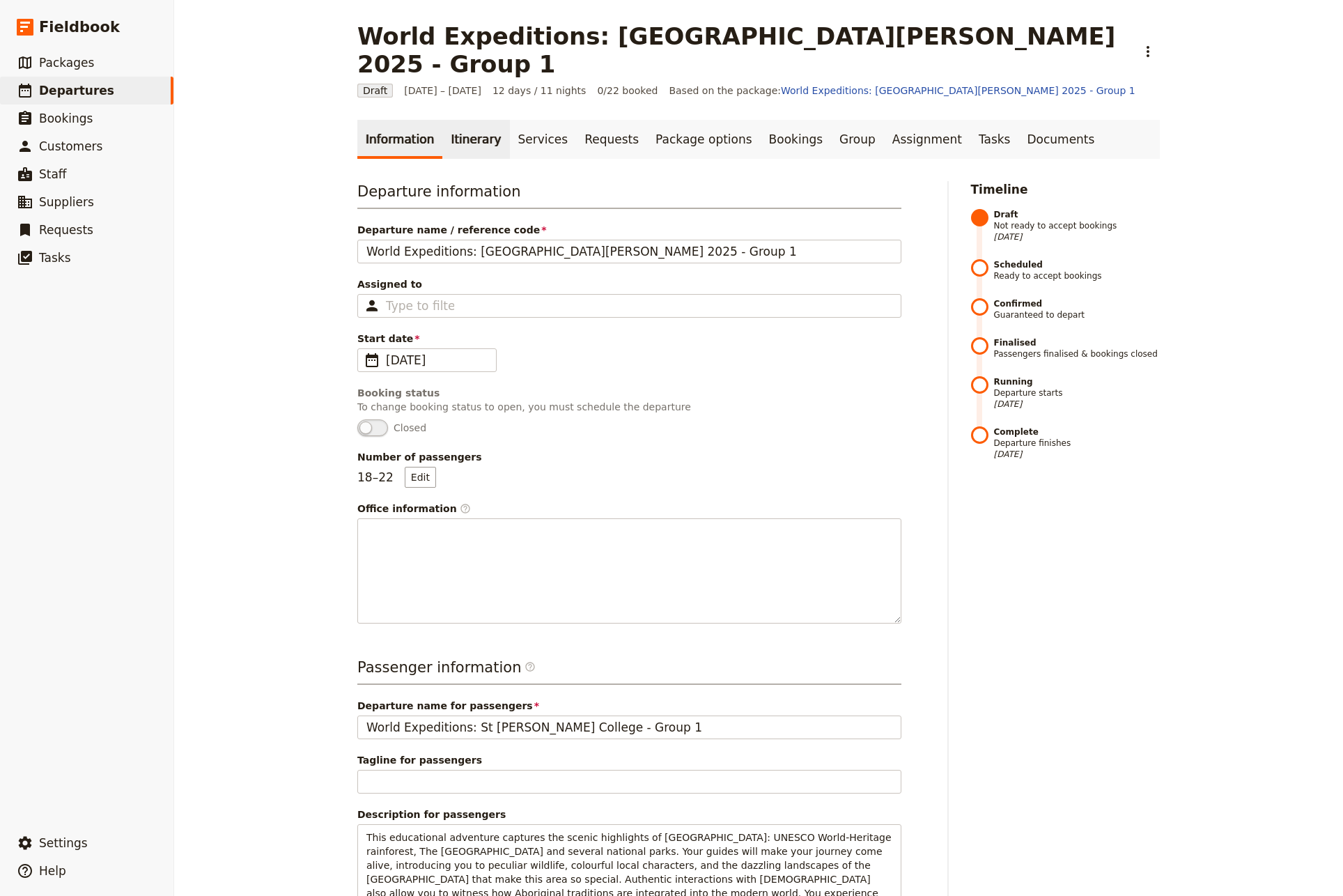
click at [457, 119] on link "Itinerary" at bounding box center [476, 139] width 67 height 39
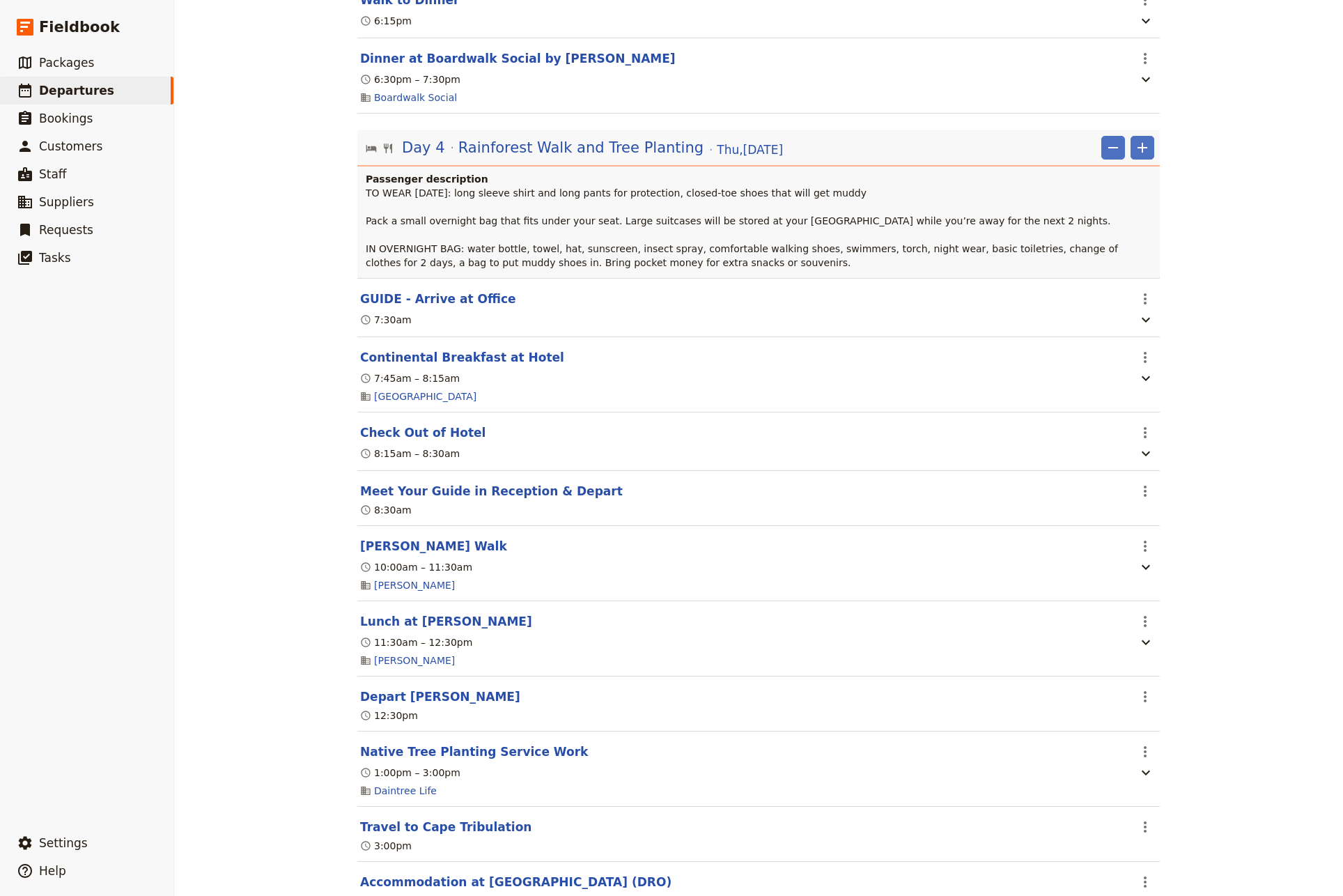
scroll to position [3127, 0]
click at [416, 306] on button "GUIDE - Arrive at Office" at bounding box center [438, 299] width 156 height 17
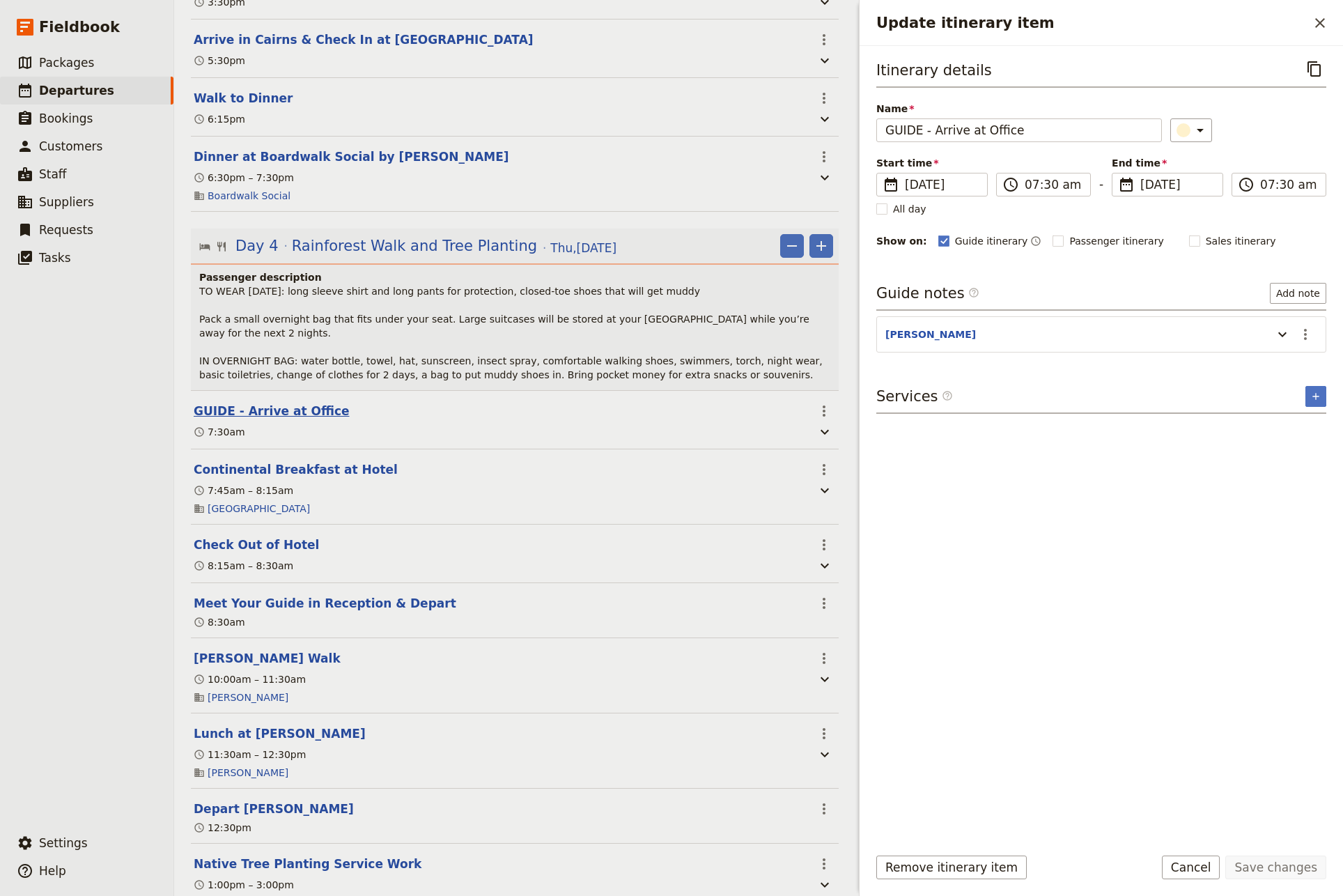
scroll to position [3168, 0]
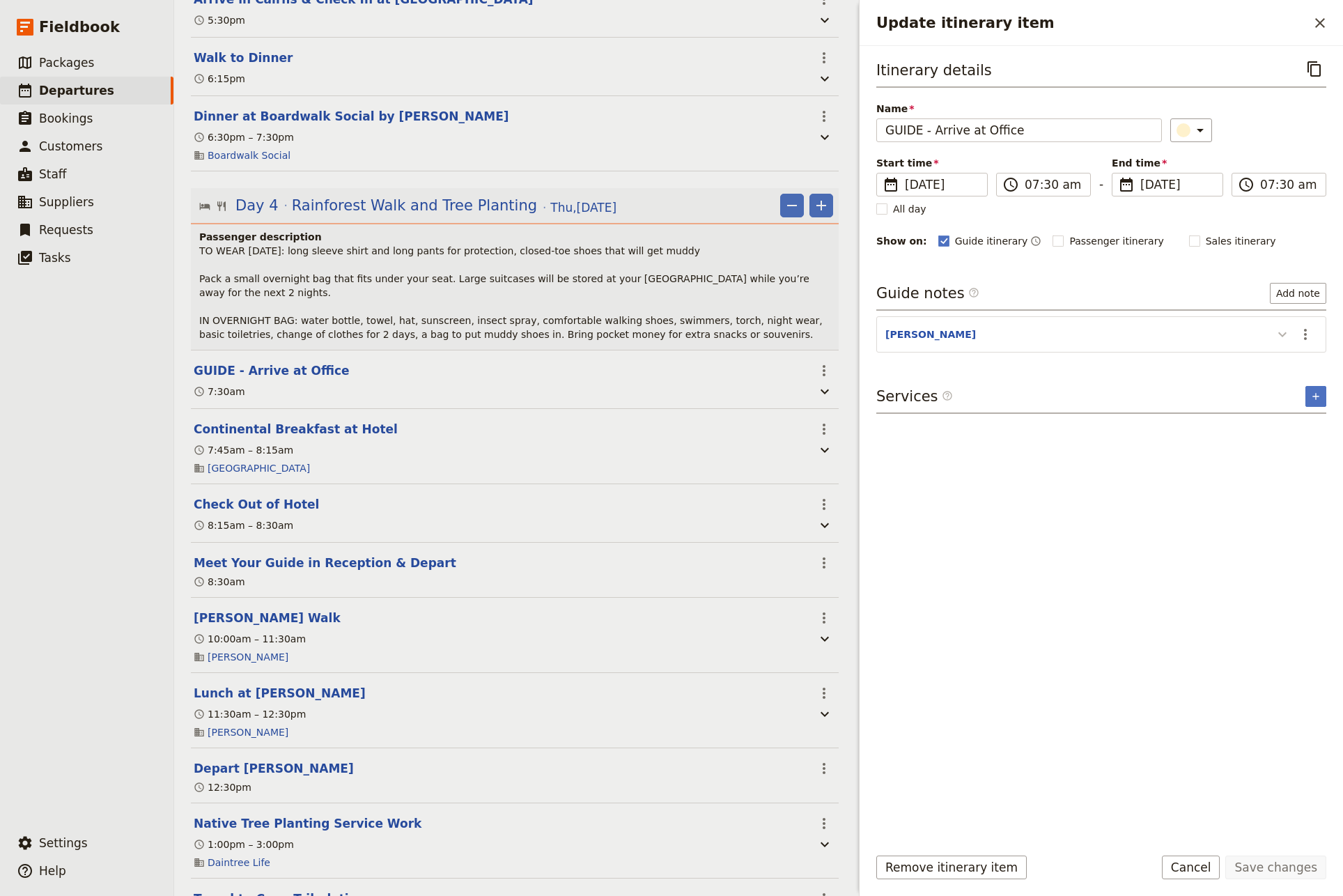
click at [1284, 337] on icon "Update itinerary item" at bounding box center [1283, 335] width 17 height 17
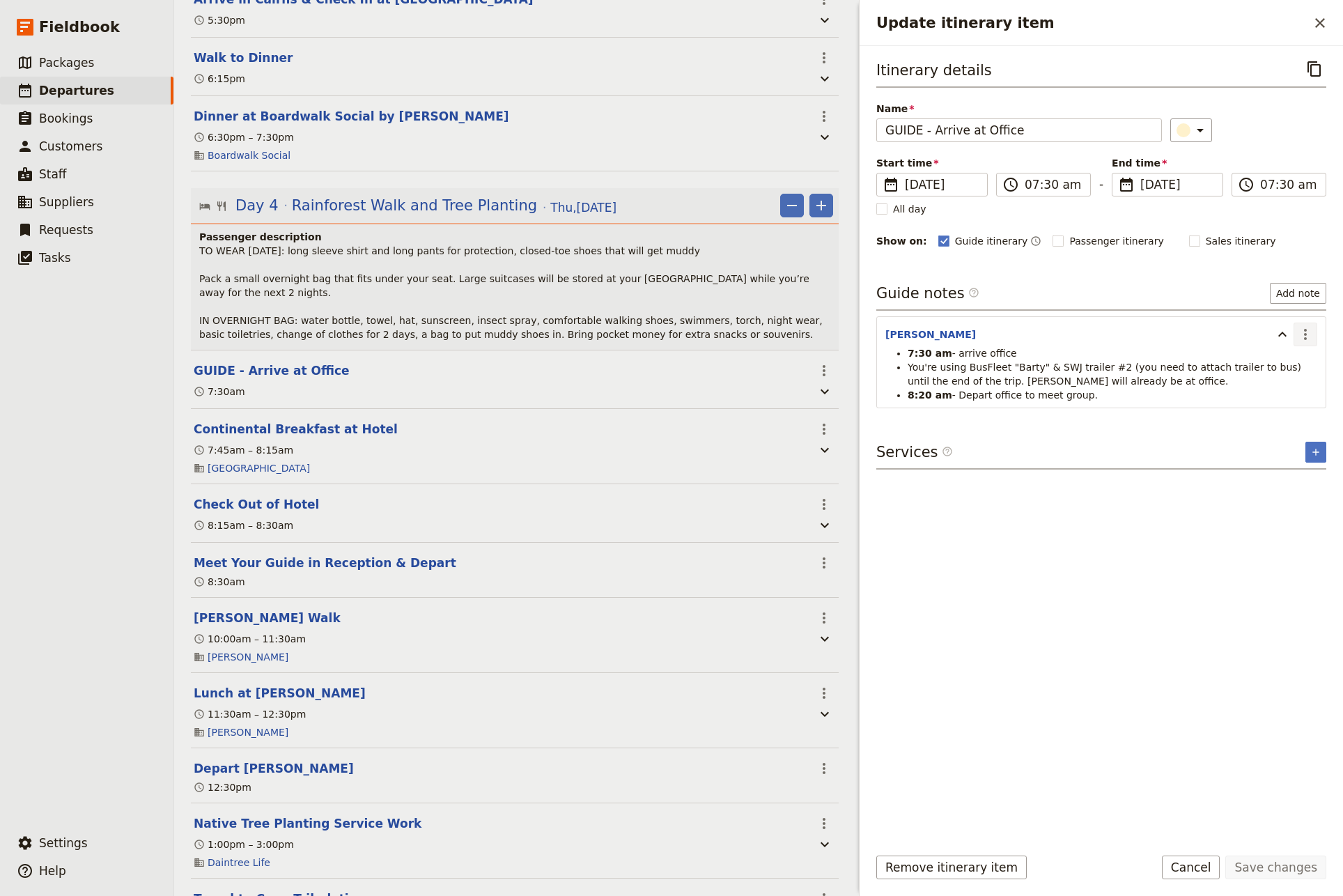
click at [1301, 333] on icon "Actions" at bounding box center [1305, 335] width 17 height 17
click at [1274, 363] on span "Edit note" at bounding box center [1265, 364] width 44 height 14
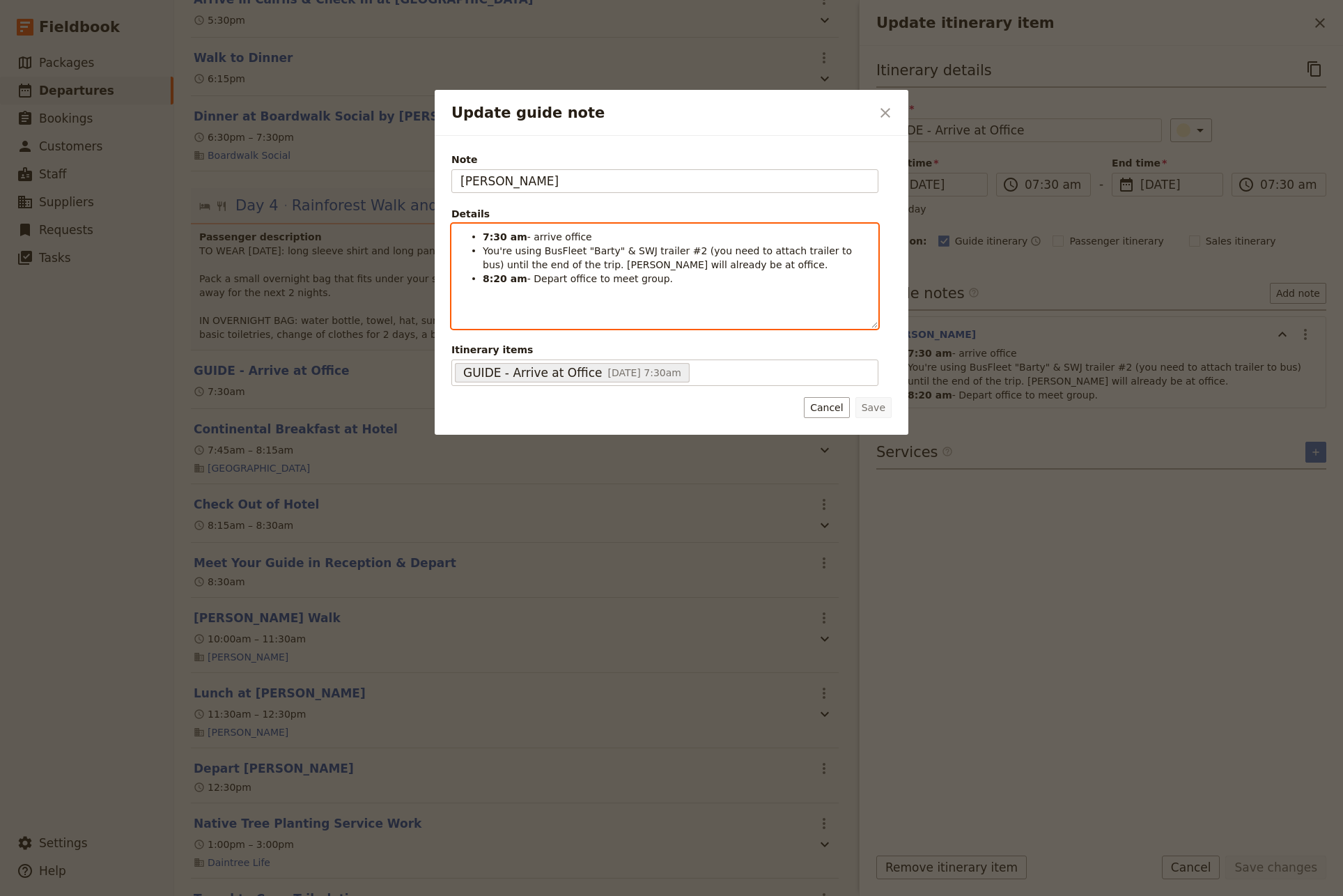
click at [654, 283] on li "8:20 am - Depart office to meet group." at bounding box center [676, 278] width 387 height 14
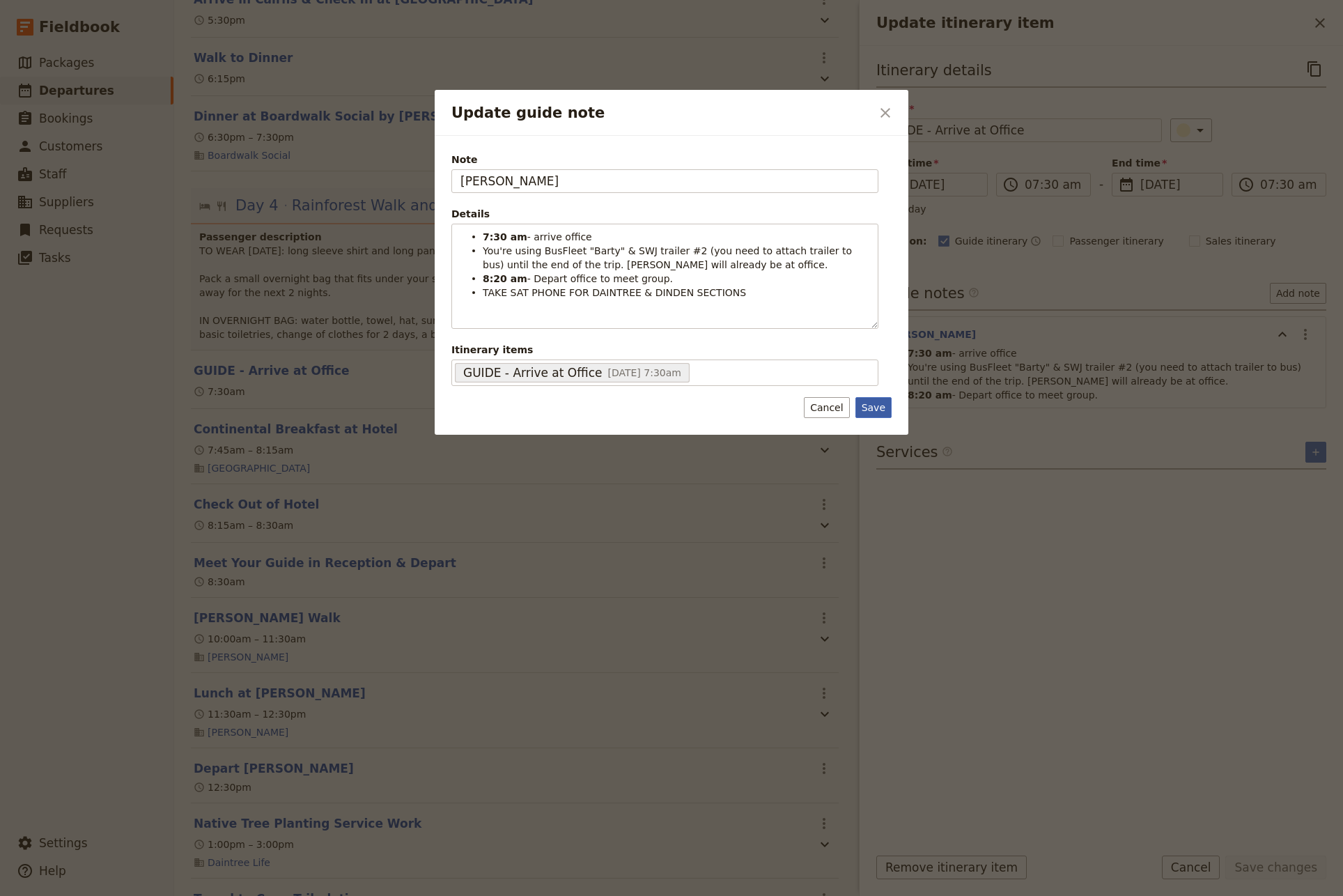
click at [876, 409] on button "Save" at bounding box center [874, 407] width 36 height 20
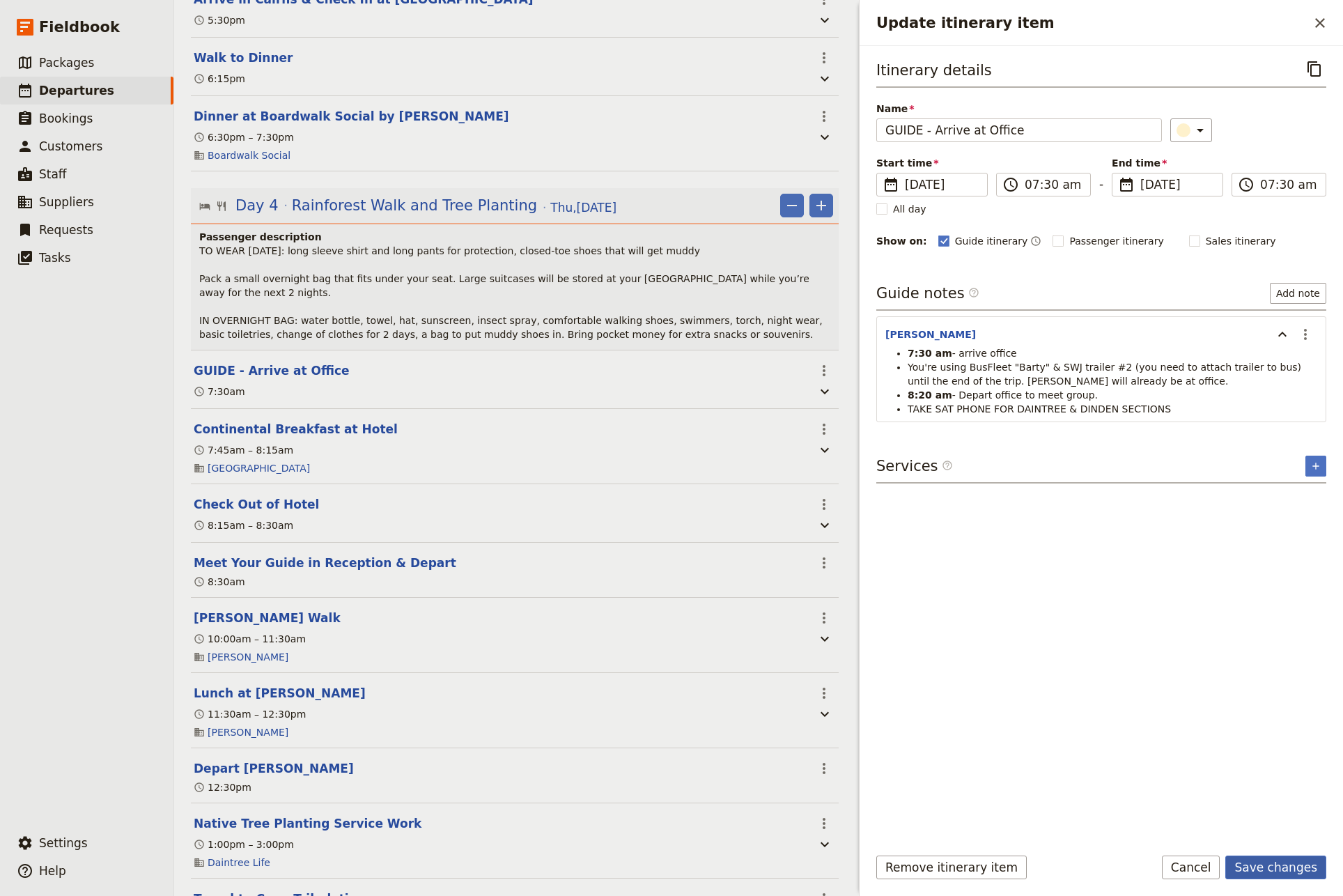
click at [1286, 864] on button "Save changes" at bounding box center [1276, 868] width 101 height 24
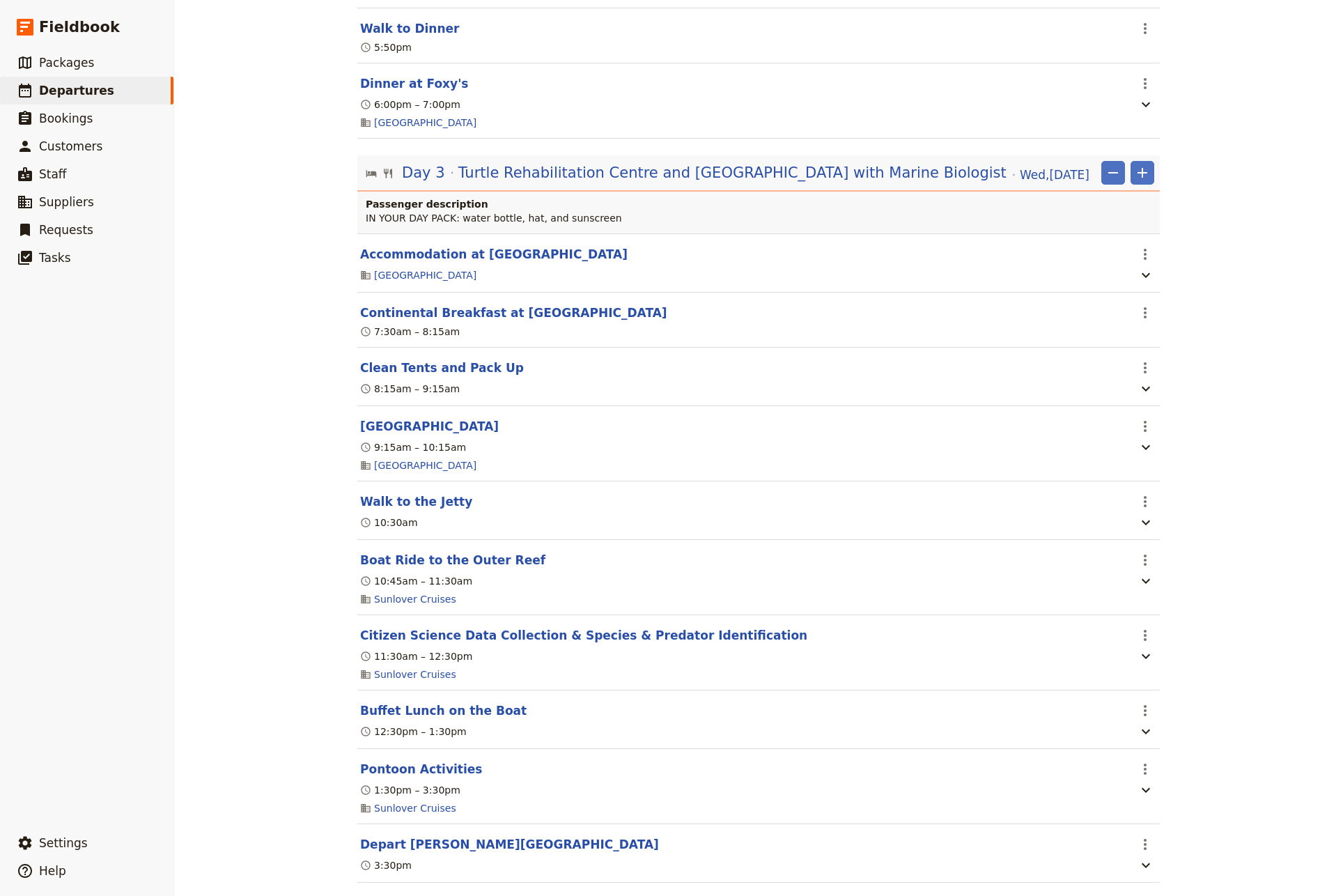
scroll to position [2208, 0]
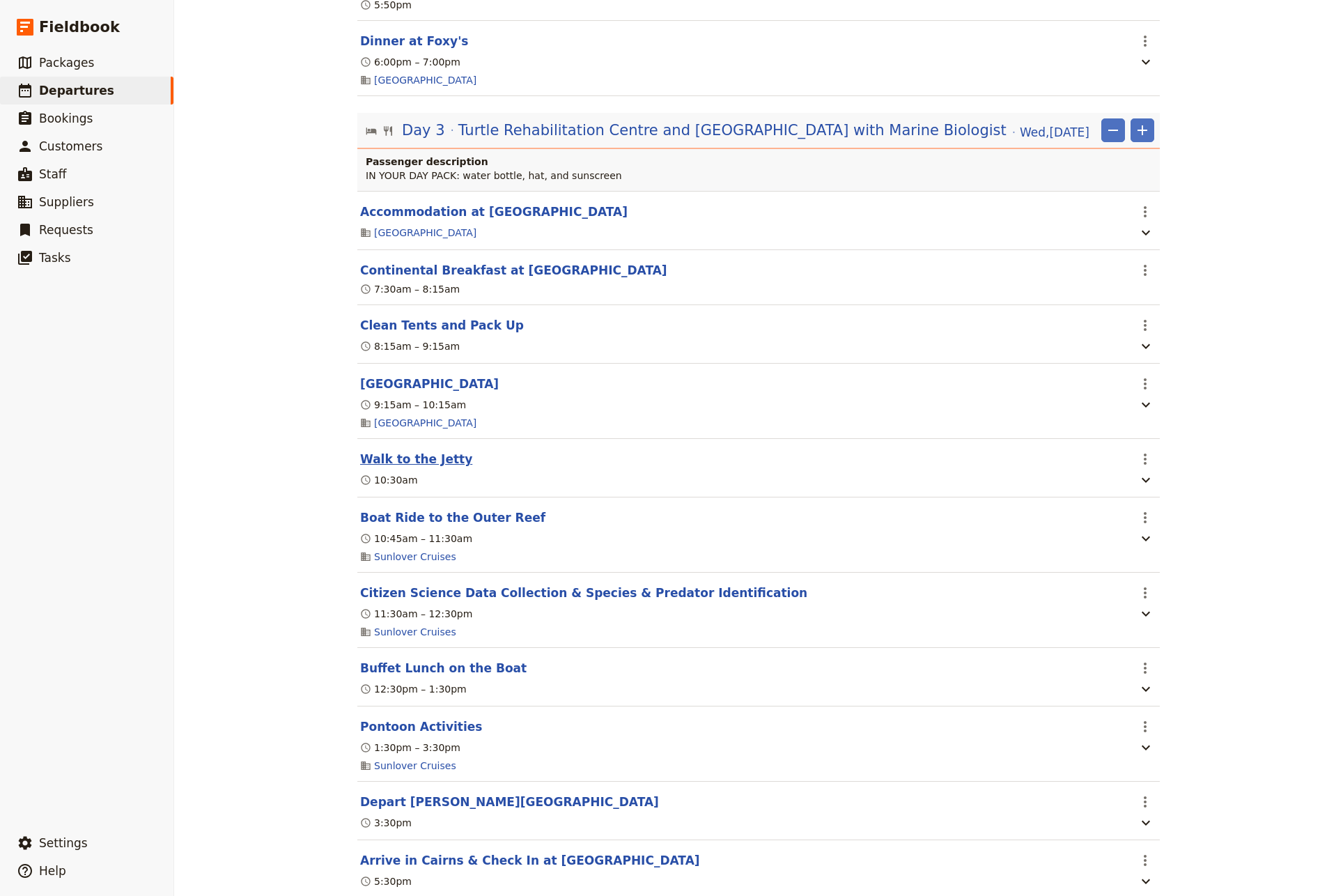
click at [420, 464] on button "Walk to the Jetty" at bounding box center [416, 459] width 112 height 17
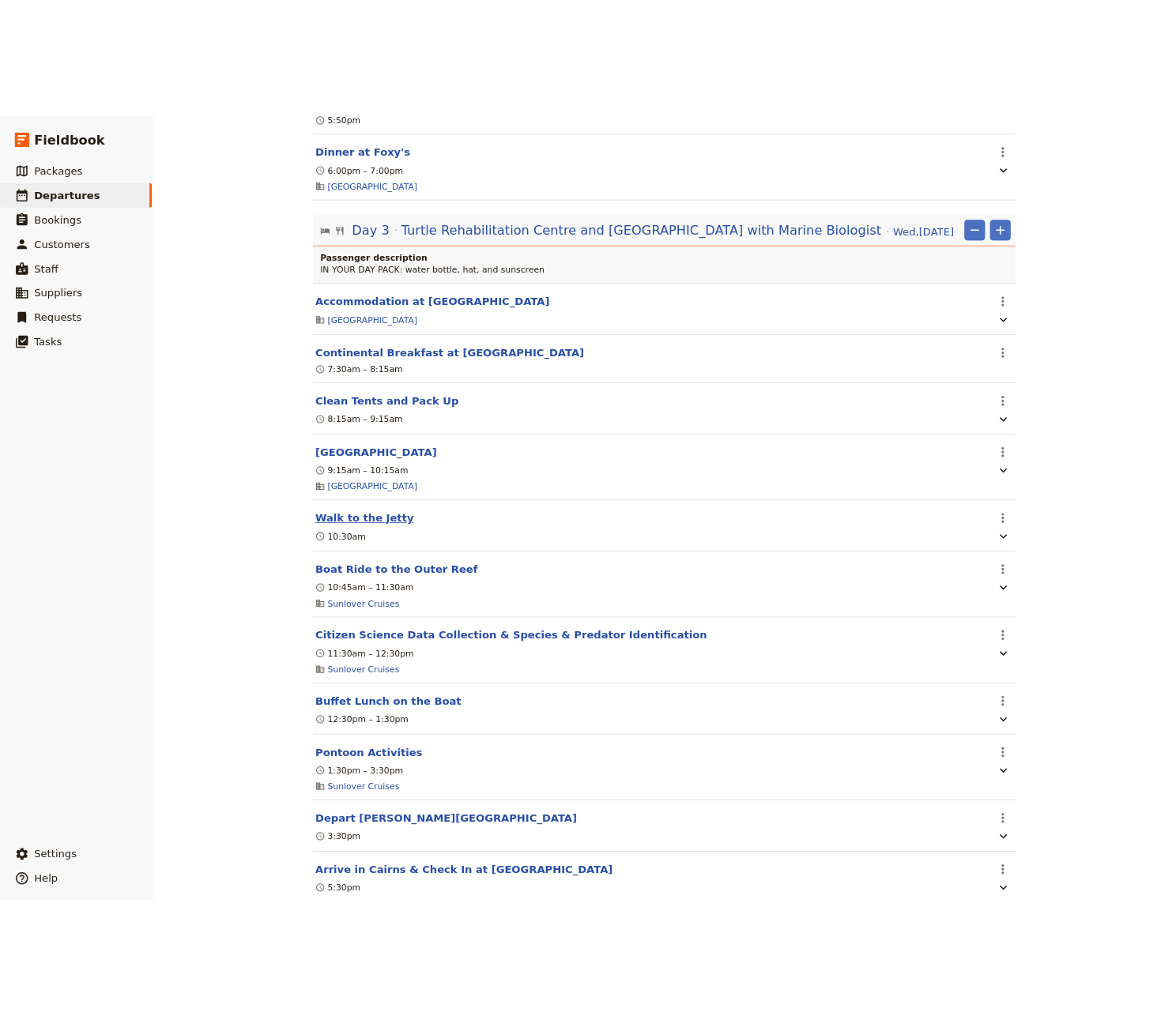
scroll to position [2509, 0]
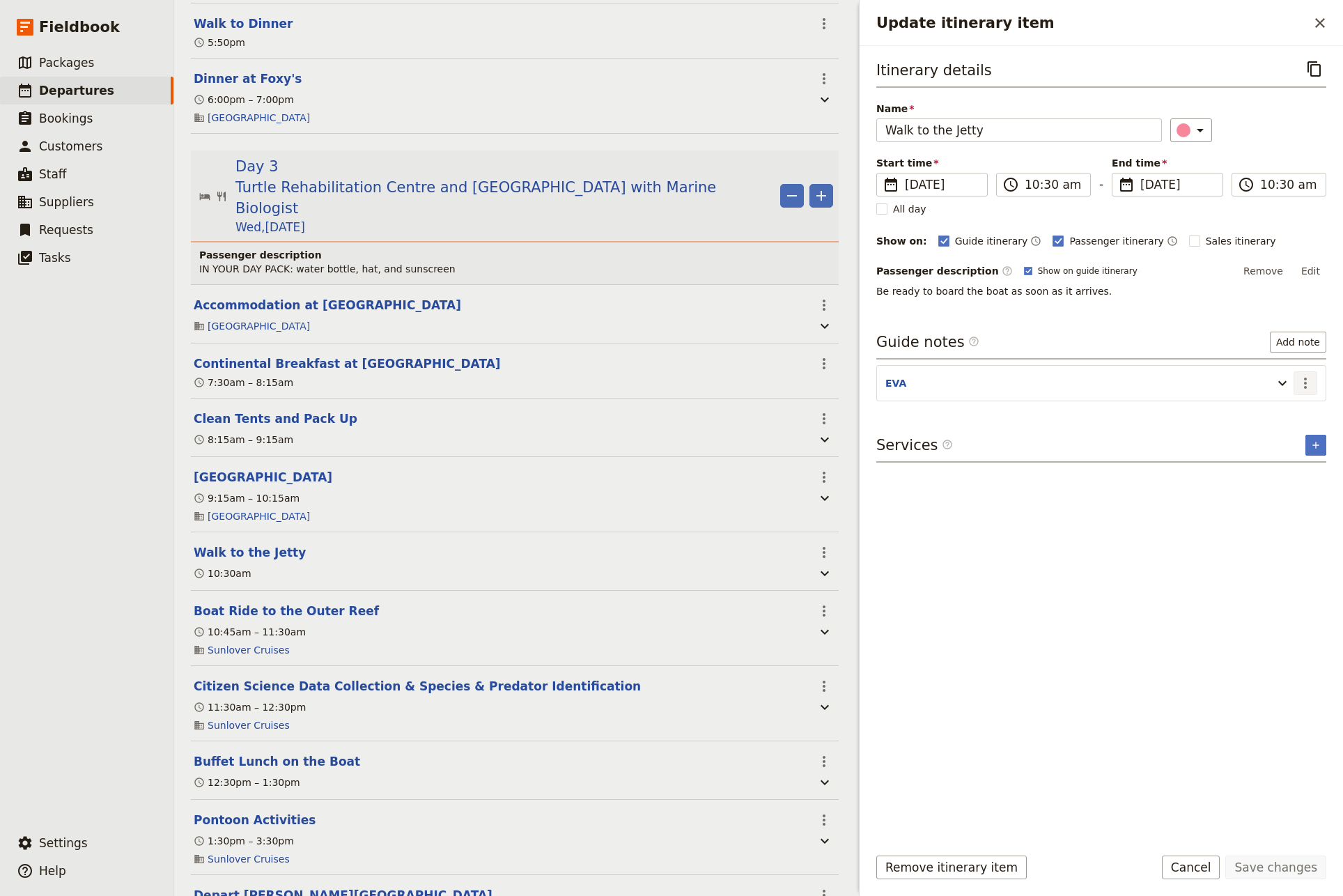
click at [1307, 383] on icon "Actions" at bounding box center [1305, 383] width 17 height 17
click at [1284, 383] on icon "Update itinerary item" at bounding box center [1283, 383] width 17 height 17
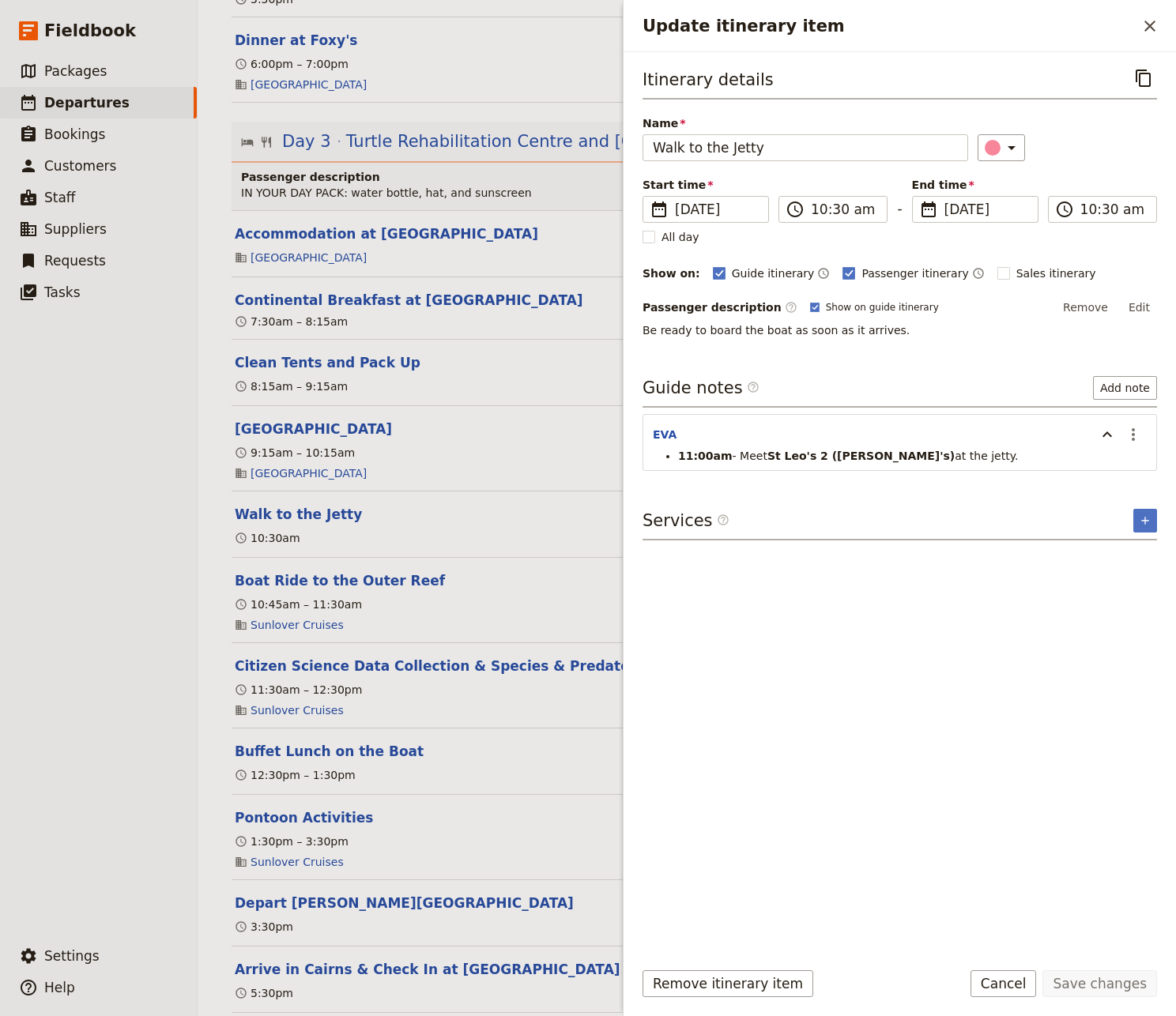
scroll to position [2503, 0]
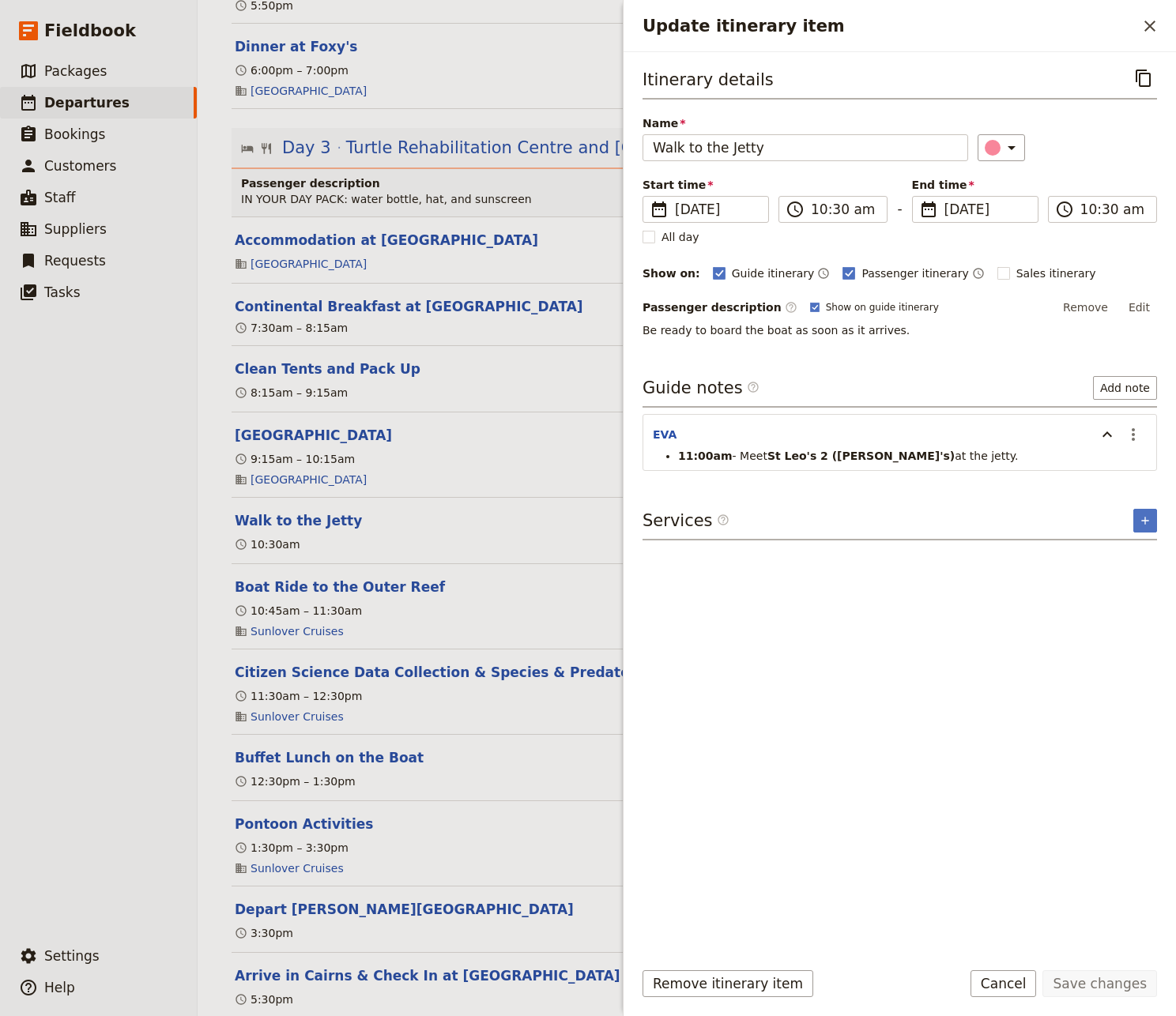
click at [934, 877] on div "Itinerary details ​ Name Walk to the Jetty ​ Start time ​ [DATE] [DATE] [DATE] …" at bounding box center [900, 505] width 515 height 881
click at [1153, 26] on icon "Close drawer" at bounding box center [1150, 26] width 19 height 19
